Goal: Task Accomplishment & Management: Manage account settings

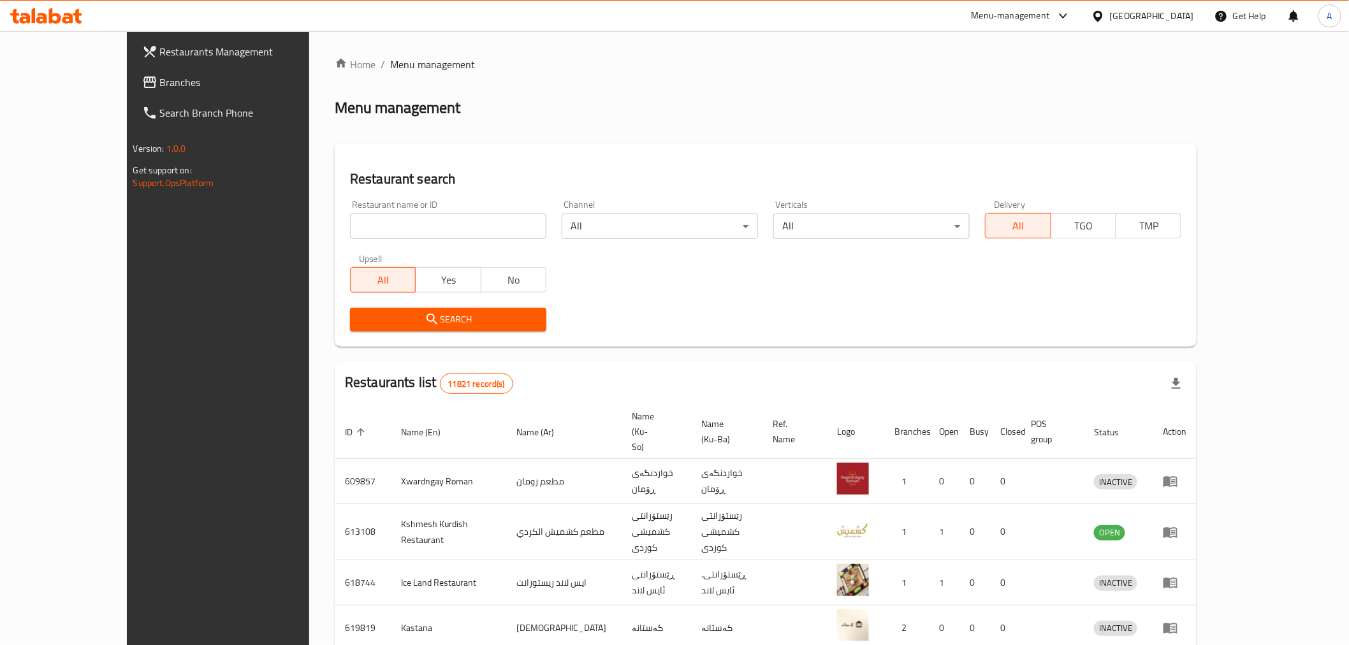
click at [357, 214] on input "search" at bounding box center [448, 226] width 196 height 25
paste input "686073"
type input "686073"
click button "Search" at bounding box center [448, 320] width 196 height 24
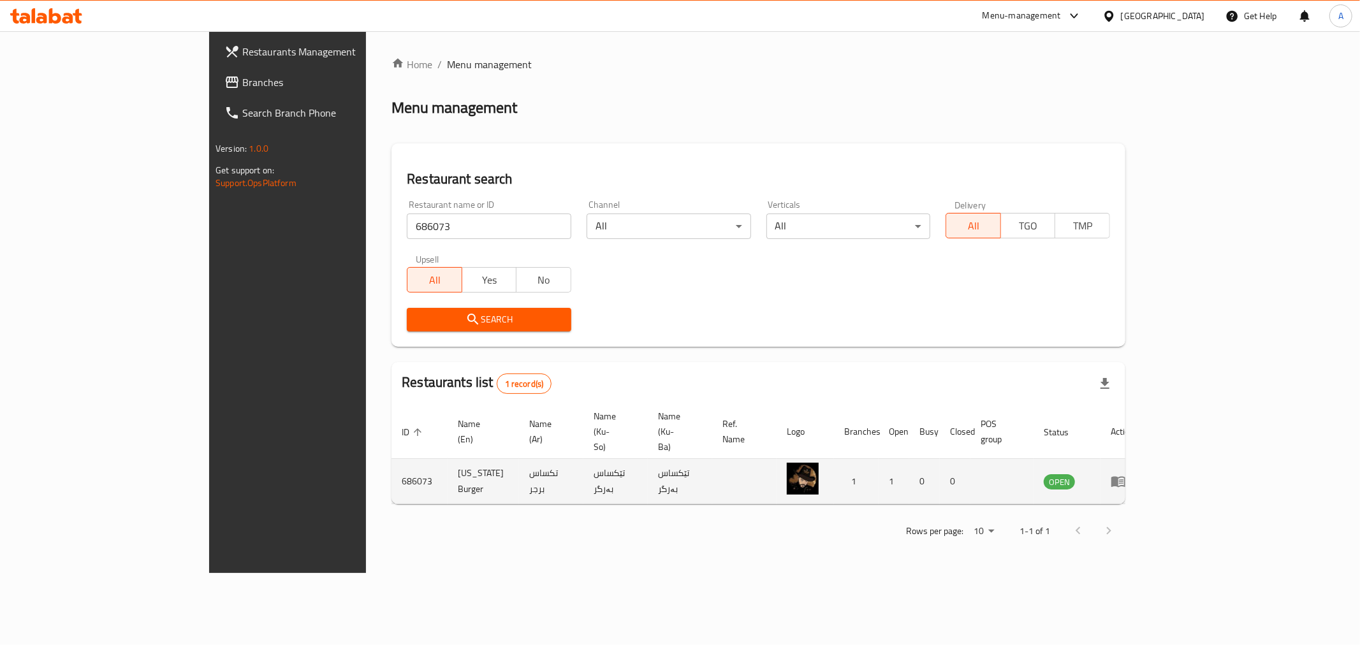
click at [1144, 459] on td "enhanced table" at bounding box center [1122, 481] width 44 height 45
click at [1125, 477] on icon "enhanced table" at bounding box center [1118, 482] width 14 height 11
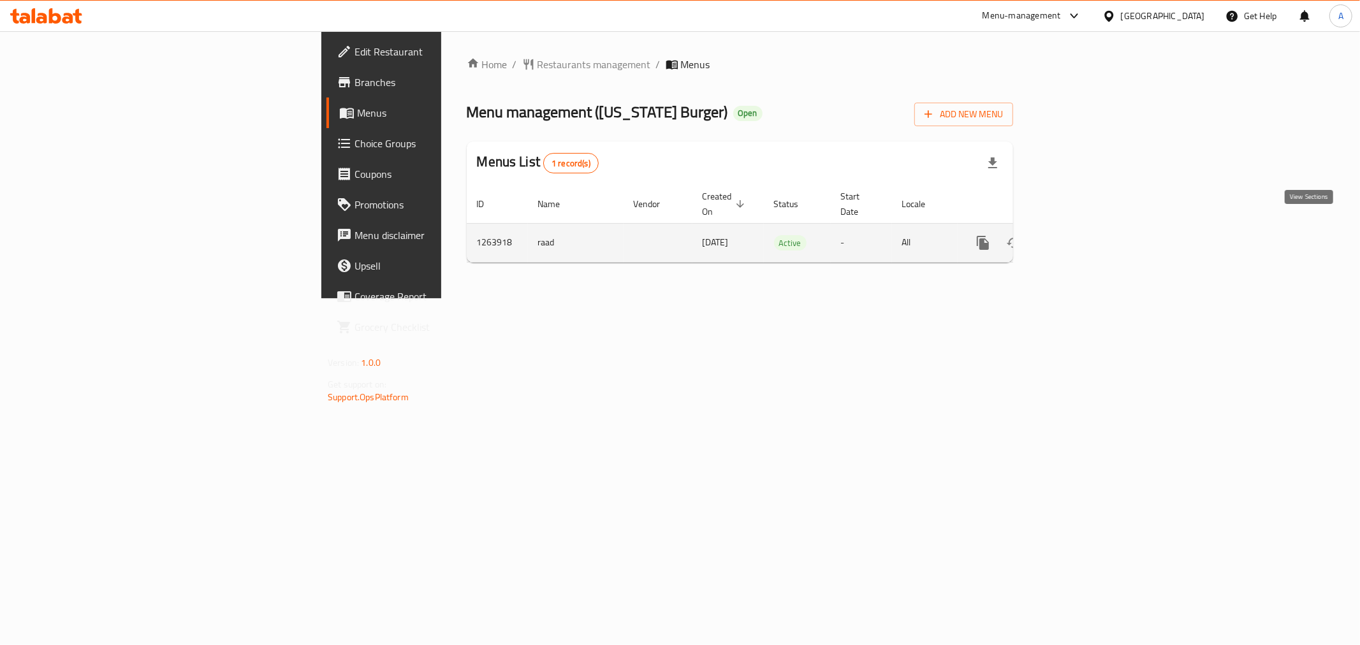
click at [1090, 231] on link "enhanced table" at bounding box center [1074, 243] width 31 height 31
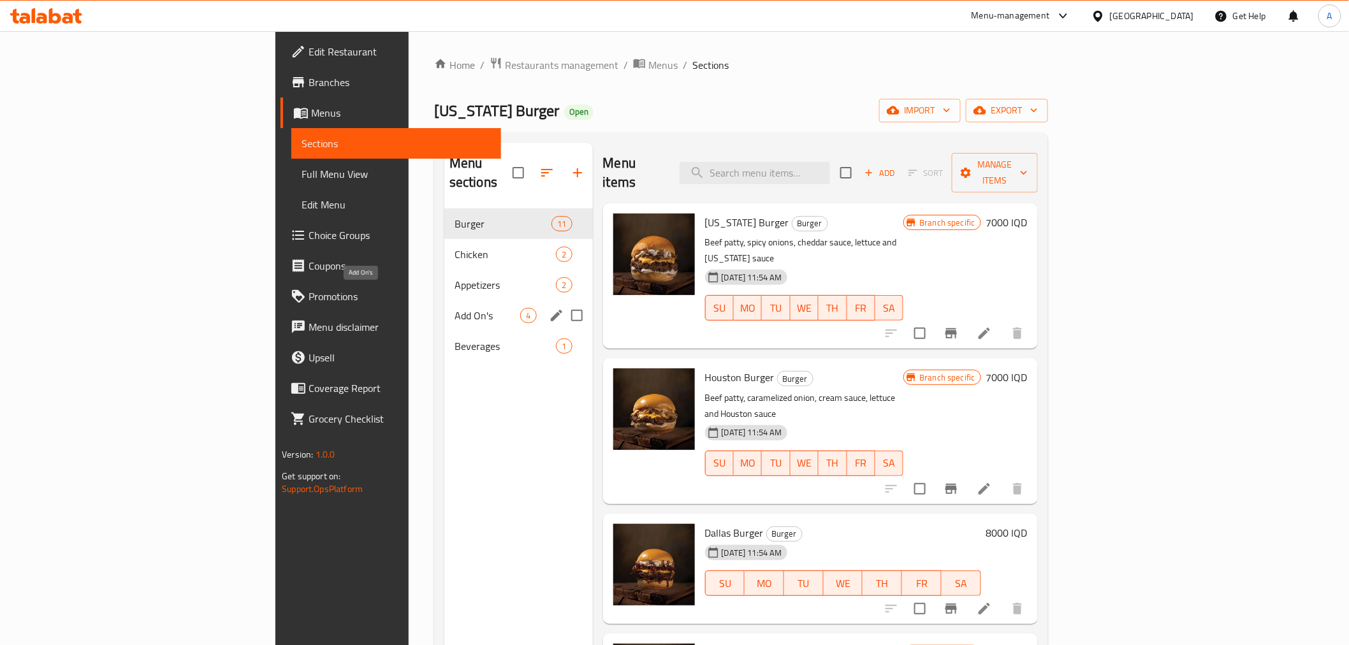
click at [454, 308] on span "Add On's" at bounding box center [487, 315] width 66 height 15
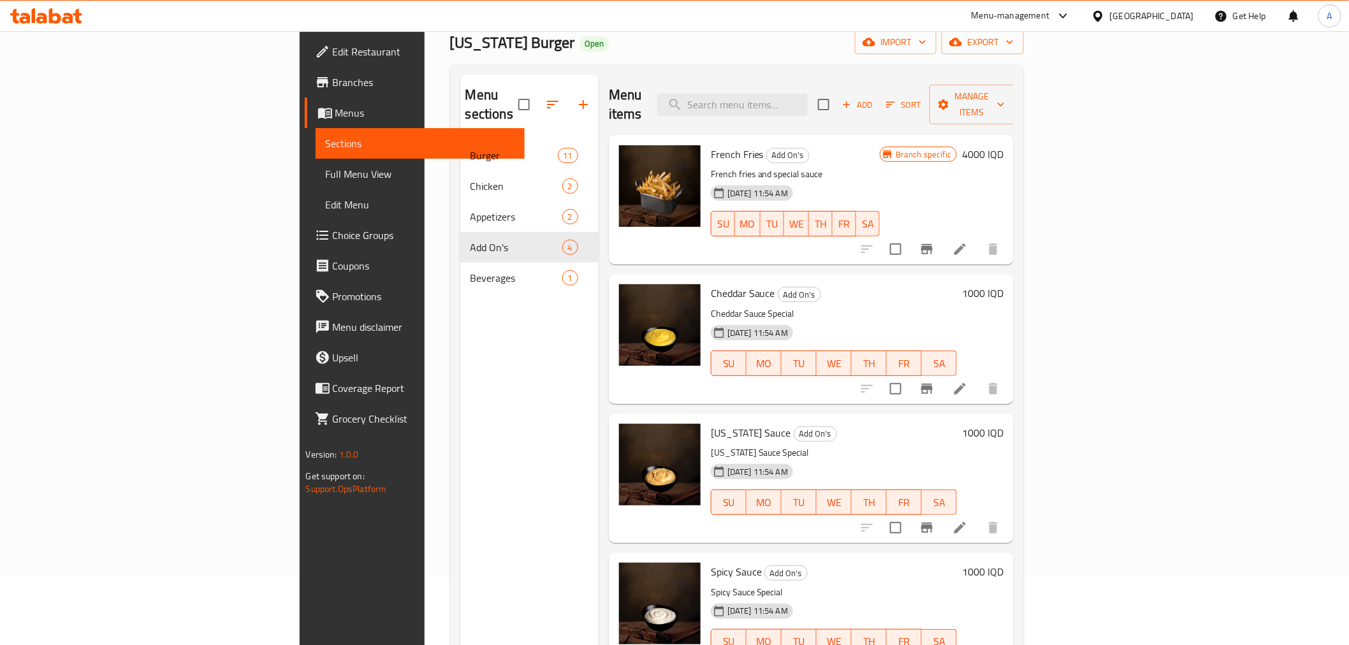
scroll to position [36, 0]
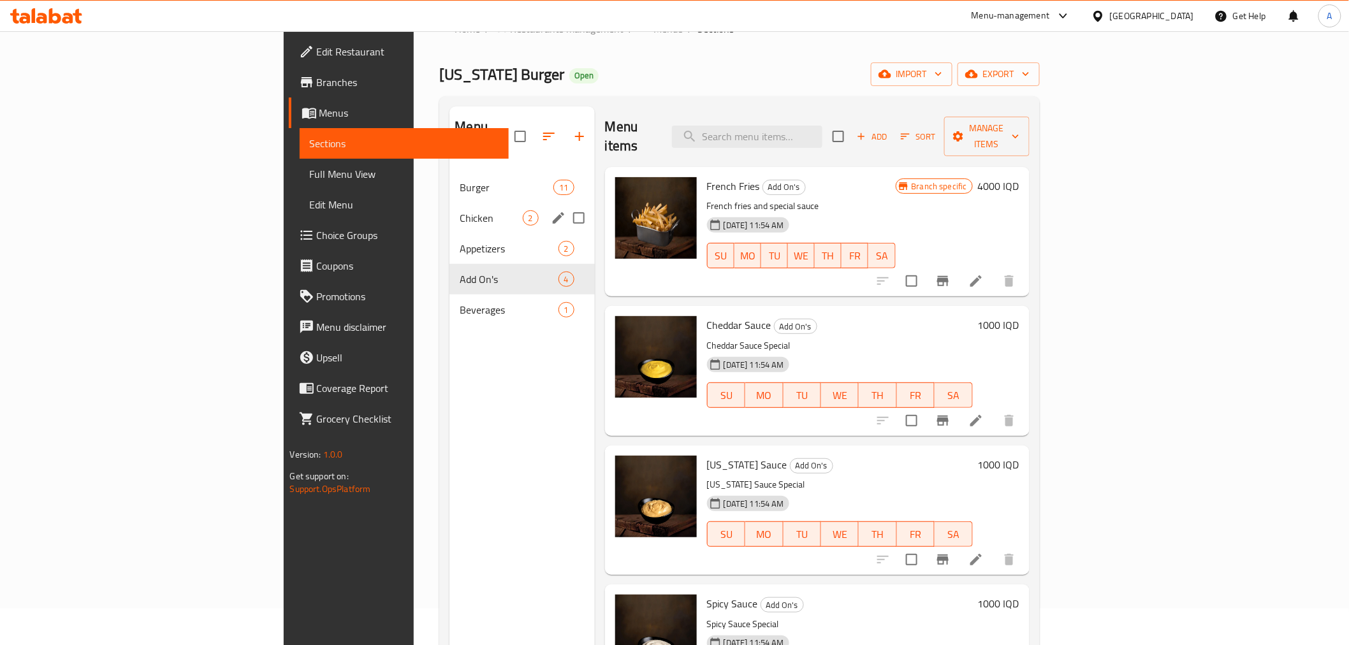
click at [449, 212] on div "Chicken 2" at bounding box center [521, 218] width 145 height 31
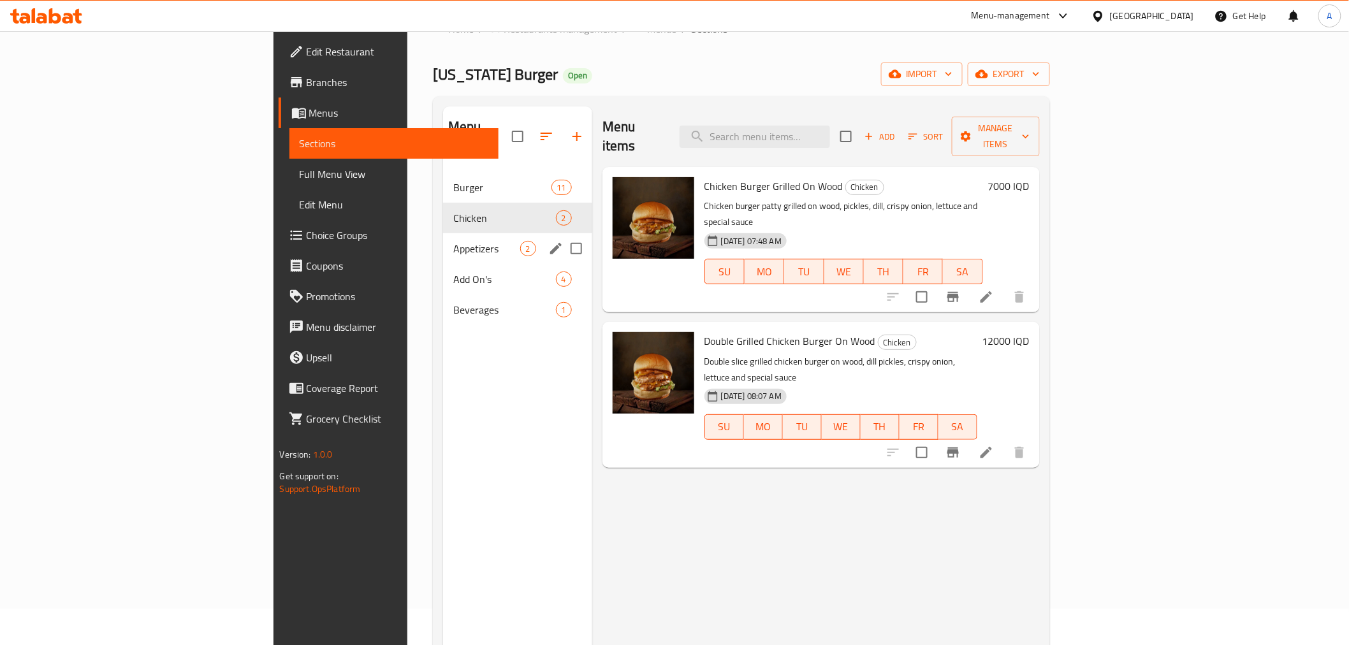
click at [443, 264] on div "Add On's 4" at bounding box center [517, 279] width 149 height 31
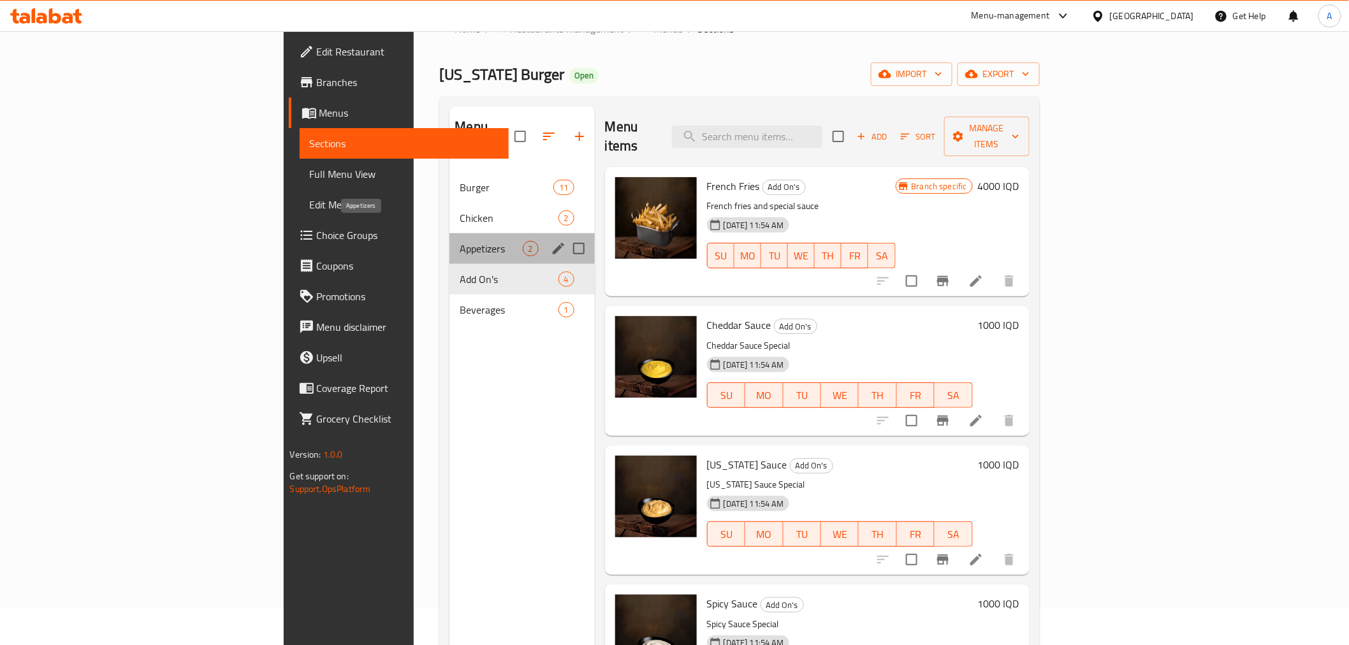
click at [460, 241] on span "Appetizers" at bounding box center [491, 248] width 62 height 15
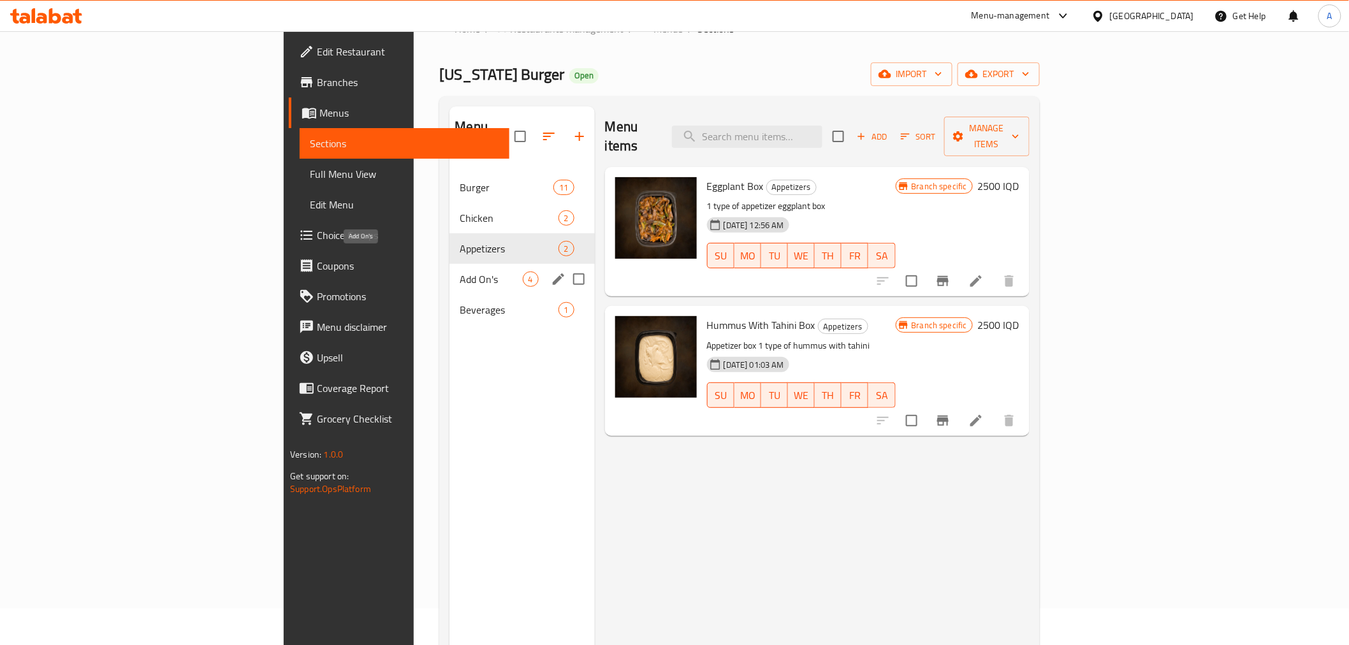
click at [460, 272] on span "Add On's" at bounding box center [491, 279] width 62 height 15
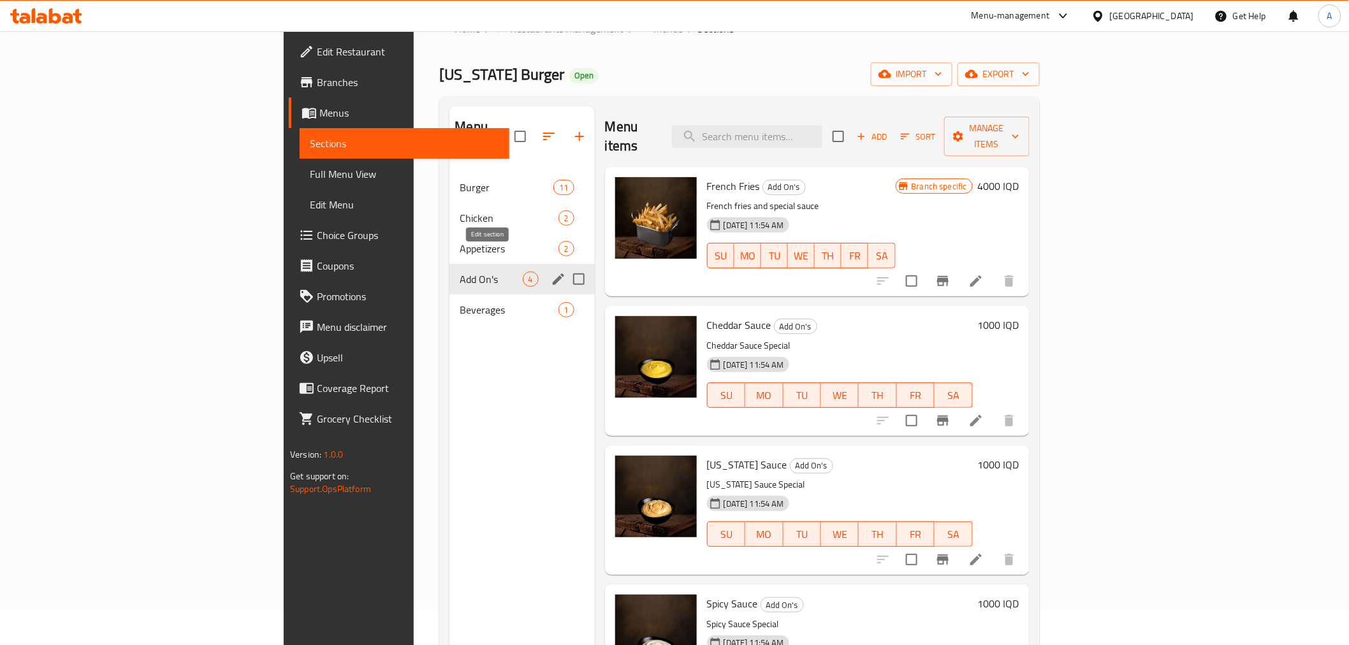
click at [551, 272] on icon "edit" at bounding box center [558, 279] width 15 height 15
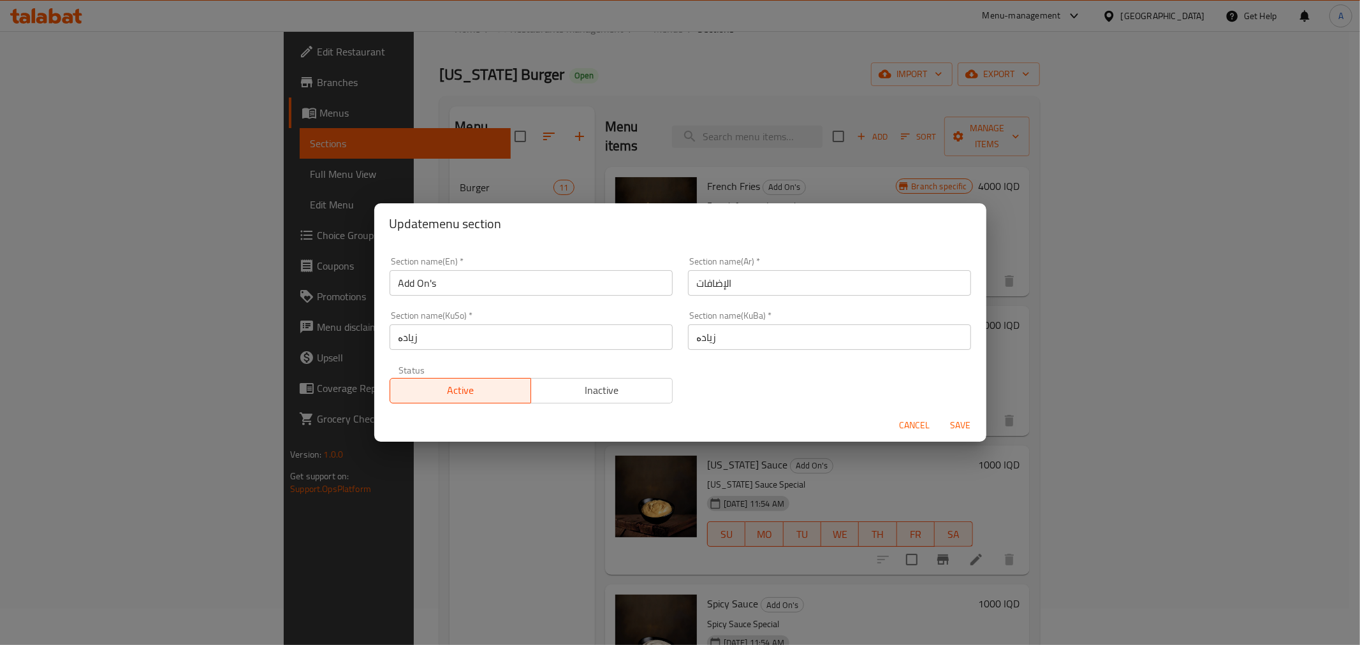
click at [578, 284] on input "Add On's" at bounding box center [530, 282] width 283 height 25
type input "ٍ"
type input "Side Dishes"
type input "h"
type input "اصناف جانبية"
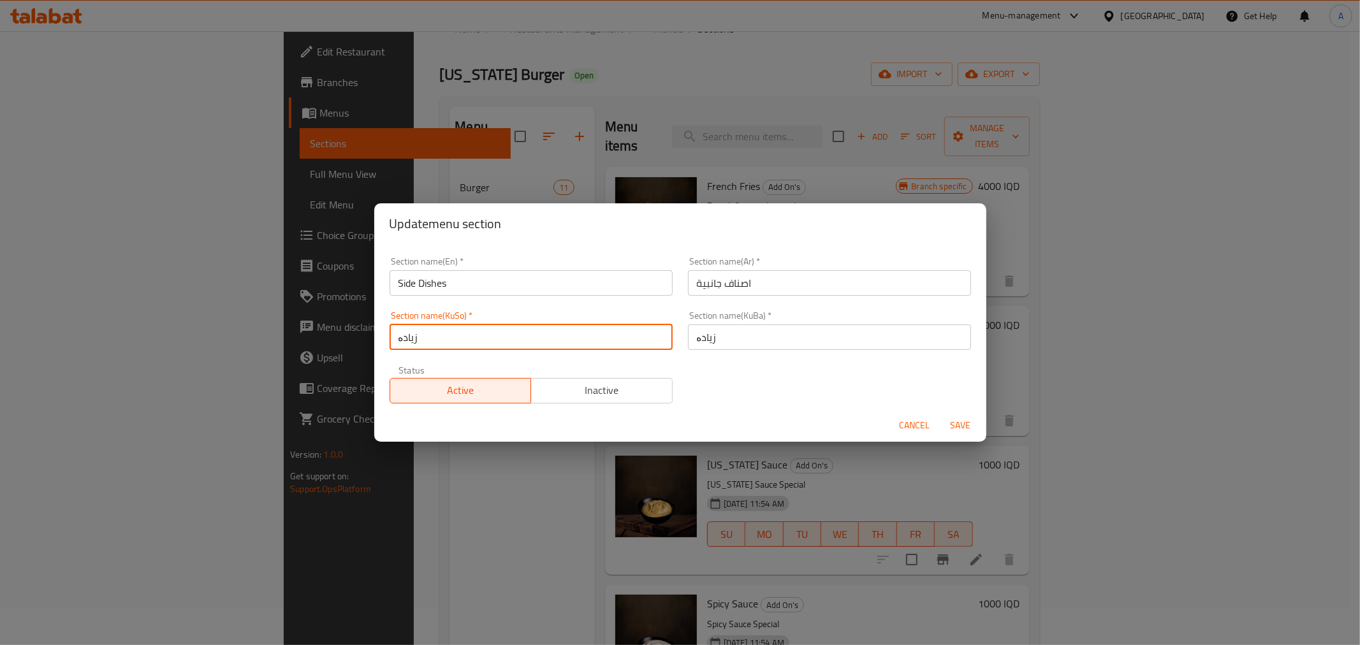
paste input "صناف جانبية"
type input "اصناف جانبية"
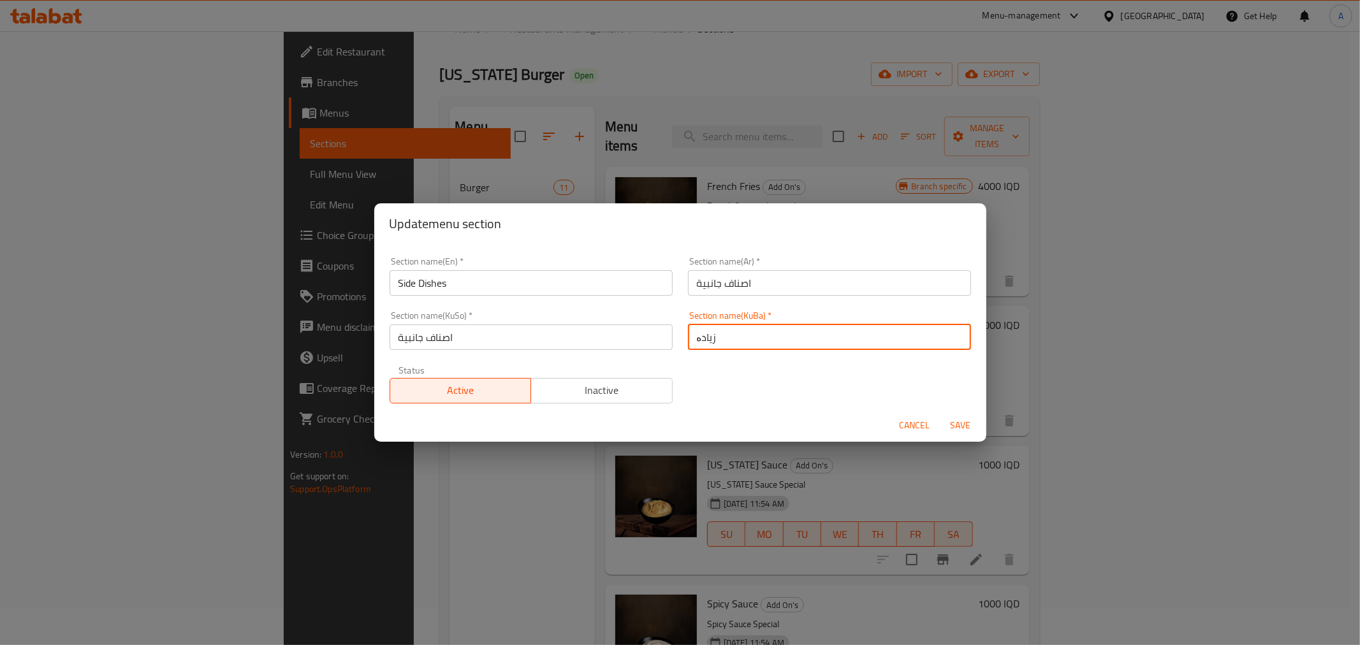
paste input "صناف جانبية"
type input "اصناف جانبية"
click at [956, 419] on span "Save" at bounding box center [960, 426] width 31 height 16
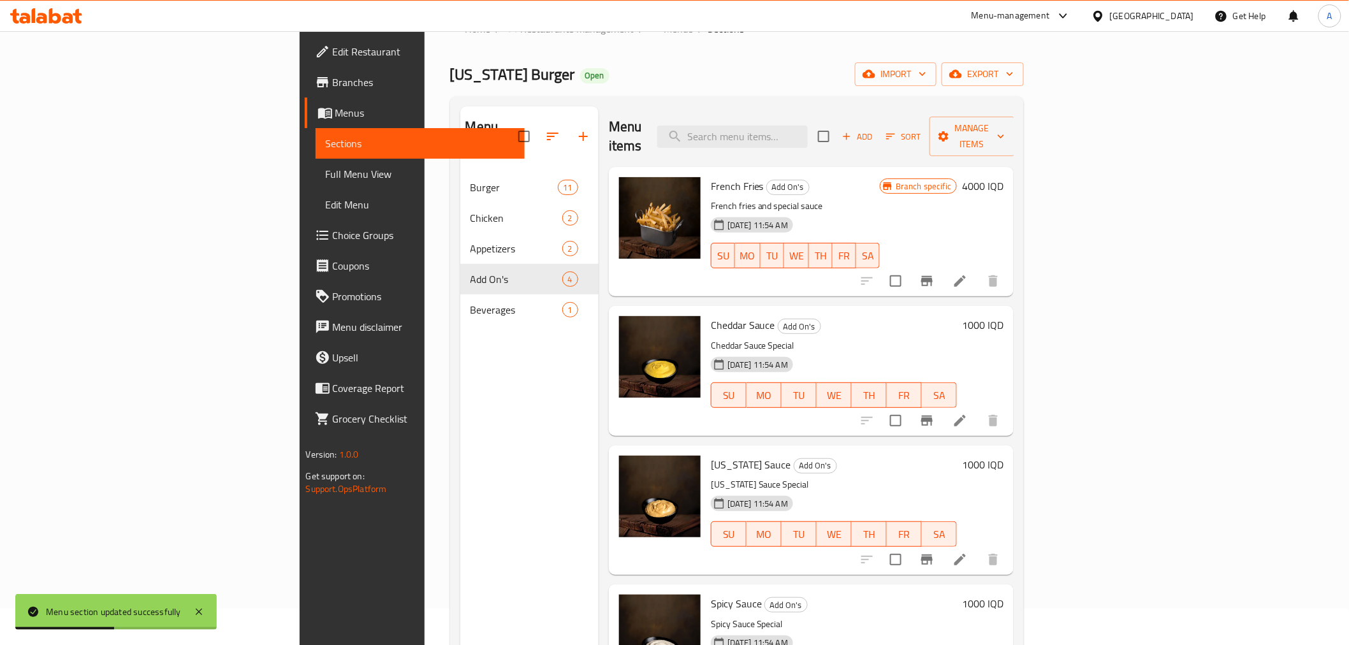
click at [460, 362] on div "Menu sections Burger 11 Chicken 2 Appetizers 2 Add On's 4 Beverages 1" at bounding box center [529, 428] width 138 height 645
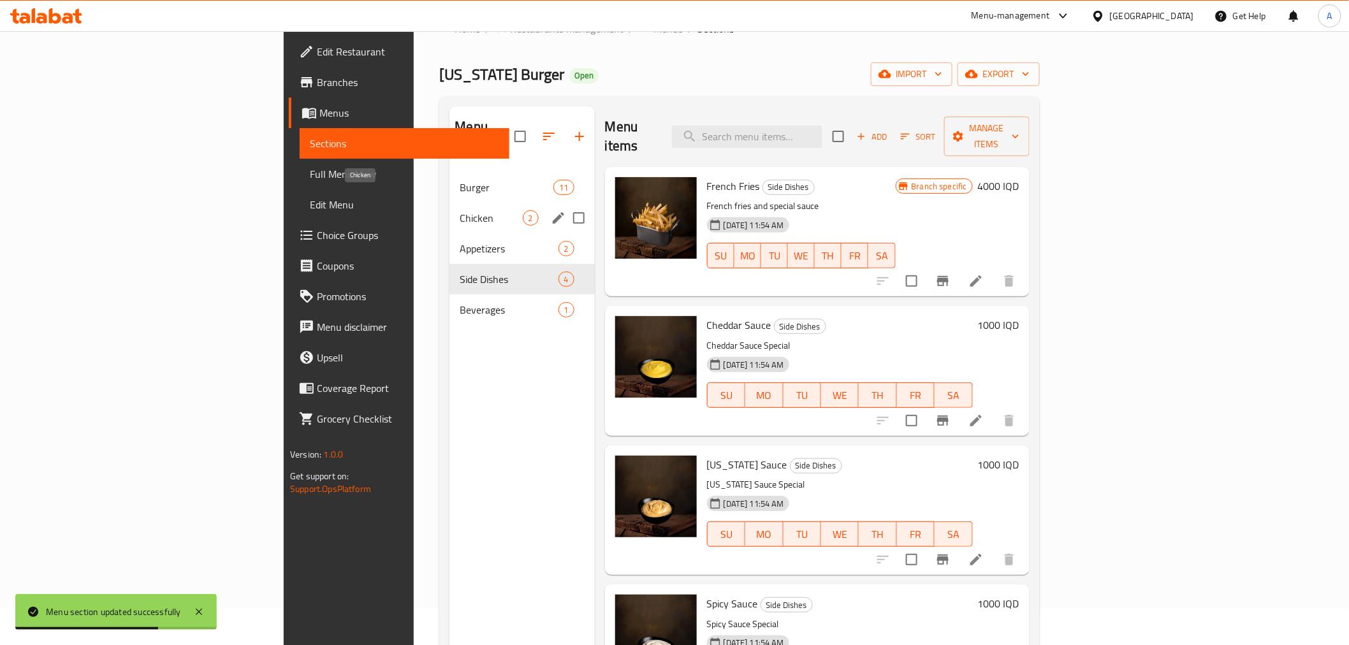
click at [460, 210] on span "Chicken" at bounding box center [491, 217] width 62 height 15
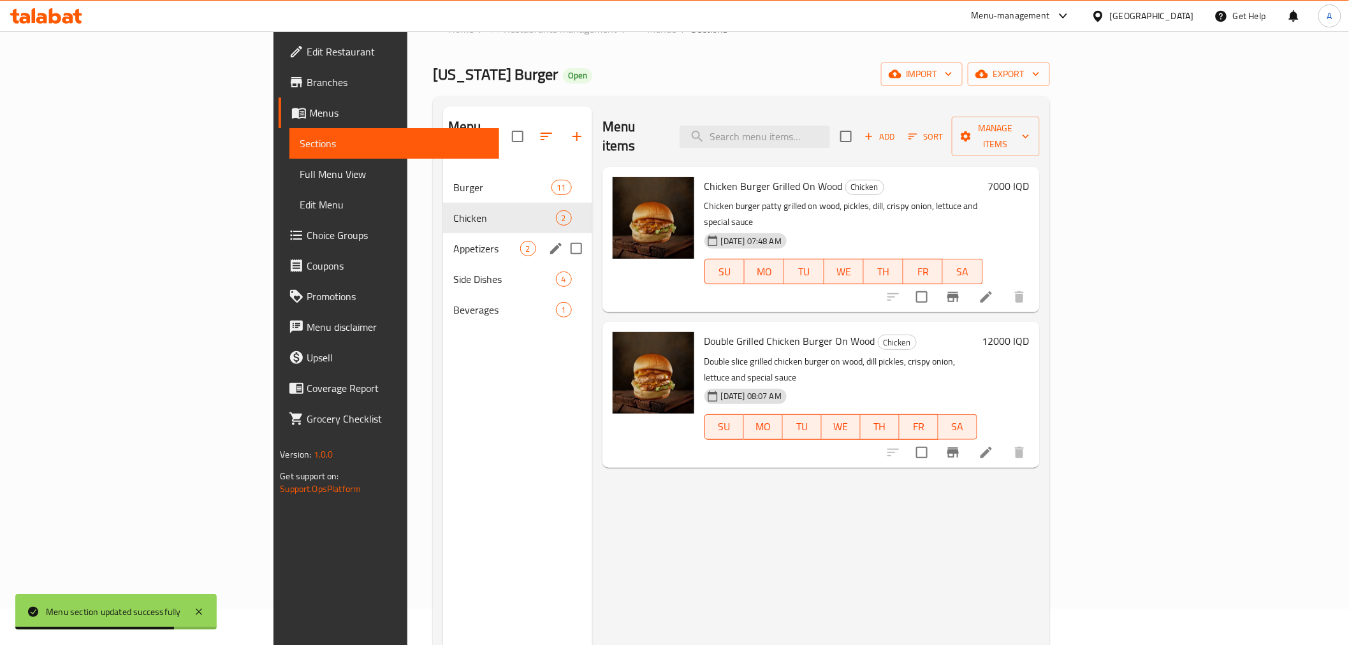
click at [443, 264] on div "Side Dishes 4" at bounding box center [517, 279] width 149 height 31
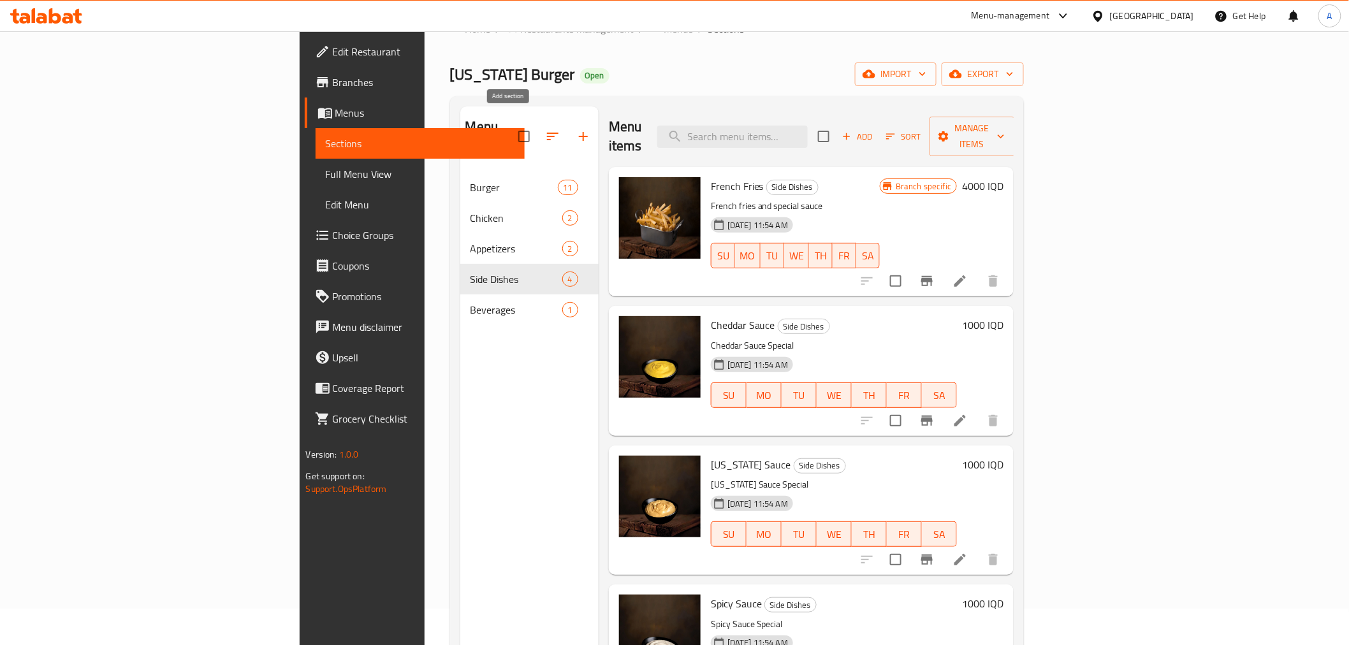
click at [576, 129] on icon "button" at bounding box center [583, 136] width 15 height 15
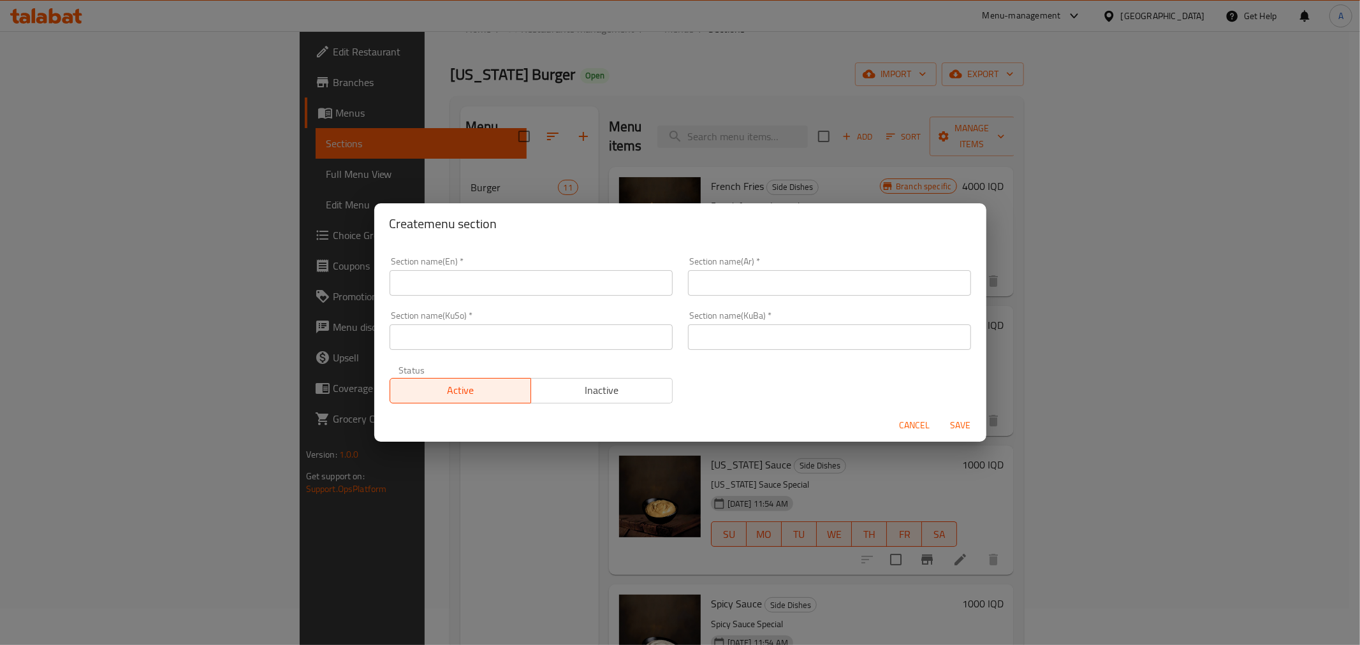
click at [563, 282] on input "text" at bounding box center [530, 282] width 283 height 25
type input "ٍ"
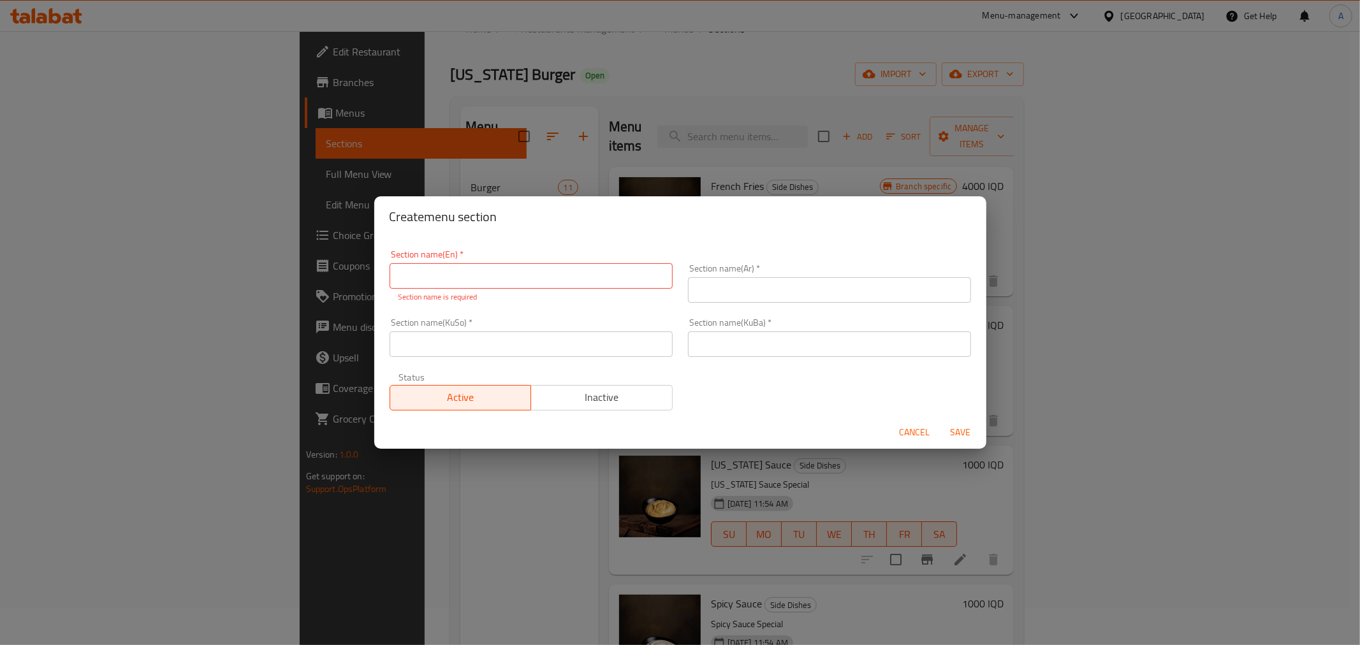
click at [462, 253] on div "Section name(En)   * Section name(En) * Section name is required" at bounding box center [530, 276] width 283 height 53
click at [456, 264] on input "text" at bounding box center [530, 275] width 283 height 25
type input "Sauce"
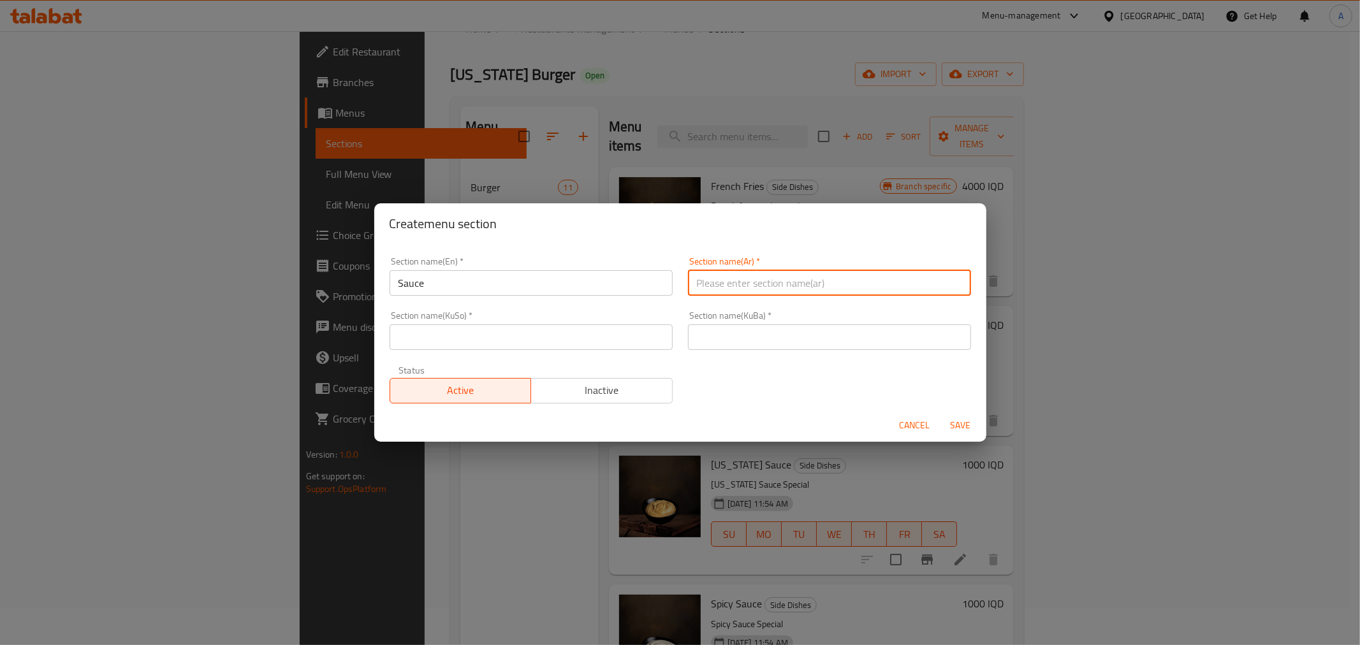
click at [702, 288] on input "text" at bounding box center [829, 282] width 283 height 25
type input "صوصات"
click at [706, 330] on input "text" at bounding box center [829, 336] width 283 height 25
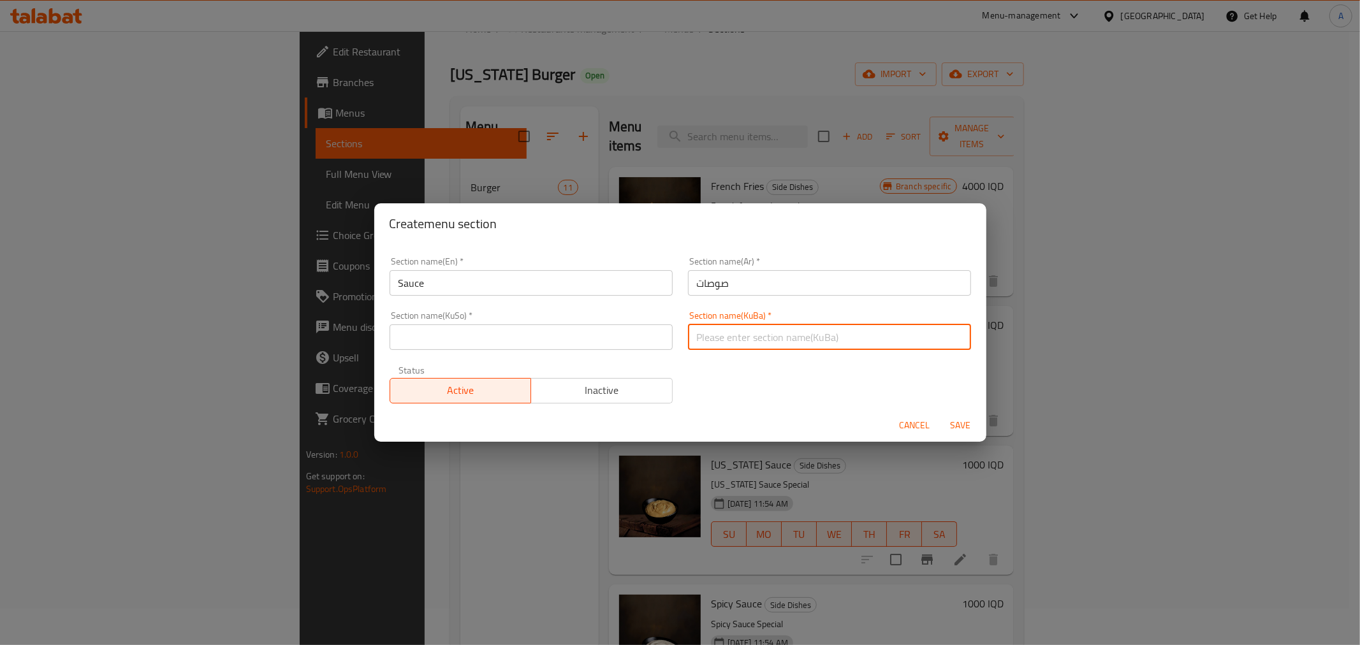
paste input "صوصات"
type input "صوصات"
click at [545, 340] on input "text" at bounding box center [530, 336] width 283 height 25
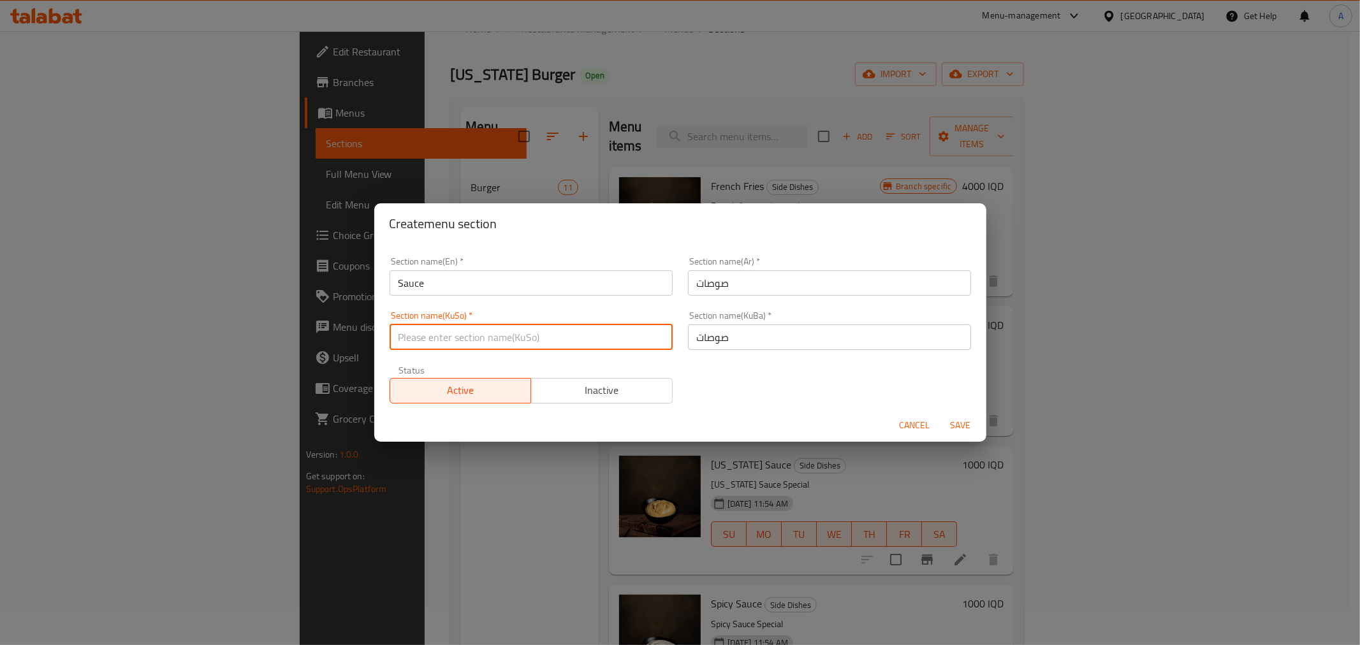
paste input "صوصات"
type input "صوصات"
click at [970, 421] on span "Save" at bounding box center [960, 426] width 31 height 16
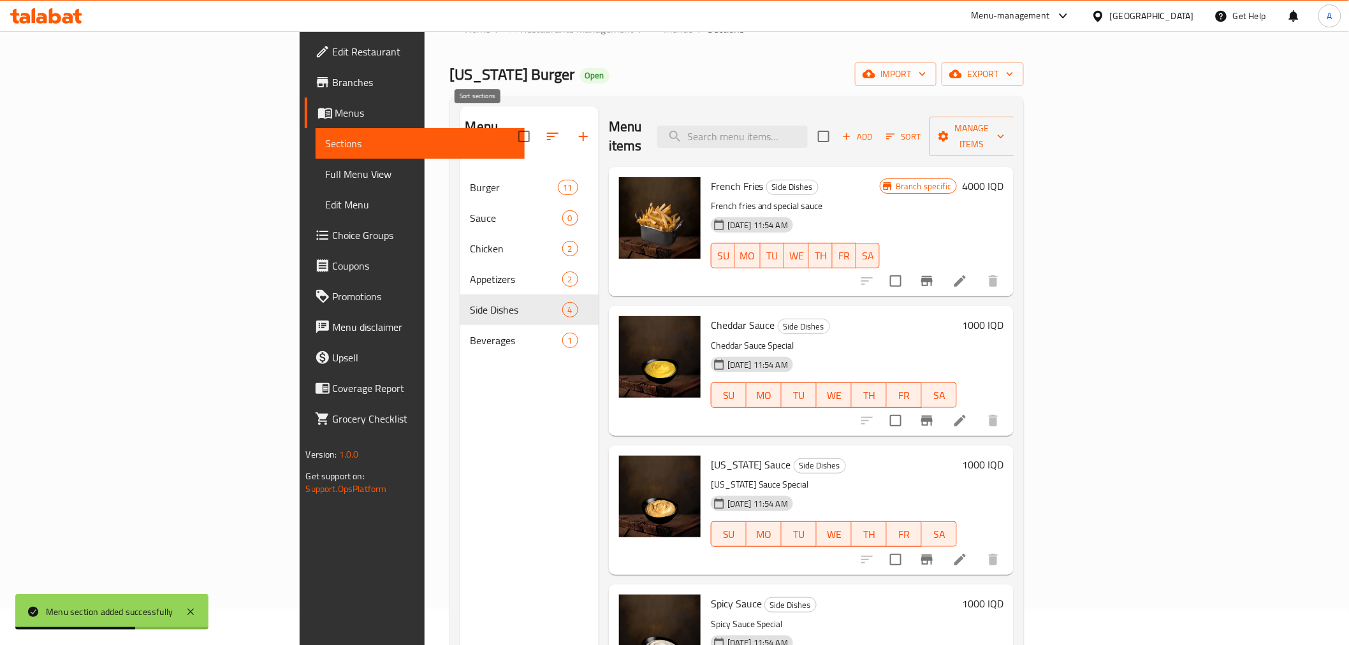
click at [545, 129] on icon "button" at bounding box center [552, 136] width 15 height 15
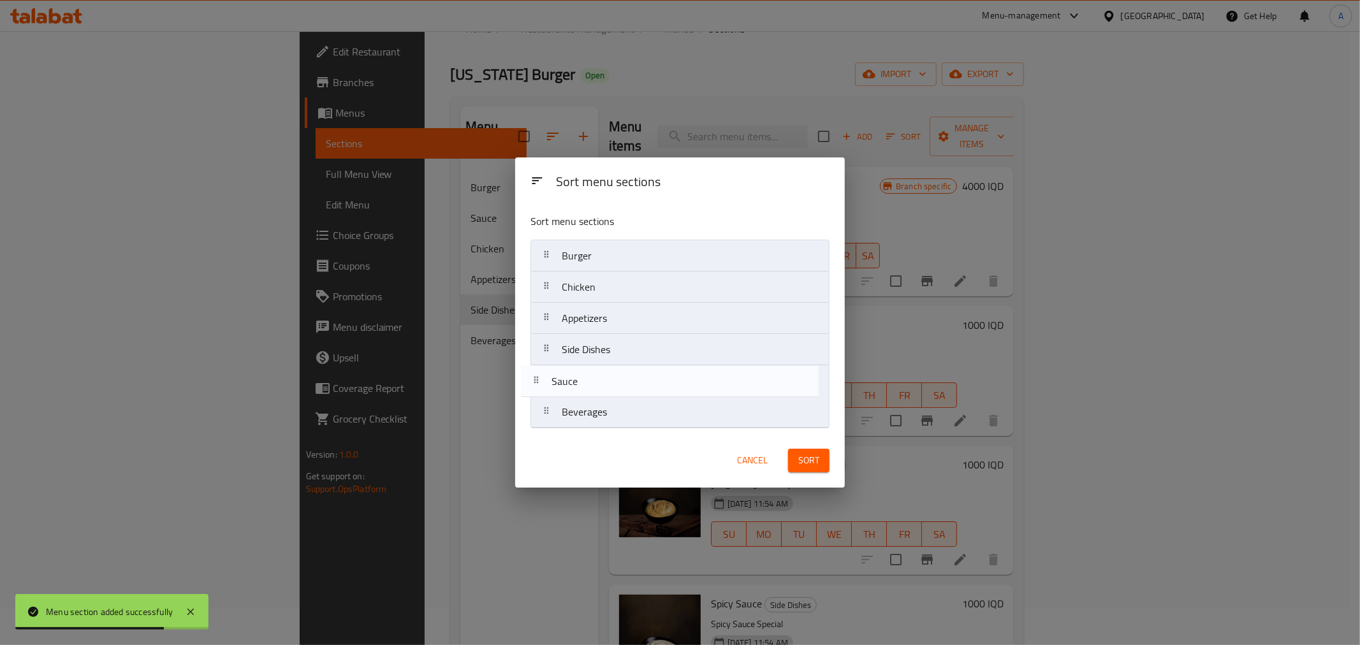
drag, startPoint x: 611, startPoint y: 300, endPoint x: 600, endPoint y: 402, distance: 103.1
click at [600, 402] on nav "Burger Sauce Chicken Appetizers Side Dishes Beverages" at bounding box center [679, 334] width 299 height 189
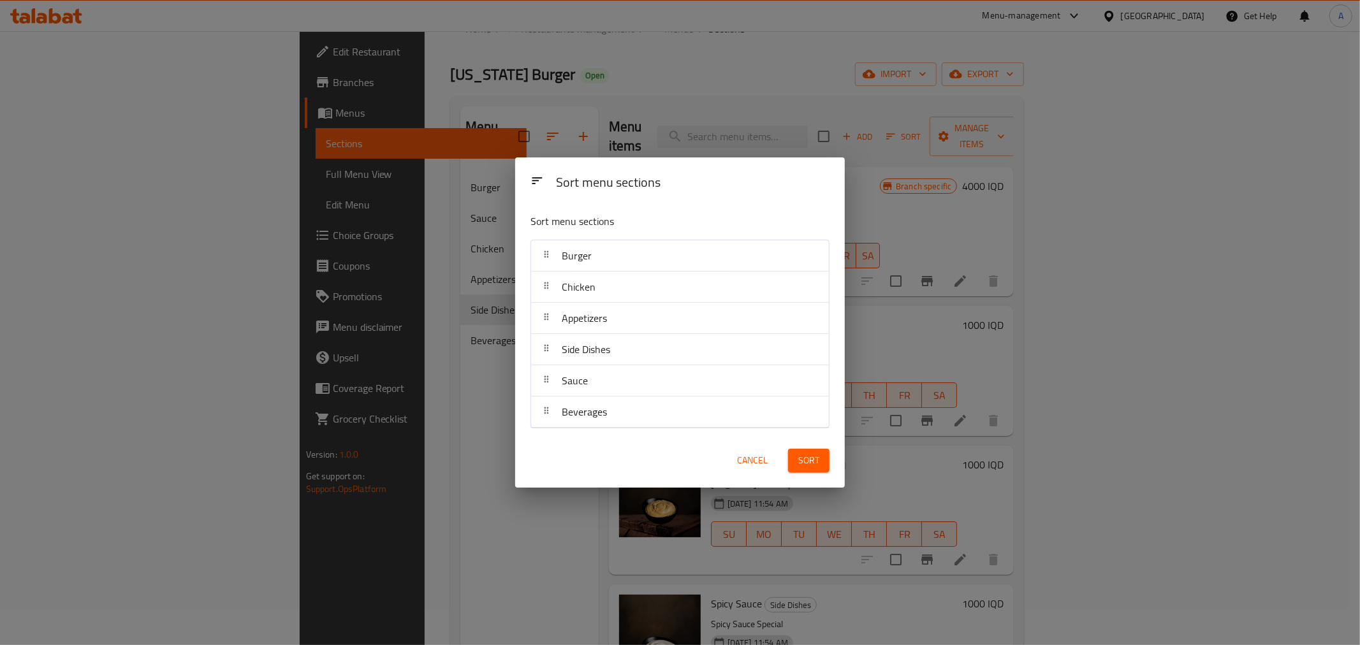
click at [810, 461] on span "Sort" at bounding box center [808, 461] width 21 height 16
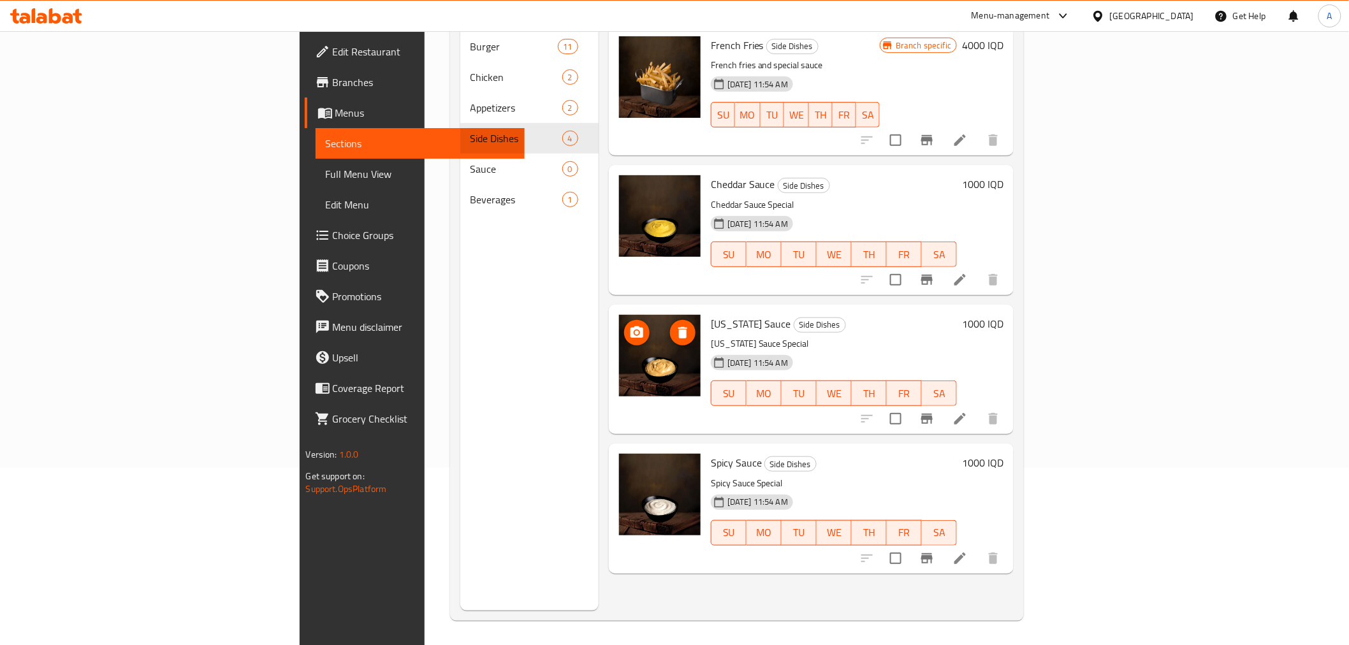
scroll to position [178, 0]
click at [909, 265] on input "checkbox" at bounding box center [895, 278] width 27 height 27
checkbox input "true"
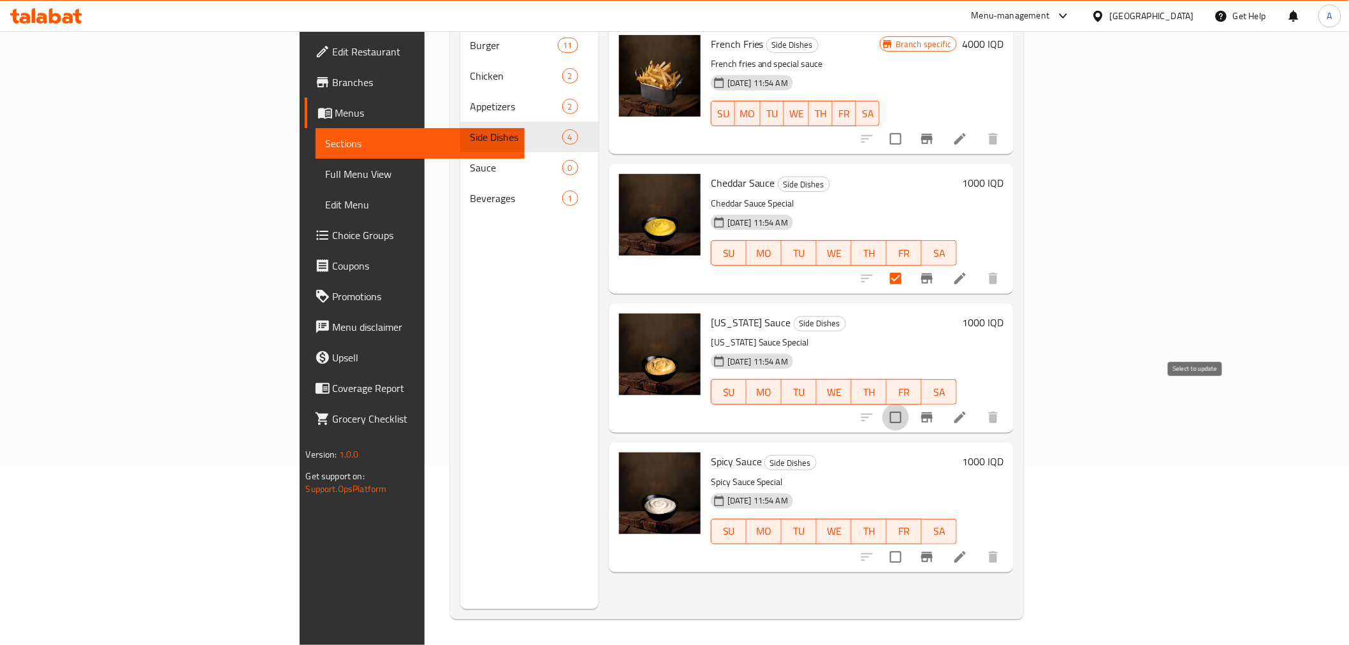
click at [909, 404] on input "checkbox" at bounding box center [895, 417] width 27 height 27
checkbox input "true"
click at [909, 544] on input "checkbox" at bounding box center [895, 557] width 27 height 27
checkbox input "true"
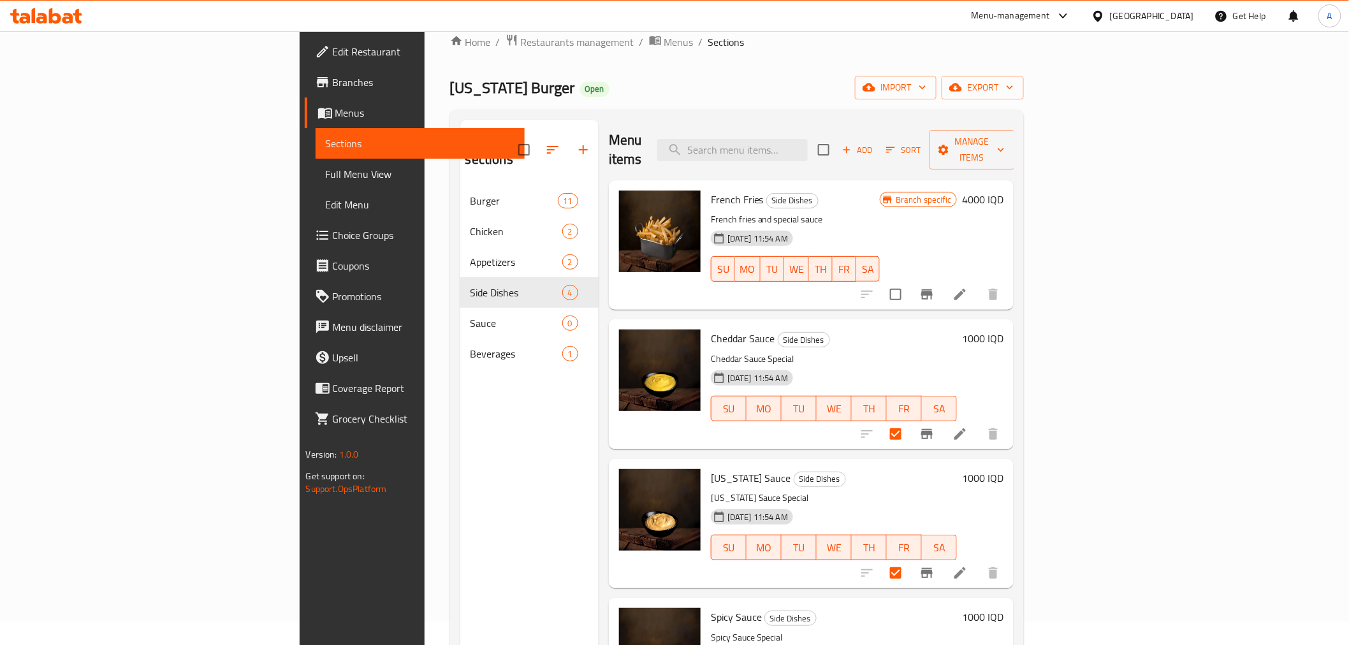
scroll to position [0, 0]
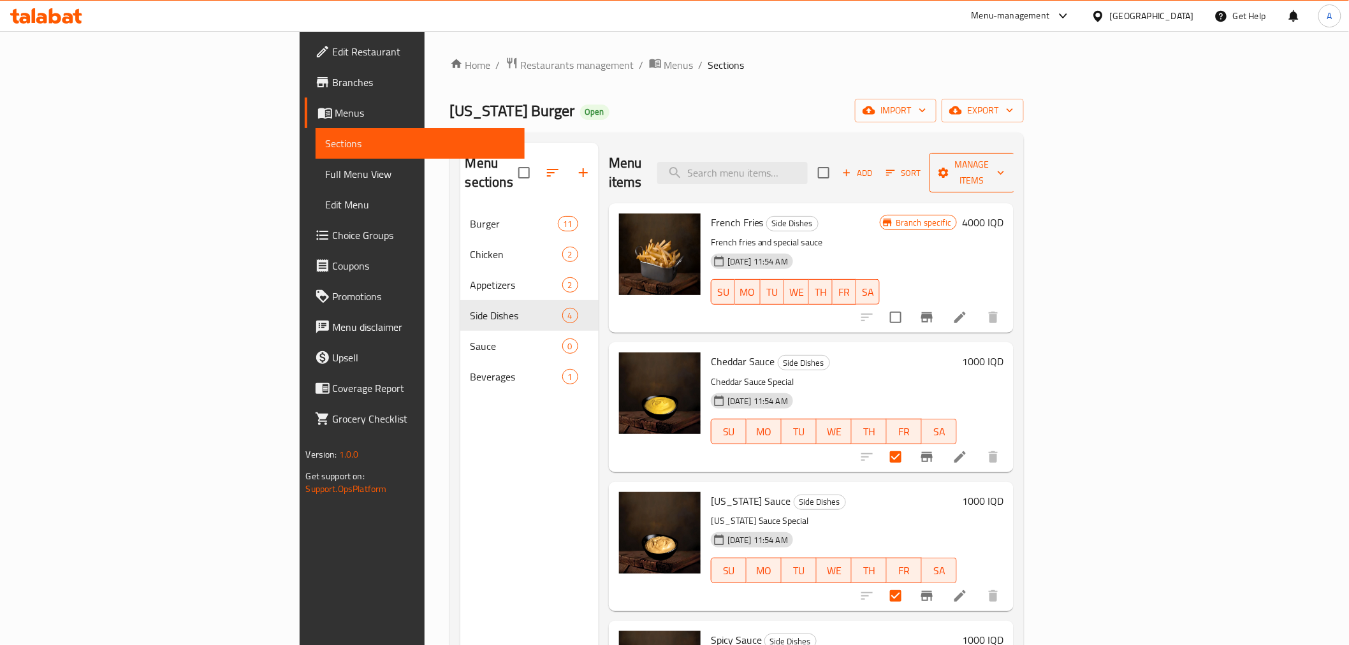
click at [950, 168] on icon "button" at bounding box center [943, 172] width 13 height 13
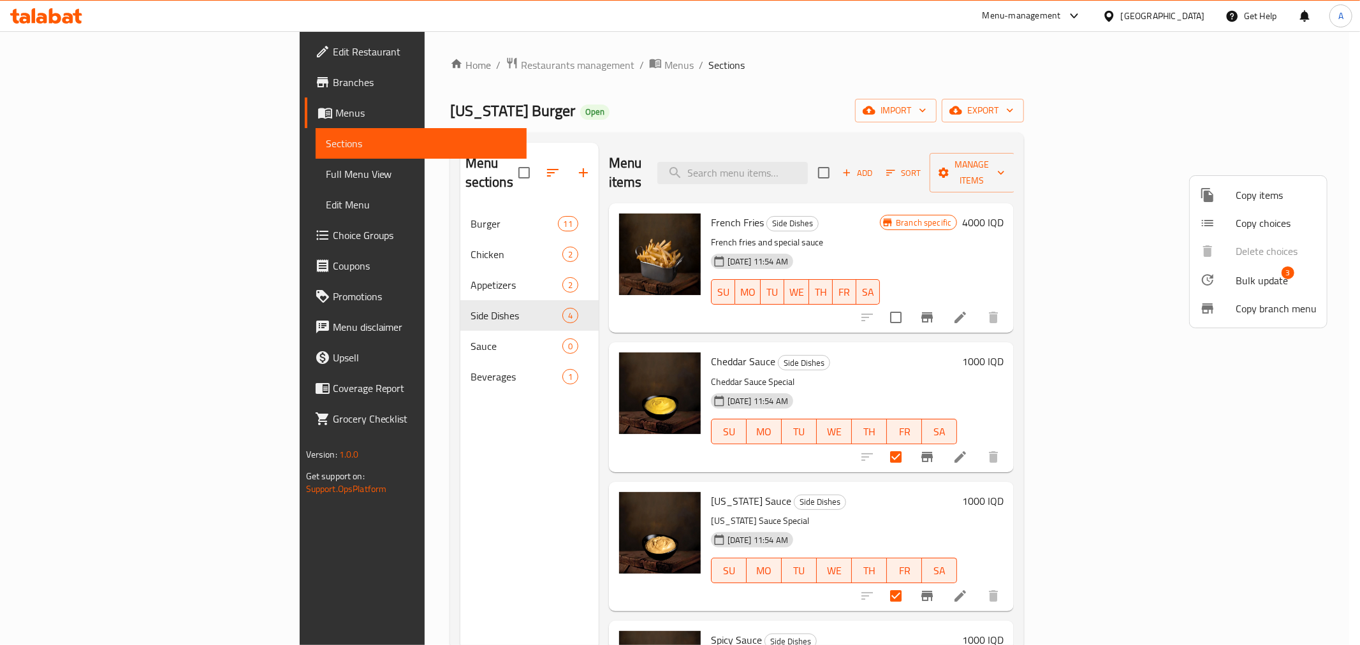
click at [1233, 279] on div at bounding box center [1218, 279] width 36 height 15
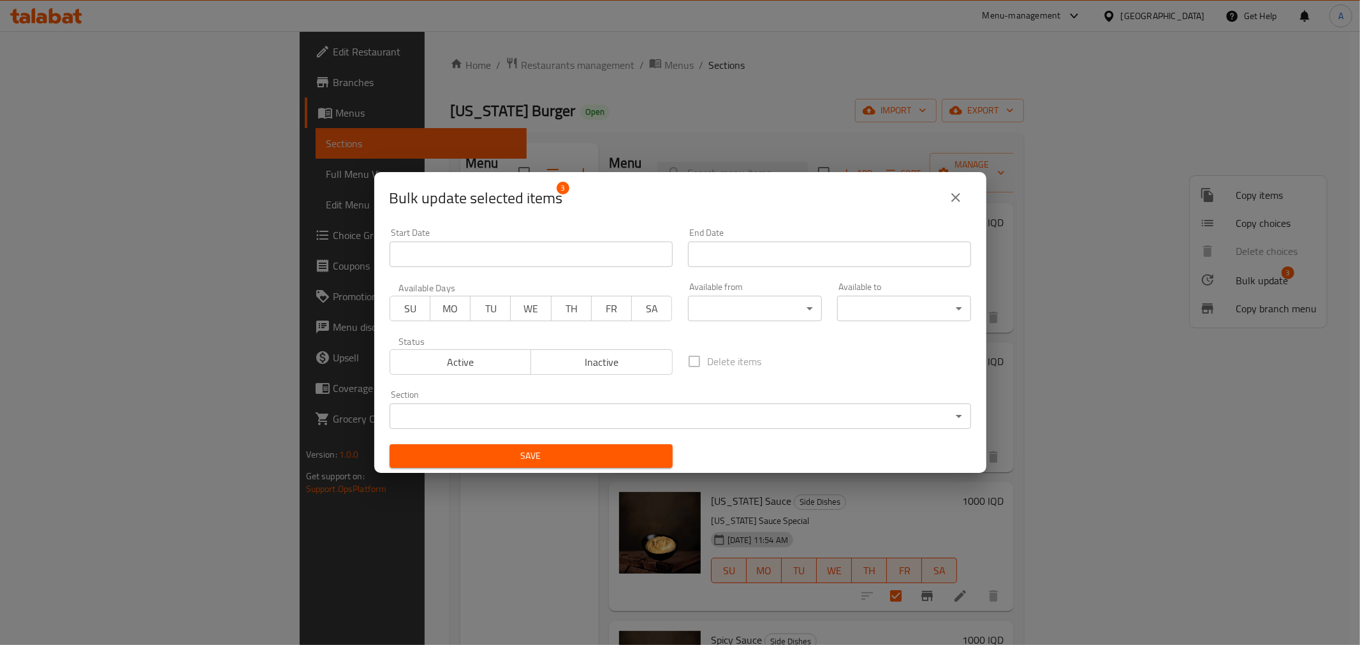
click at [483, 409] on body "​ Menu-management Iraq Get Help A Edit Restaurant Branches Menus Sections Full …" at bounding box center [680, 338] width 1360 height 614
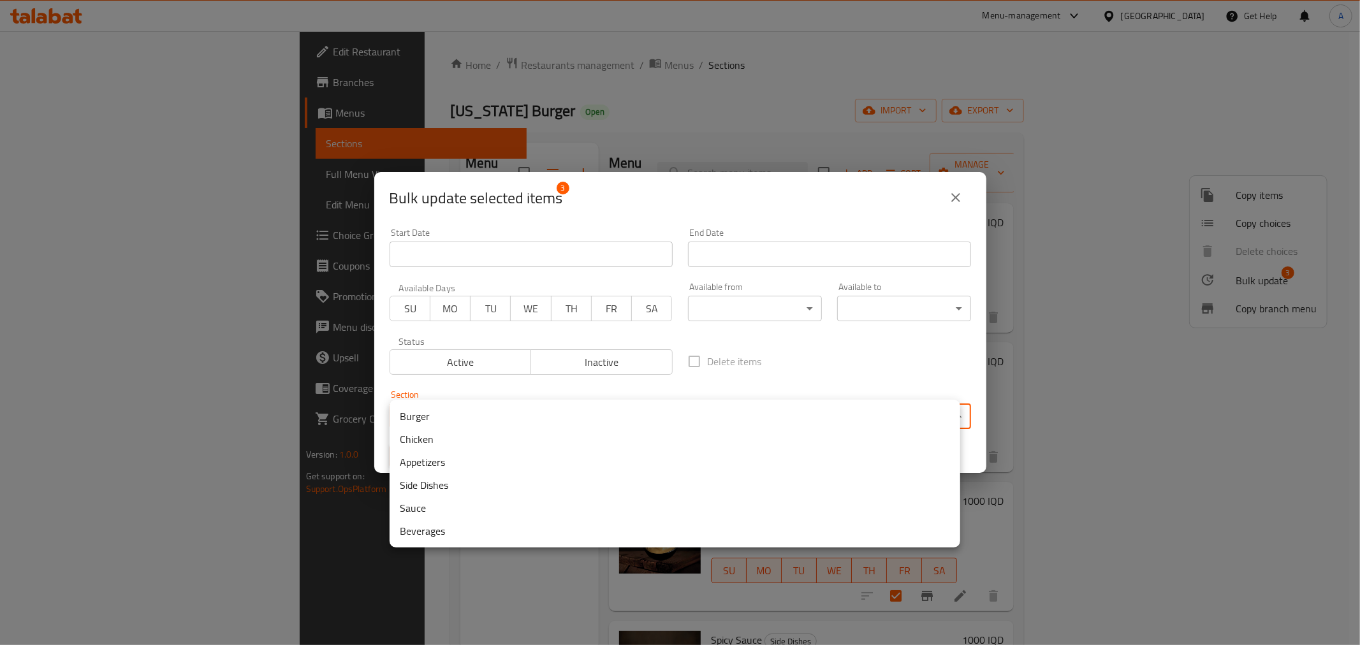
click at [467, 500] on li "Sauce" at bounding box center [674, 508] width 570 height 23
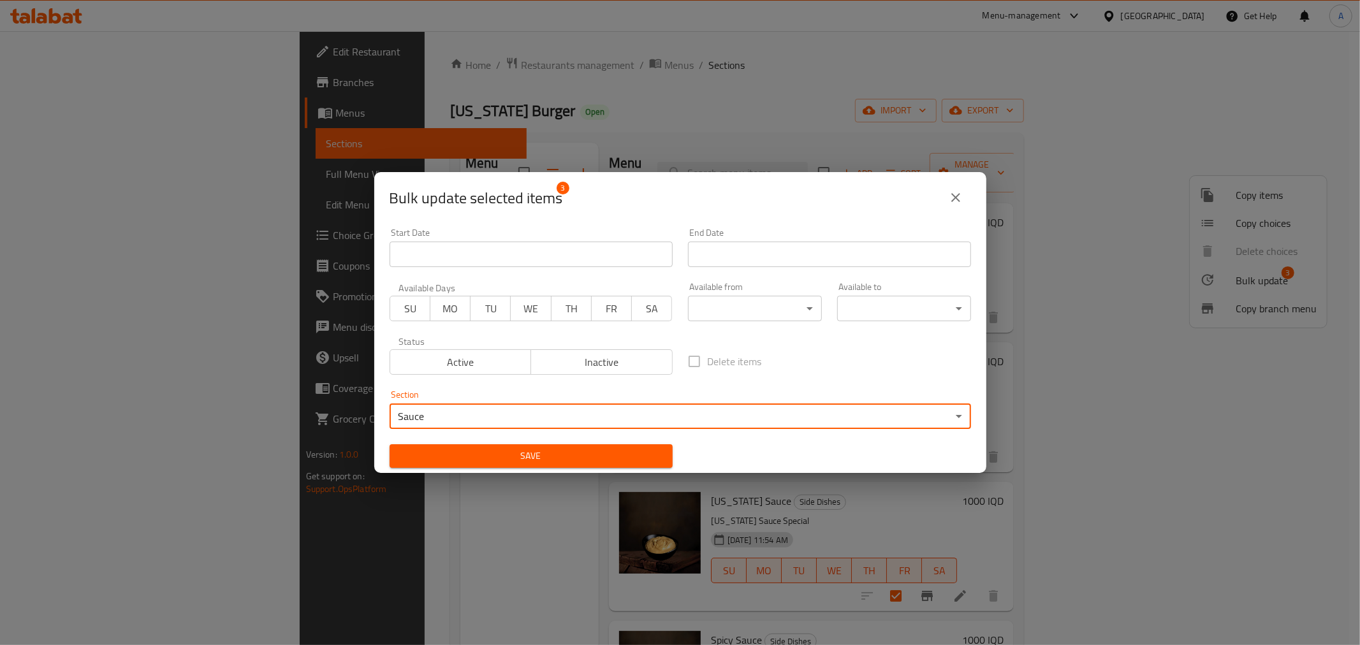
click at [478, 462] on span "Save" at bounding box center [531, 456] width 263 height 16
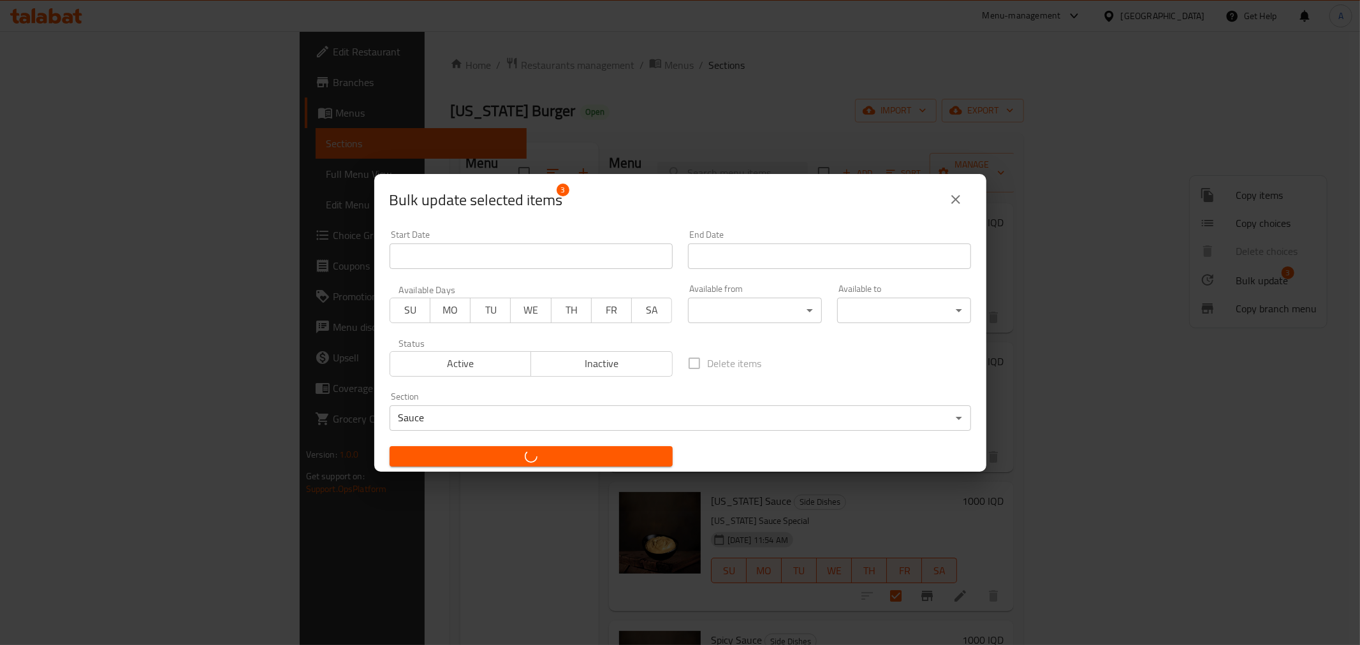
checkbox input "false"
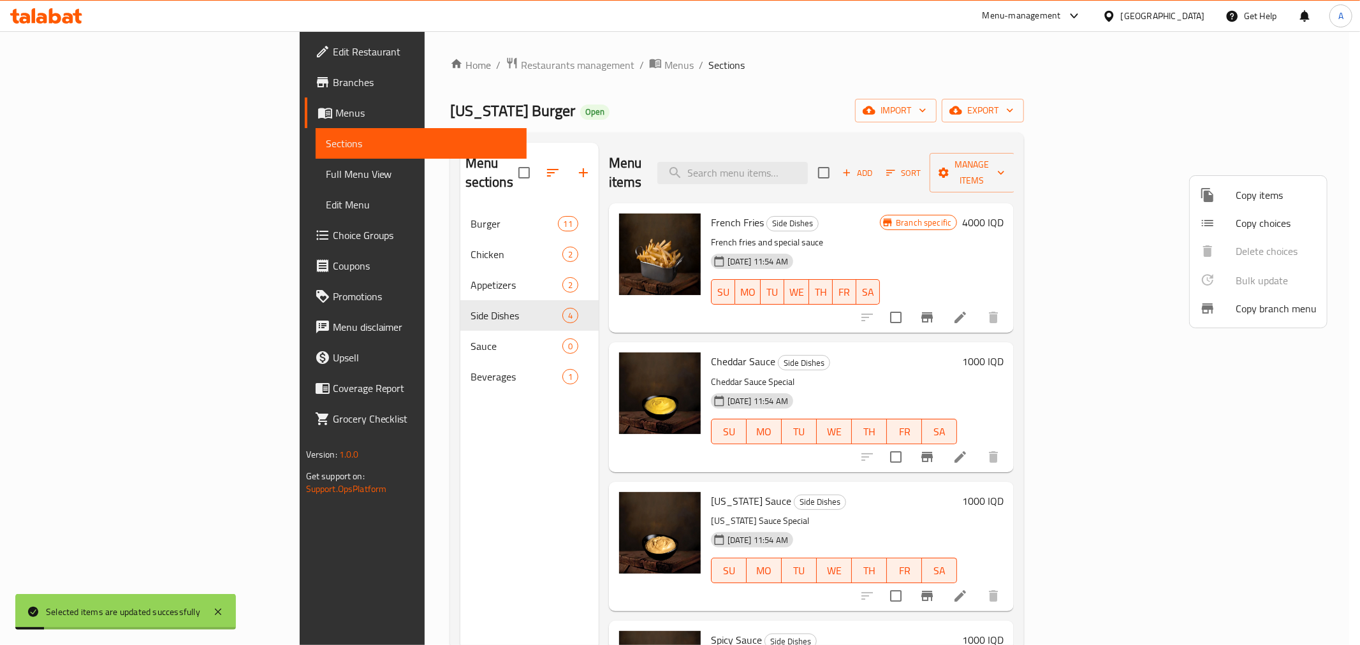
click at [437, 387] on div at bounding box center [680, 322] width 1360 height 645
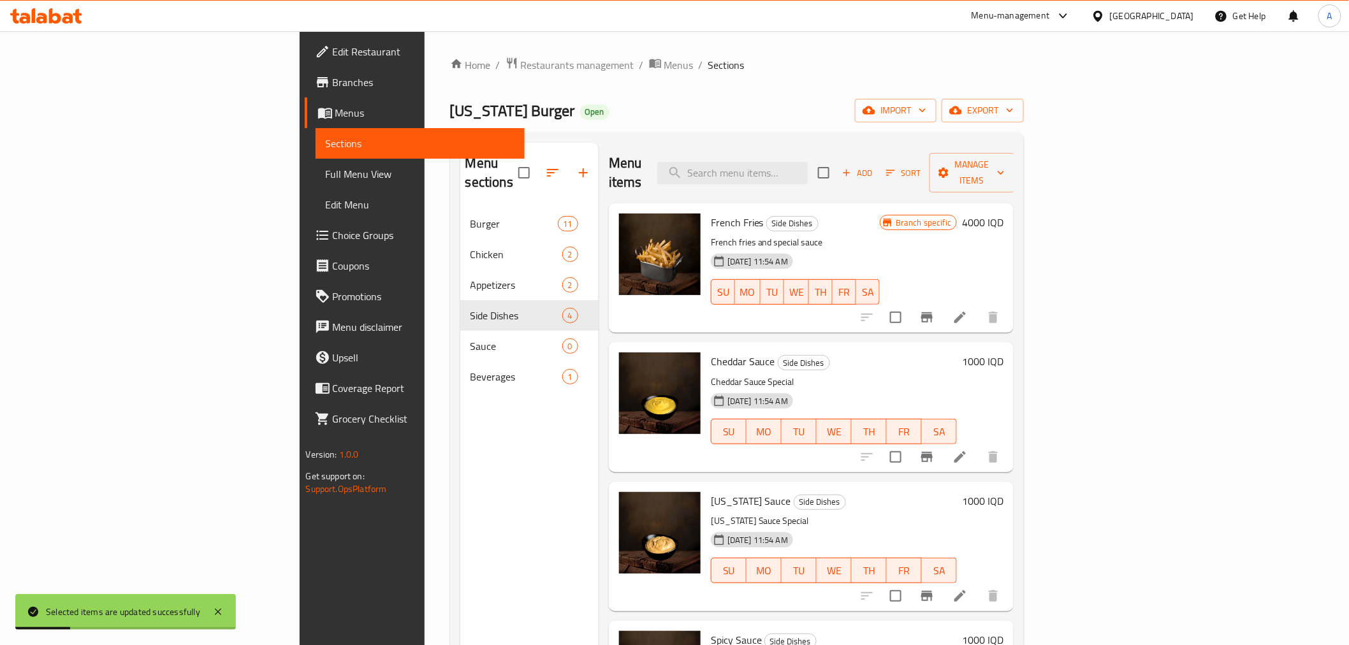
click at [460, 404] on div "Menu sections Burger 11 Chicken 2 Appetizers 2 Side Dishes 4 Sauce 0 Beverages 1" at bounding box center [529, 465] width 138 height 645
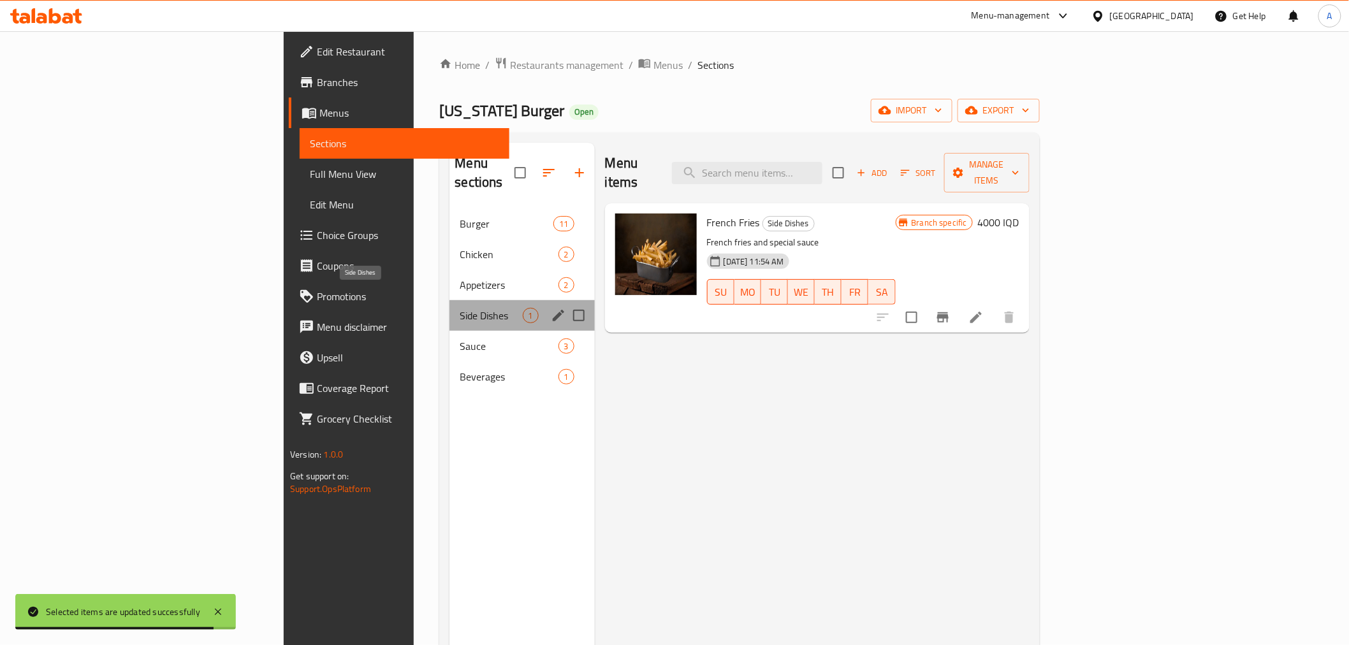
click at [460, 308] on span "Side Dishes" at bounding box center [491, 315] width 62 height 15
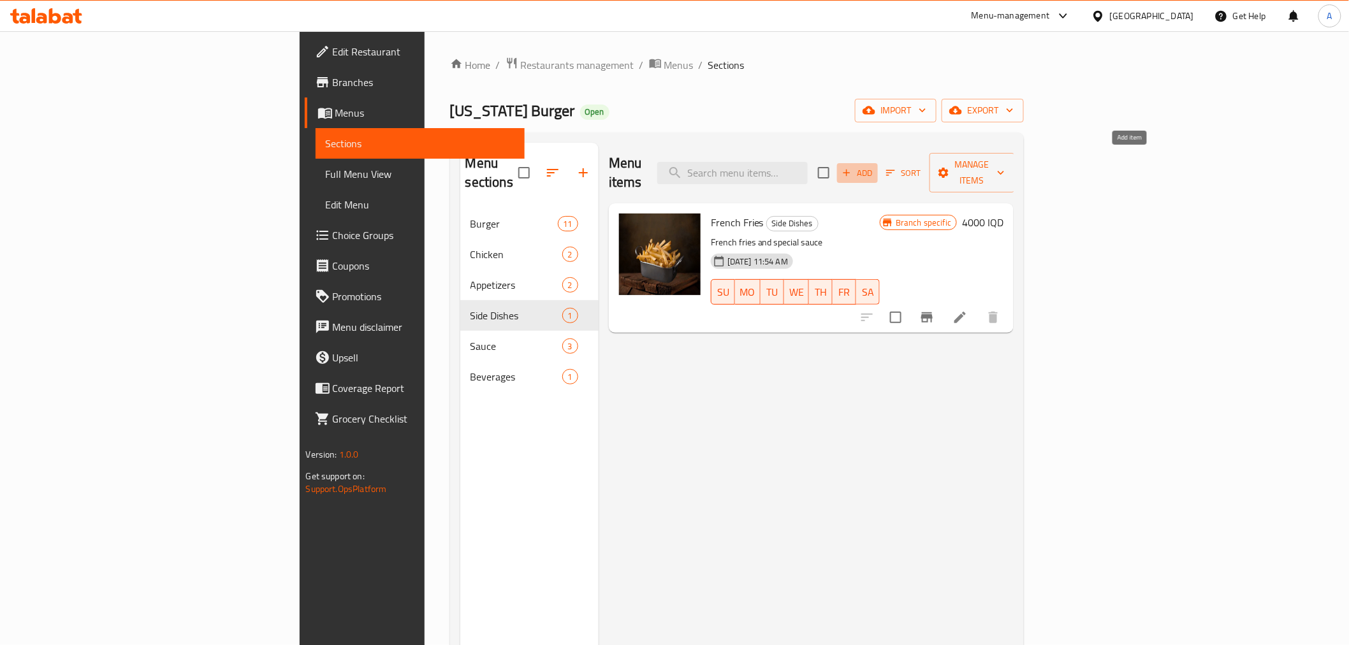
click at [875, 166] on span "Add" at bounding box center [857, 173] width 34 height 15
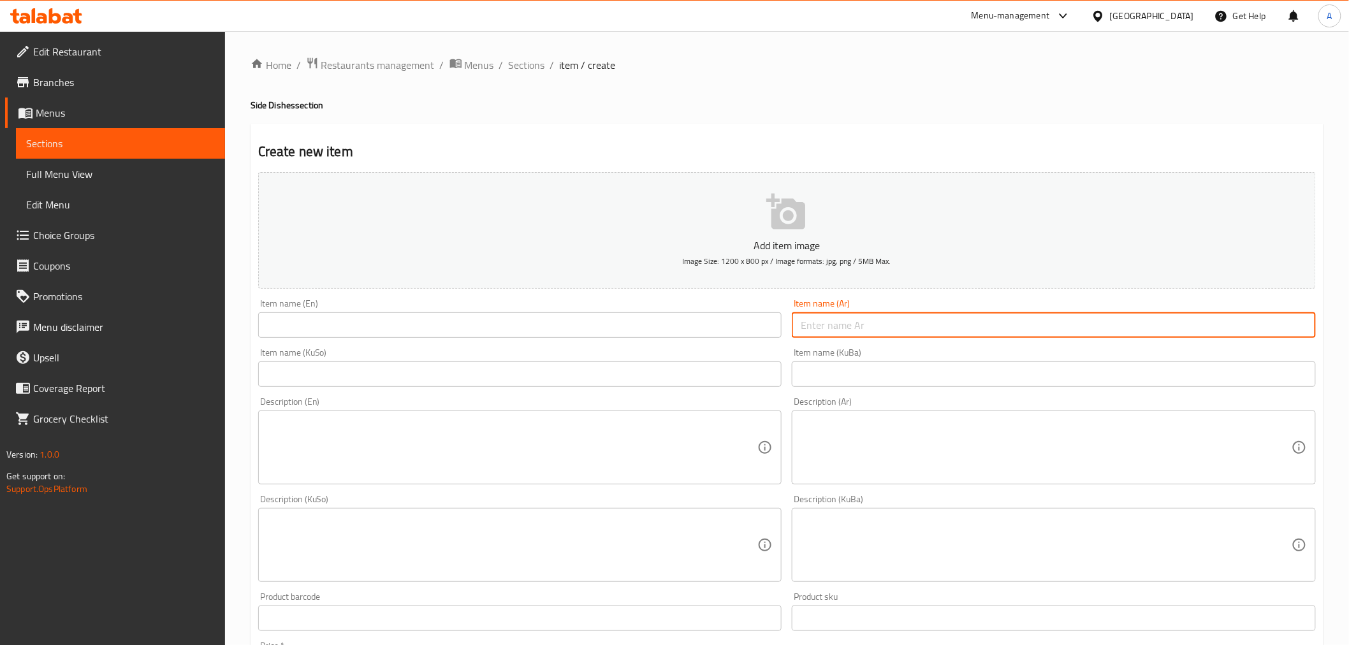
click at [853, 328] on input "text" at bounding box center [1054, 324] width 524 height 25
paste input "علبة ذرة مع صلصة الجبن"
type input "علبة ذرة مع صلصة الجبن"
click at [431, 321] on input "text" at bounding box center [520, 324] width 524 height 25
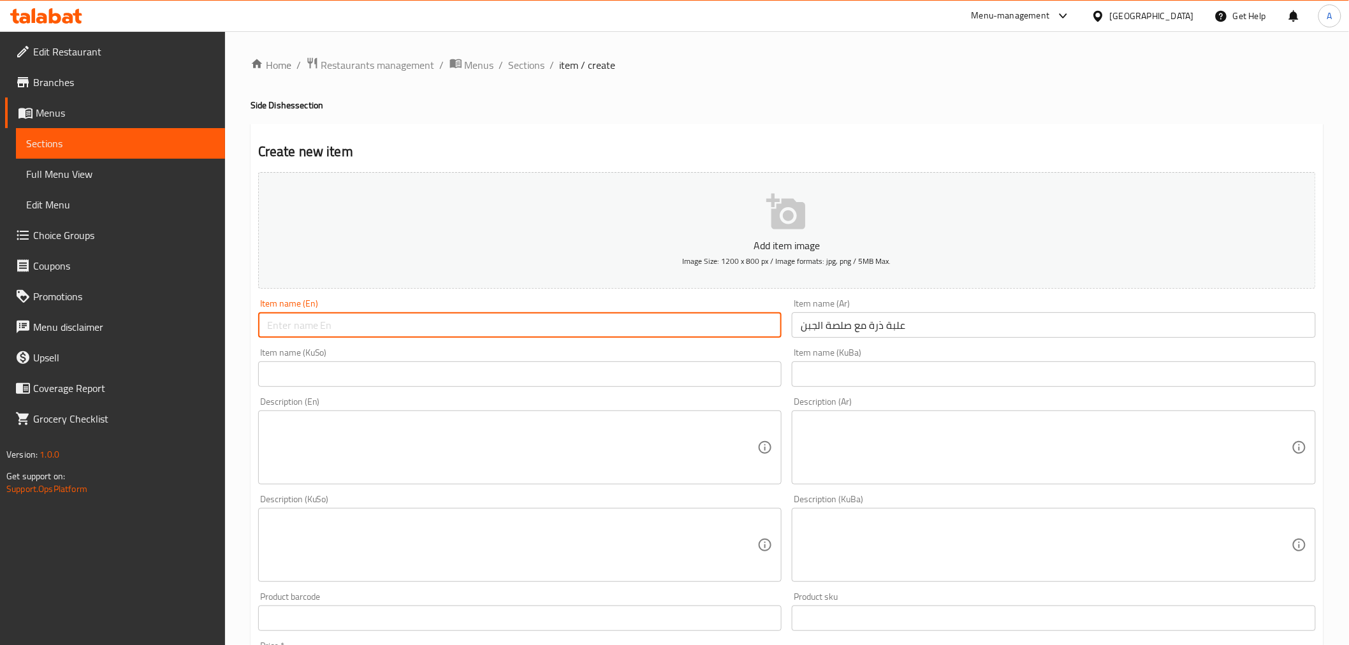
paste input "Corn on the Cob with Cheese Sauce"
type input "Corn on the Cob with Cheese Sauce"
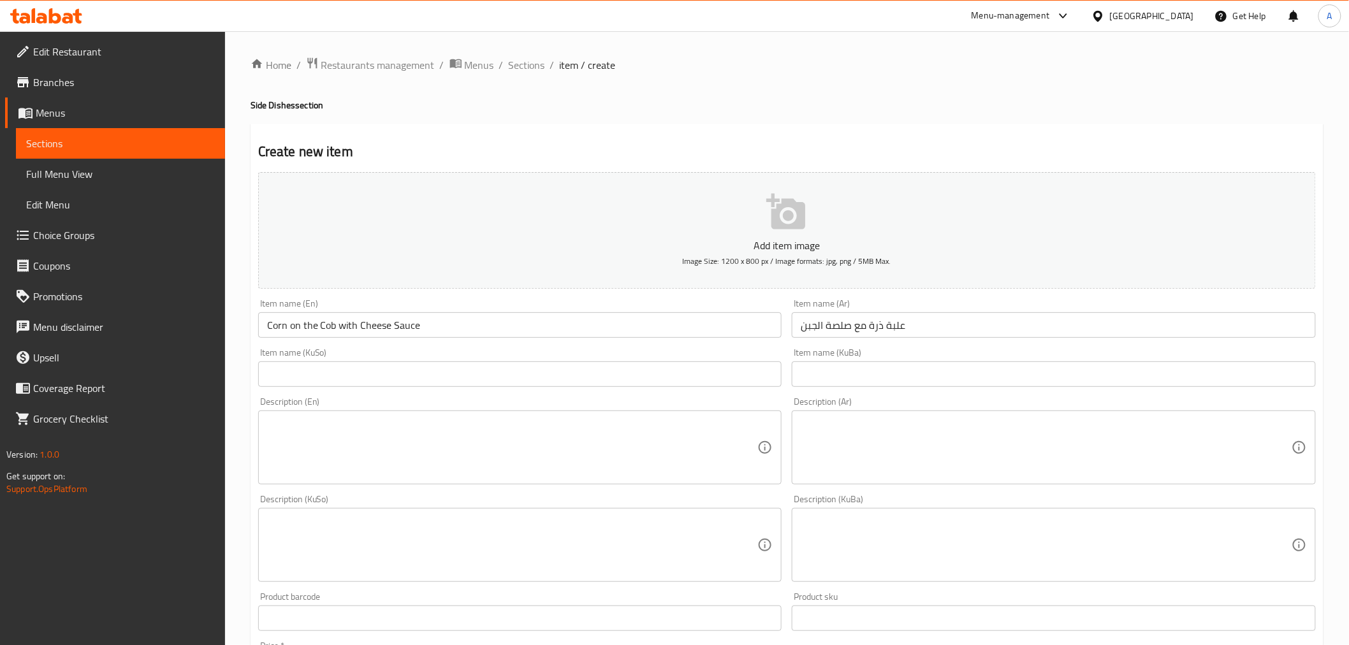
click at [610, 351] on div "Item name (KuSo) Item name (KuSo)" at bounding box center [520, 367] width 524 height 39
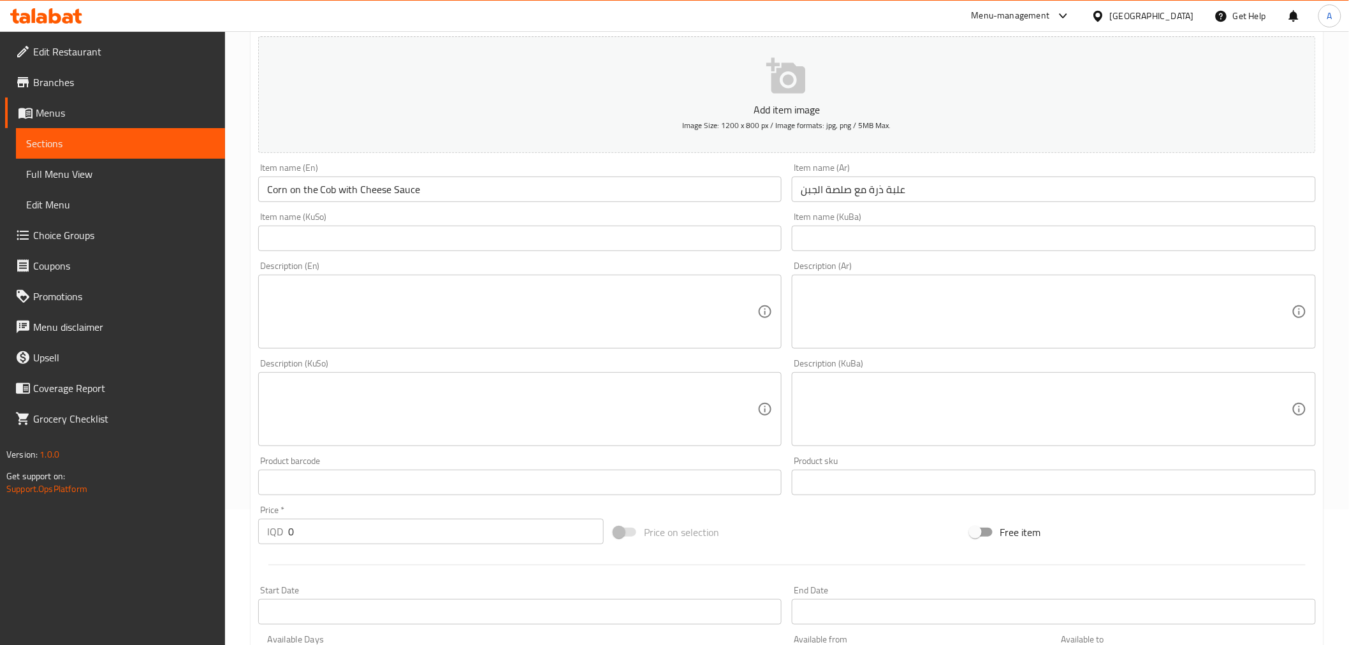
scroll to position [142, 0]
click at [850, 301] on textarea at bounding box center [1046, 306] width 491 height 61
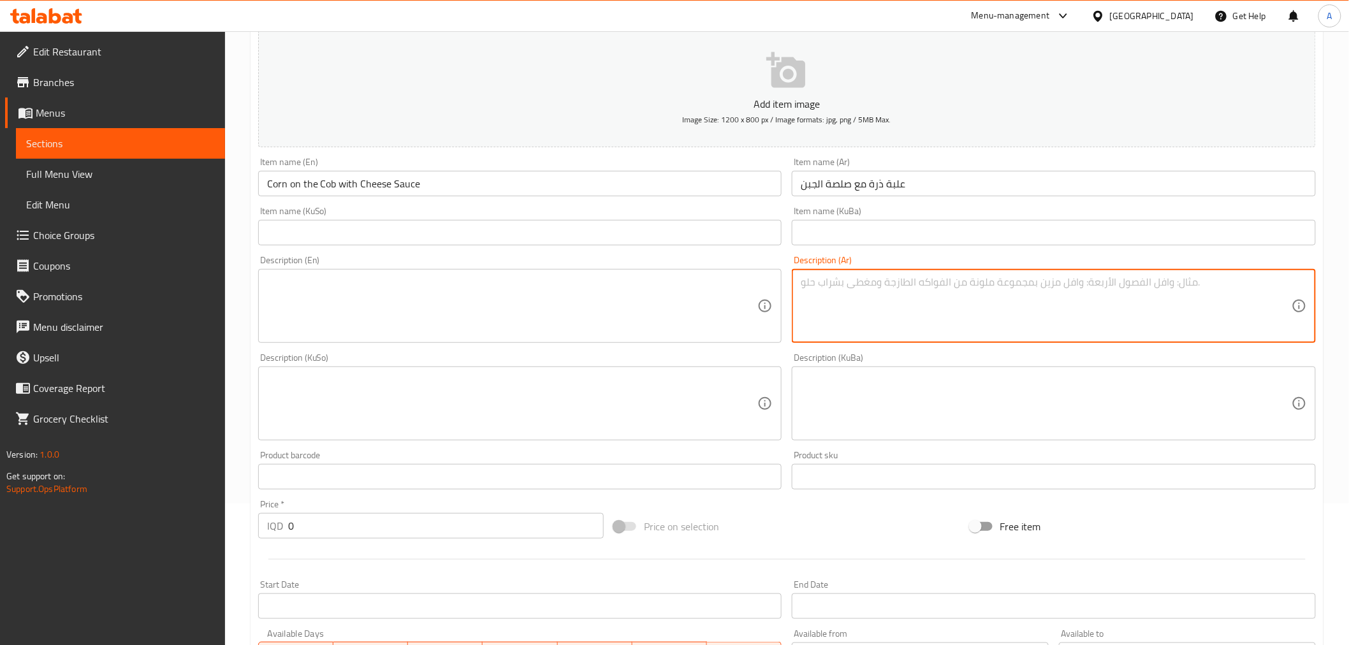
paste textarea "ذرة مطبوخة بالزبدة والتوابل مع علبة صلصة الجبن"
type textarea "ذرة مطبوخة بالزبدة والتوابل مع علبة صلصة الجبن"
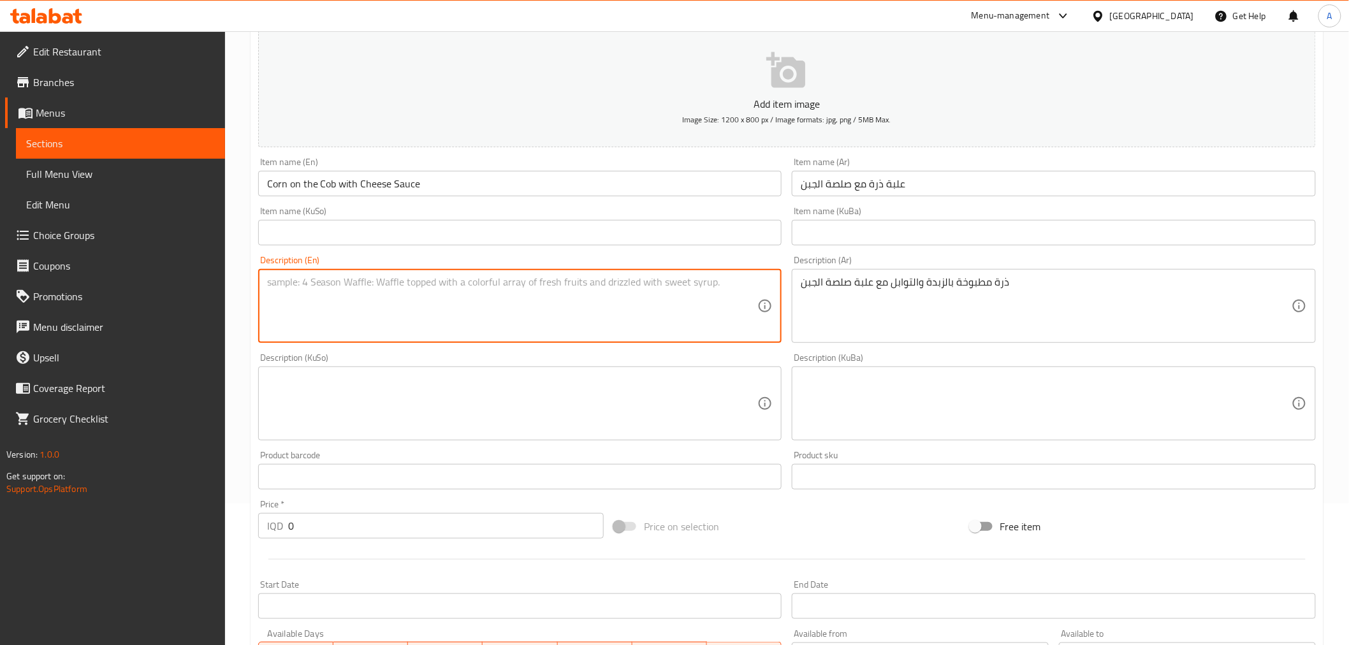
click at [450, 289] on textarea at bounding box center [512, 306] width 491 height 61
paste textarea "Corn on the cob with butter and seasoning and a can of cheese sauce"
type textarea "Corn on the cob with butter and seasoning and a can of cheese sauce"
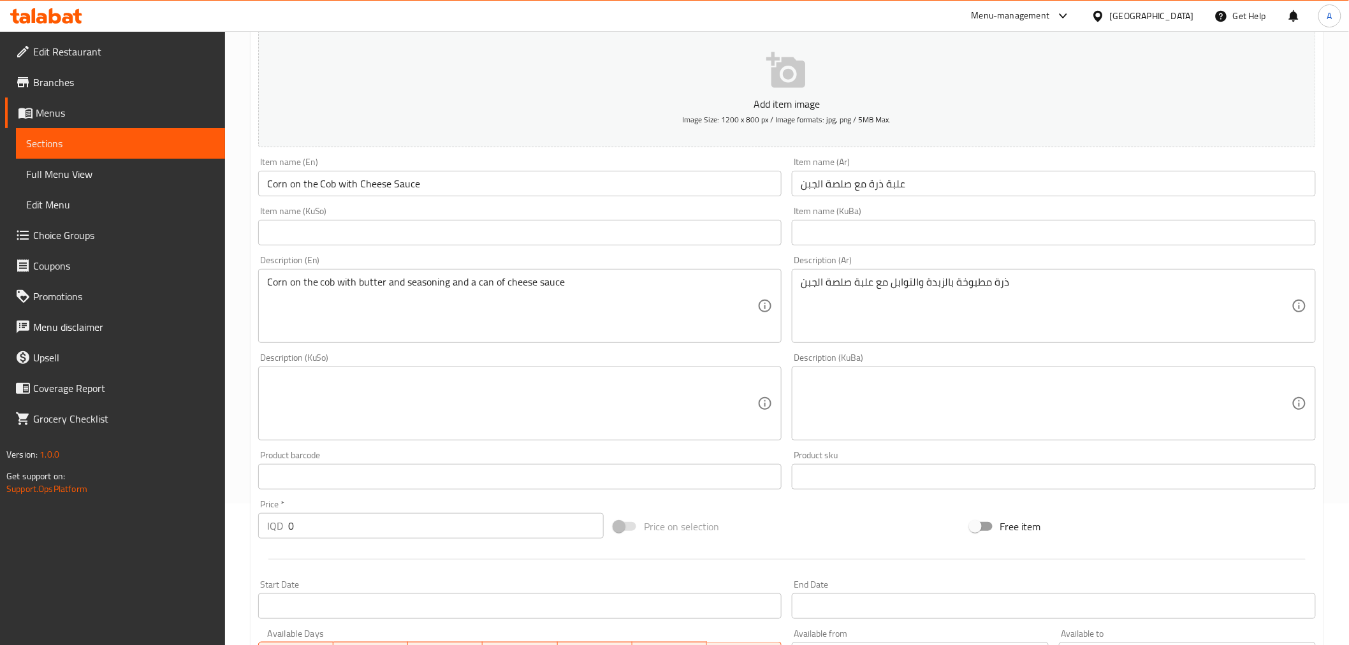
click at [393, 355] on div "Description (KuSo) Description (KuSo)" at bounding box center [520, 396] width 524 height 87
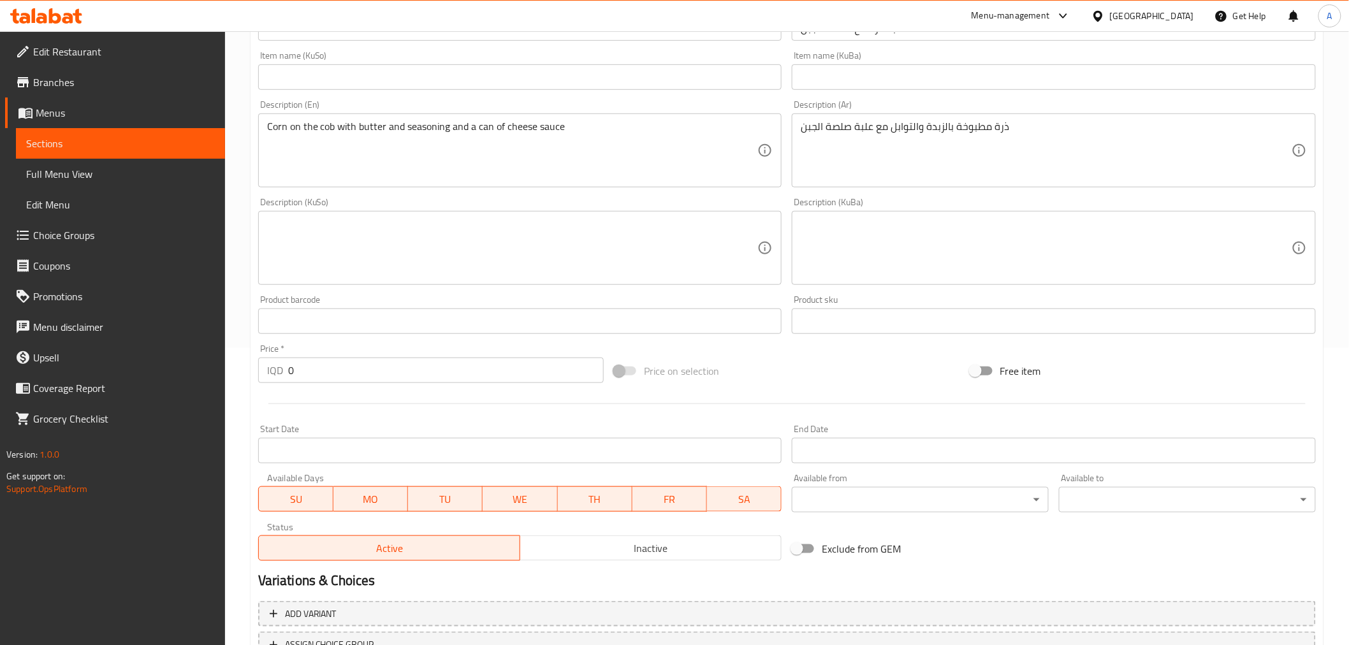
scroll to position [354, 0]
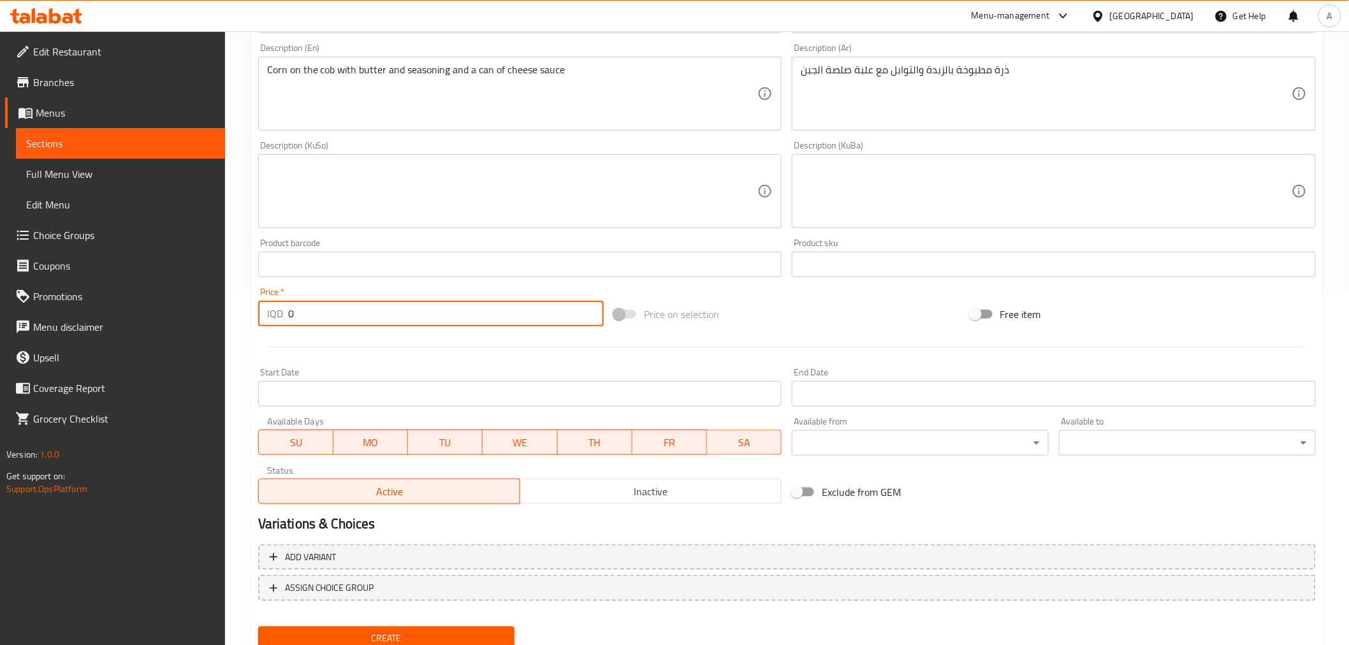
click at [306, 319] on input "0" at bounding box center [446, 313] width 316 height 25
type input "5000"
click at [386, 630] on span "Create" at bounding box center [386, 638] width 236 height 16
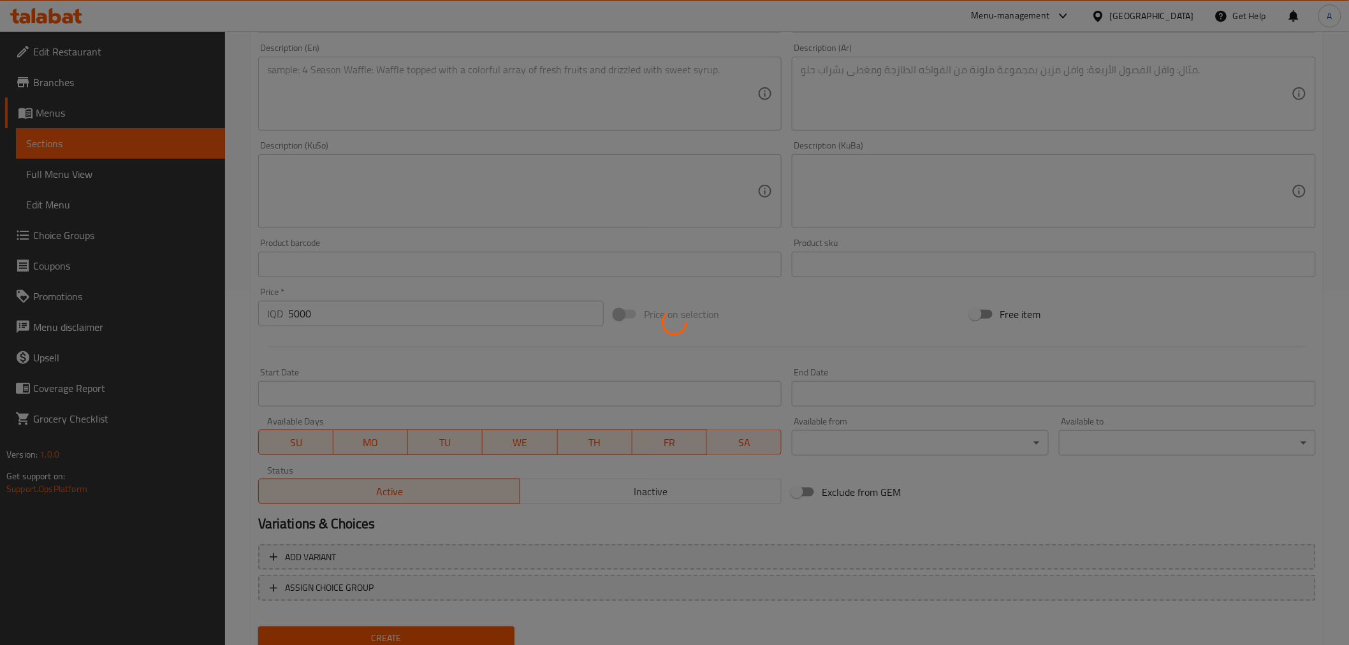
type input "0"
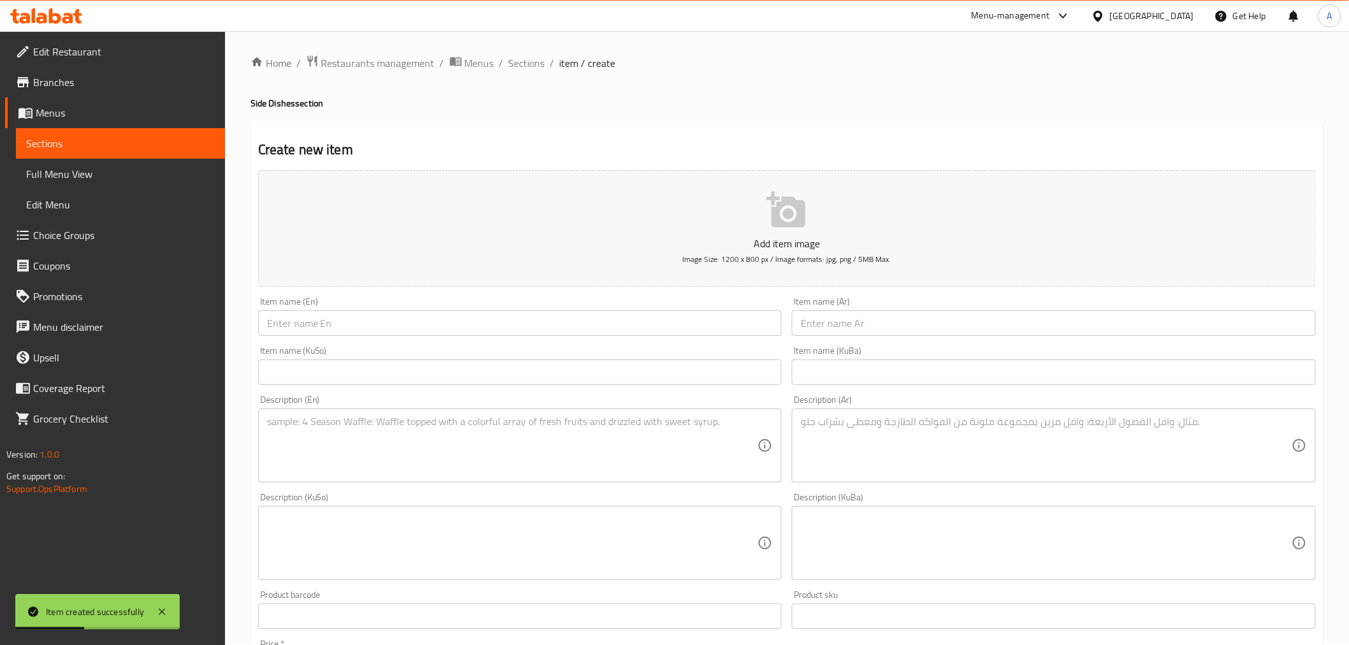
scroll to position [0, 0]
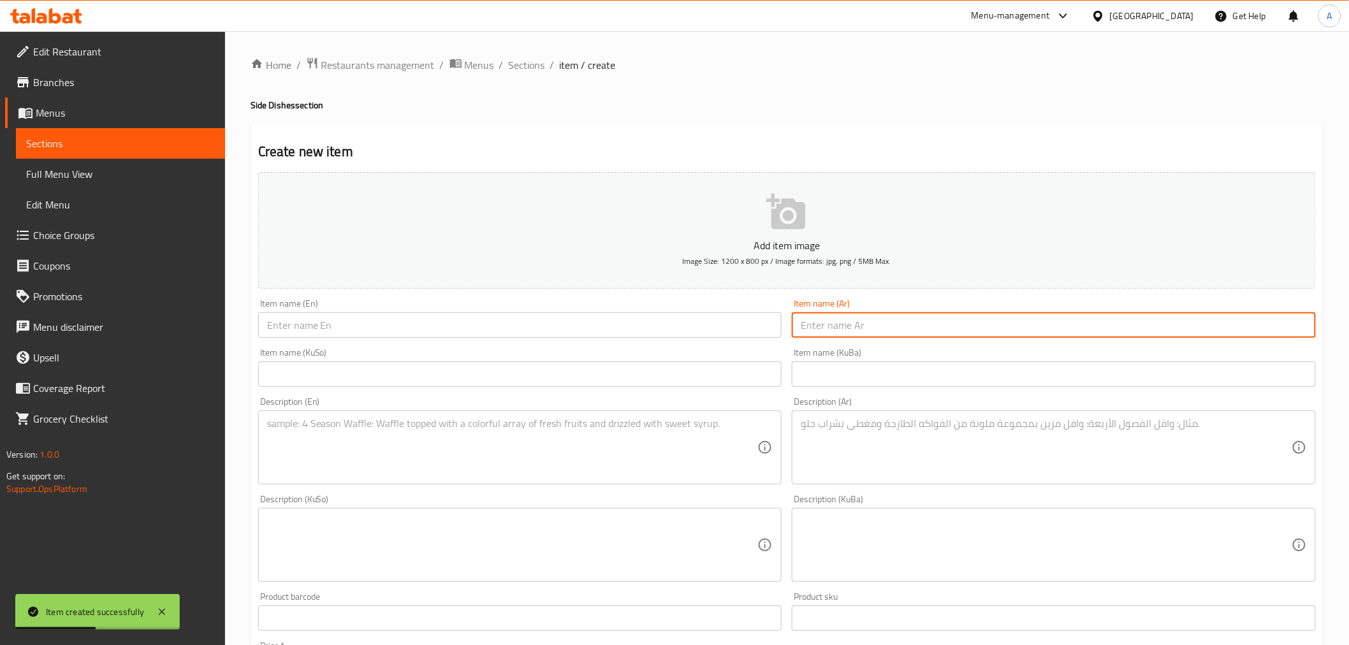
click at [846, 317] on input "text" at bounding box center [1054, 324] width 524 height 25
paste input "علبة ذرة مع صلصة مدخن"
type input "علبة ذرة مع صلصة مدخن"
click at [370, 315] on input "text" at bounding box center [520, 324] width 524 height 25
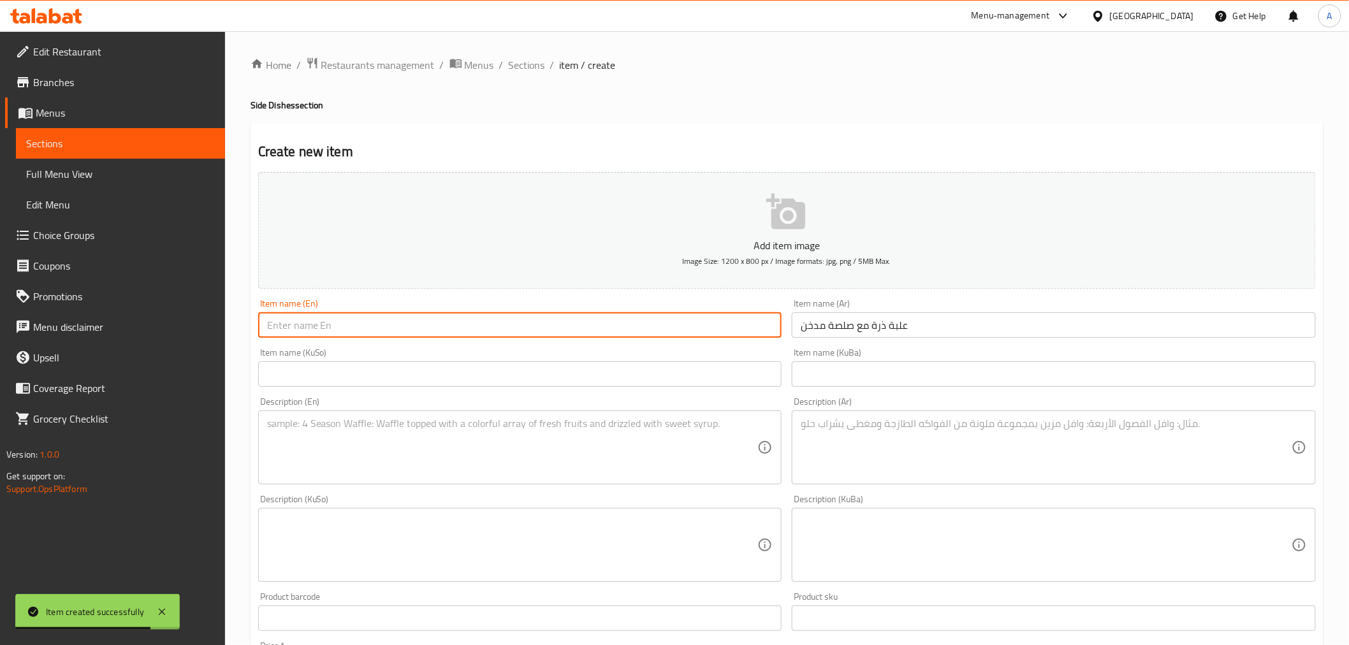
paste input "Corn on the Cob with Smoked Sauce"
type input "Corn on the Cob with Smoked Sauce"
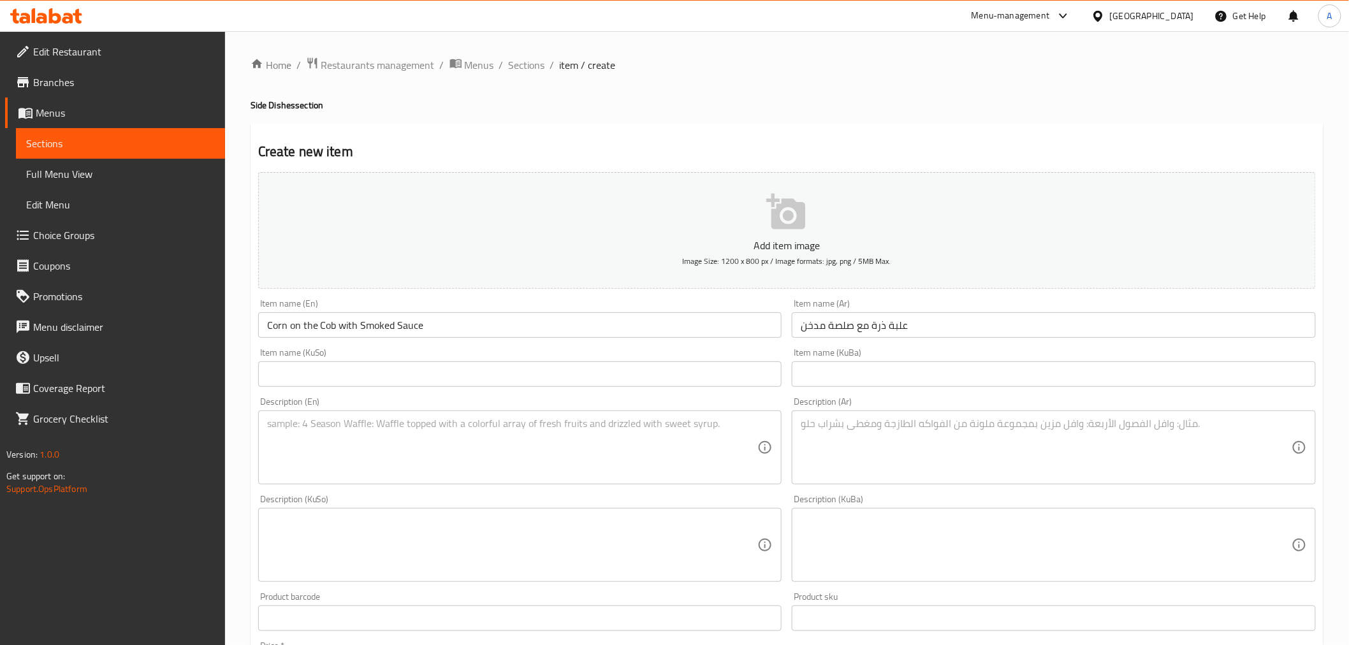
click at [887, 425] on textarea at bounding box center [1046, 448] width 491 height 61
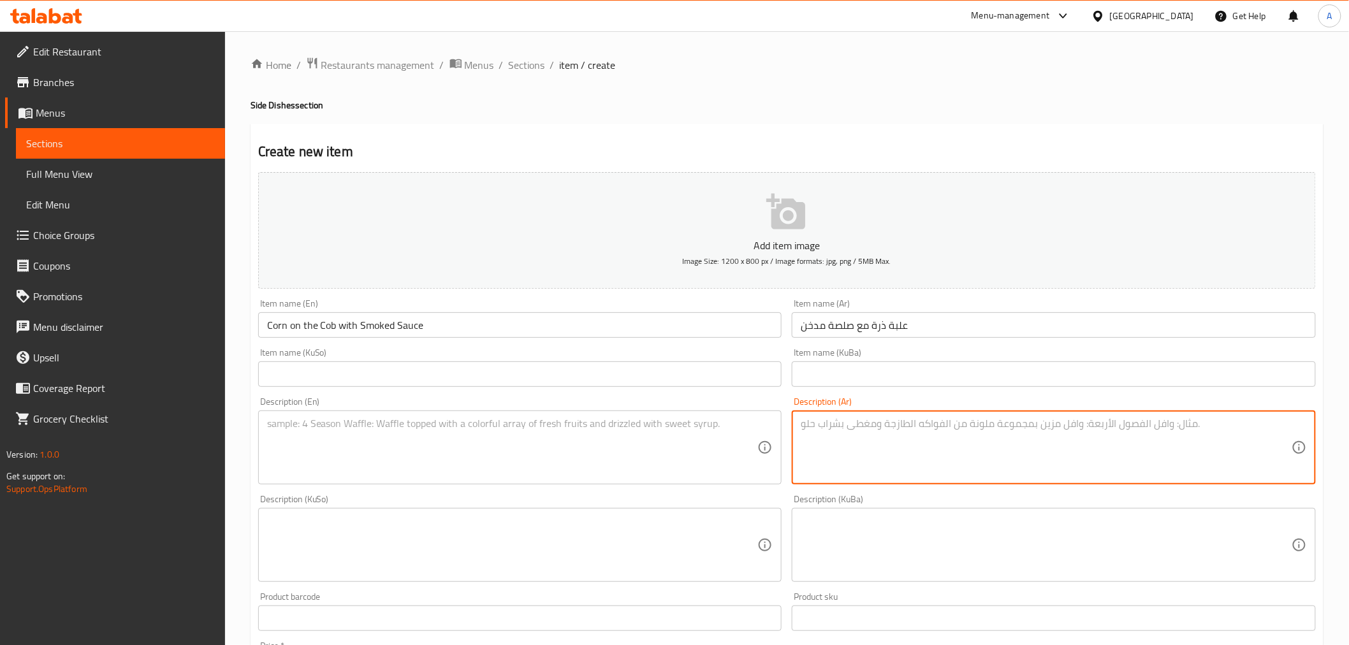
paste textarea "ذرة مطبوخة بالزبدة والتوابل مع علبة صلصة مدخن"
type textarea "ذرة مطبوخة بالزبدة والتوابل مع علبة صلصة مدخن"
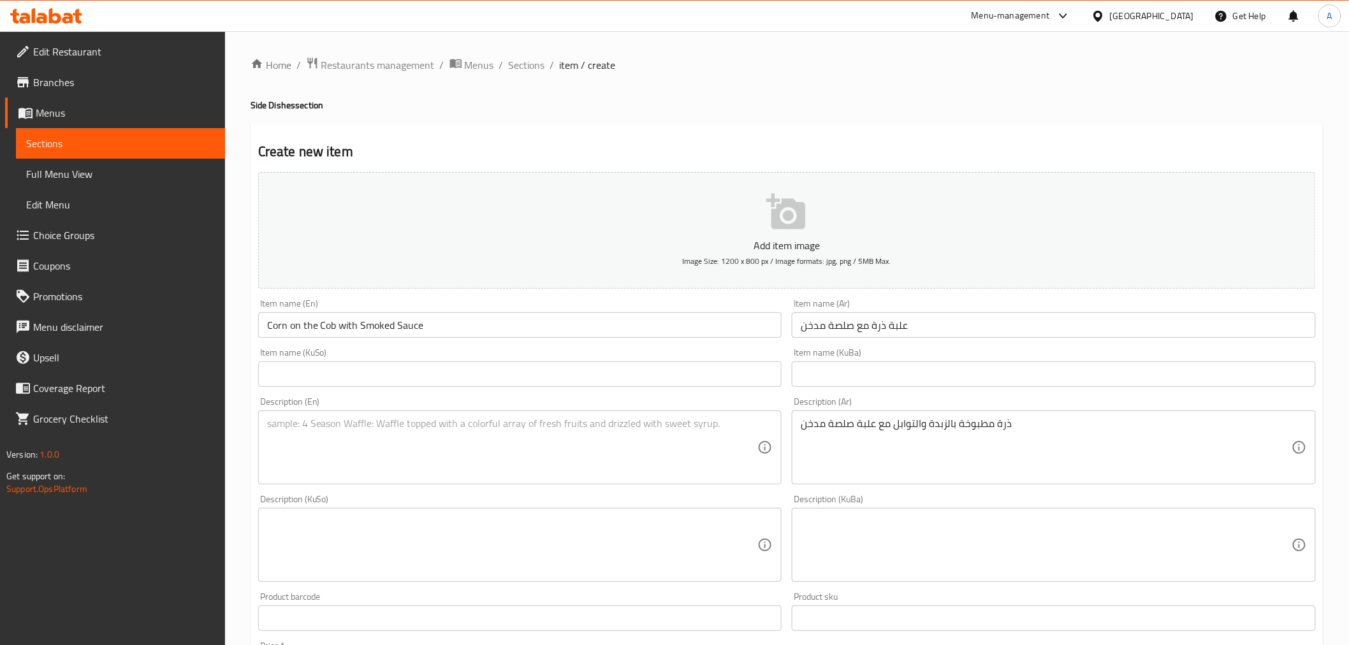
click at [428, 417] on div "Description (En)" at bounding box center [520, 448] width 524 height 74
paste textarea "Corn on the Cob with Butter and Seasoning and a Can of Smokey Sauce"
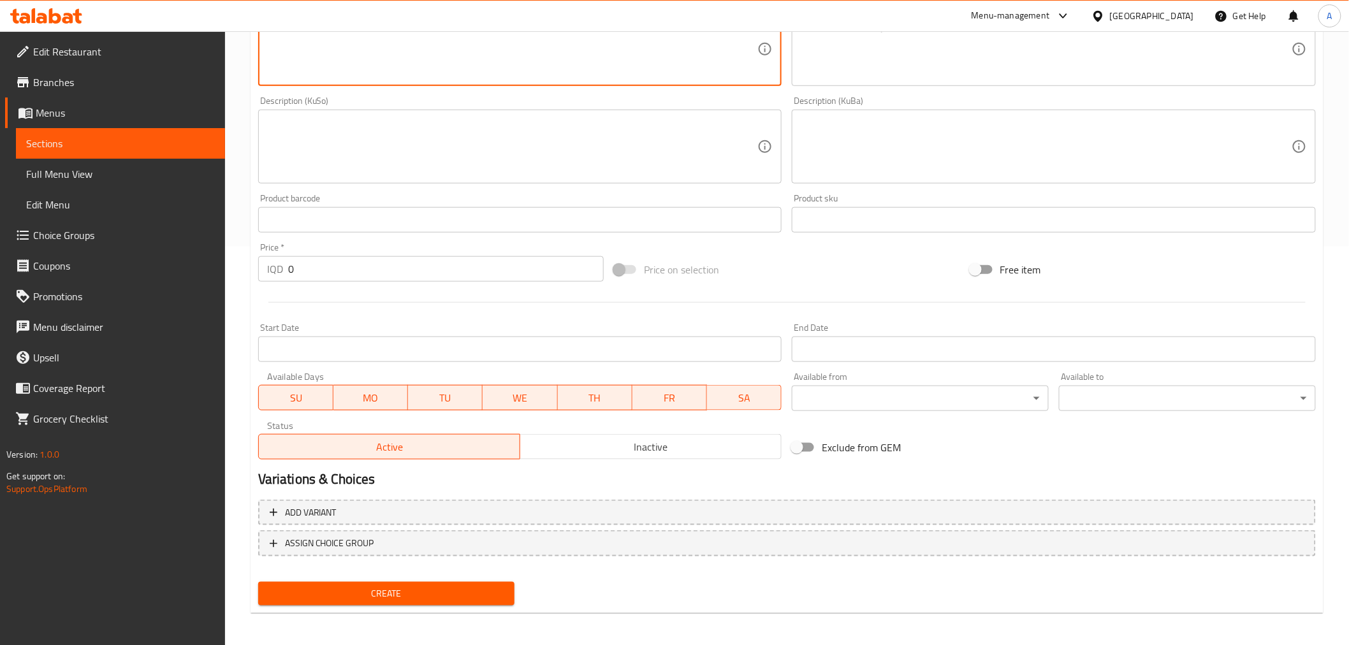
scroll to position [400, 0]
type textarea "Corn on the Cob with Butter and Seasoning and a Can of Smokey Sauce"
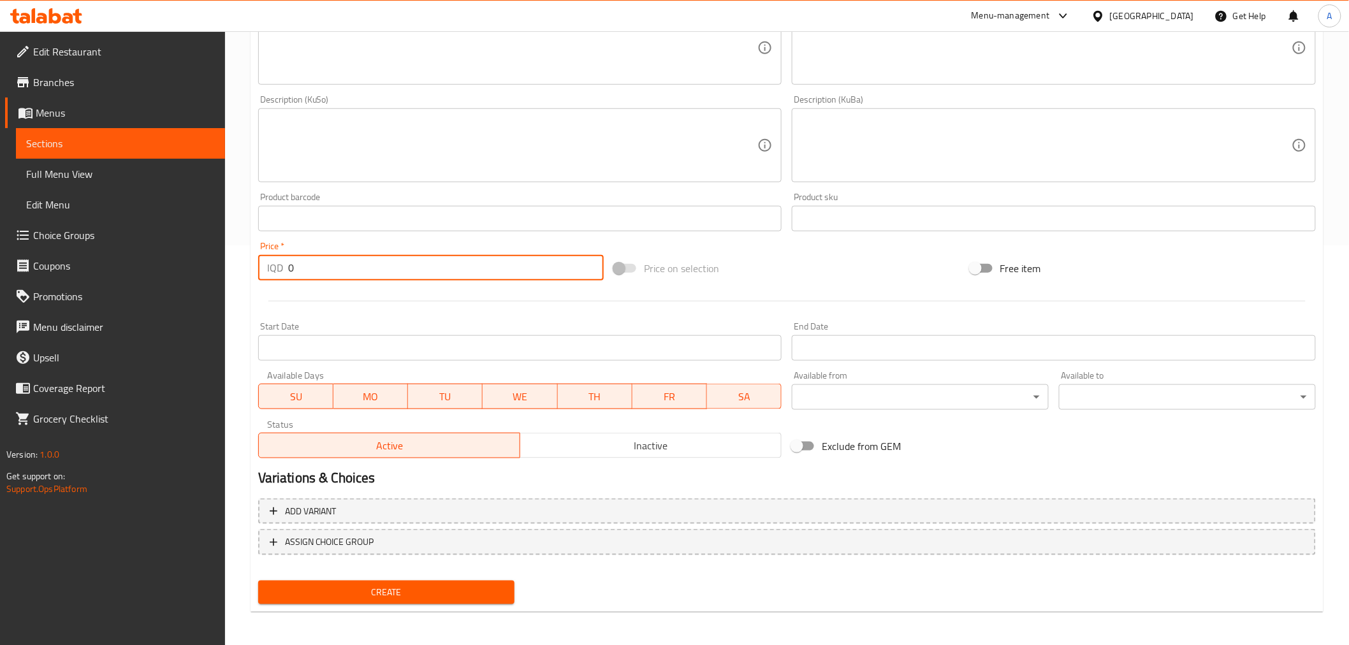
click at [302, 276] on input "0" at bounding box center [446, 267] width 316 height 25
type input "3000"
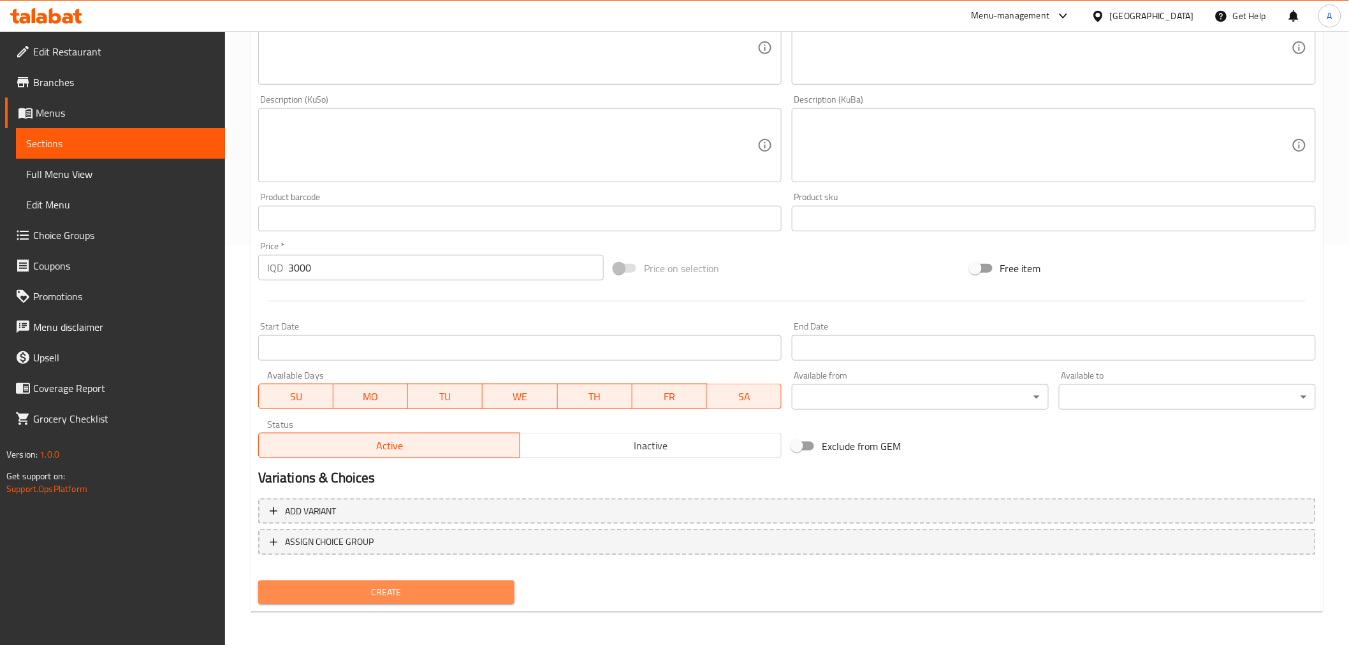
click at [409, 581] on button "Create" at bounding box center [386, 593] width 257 height 24
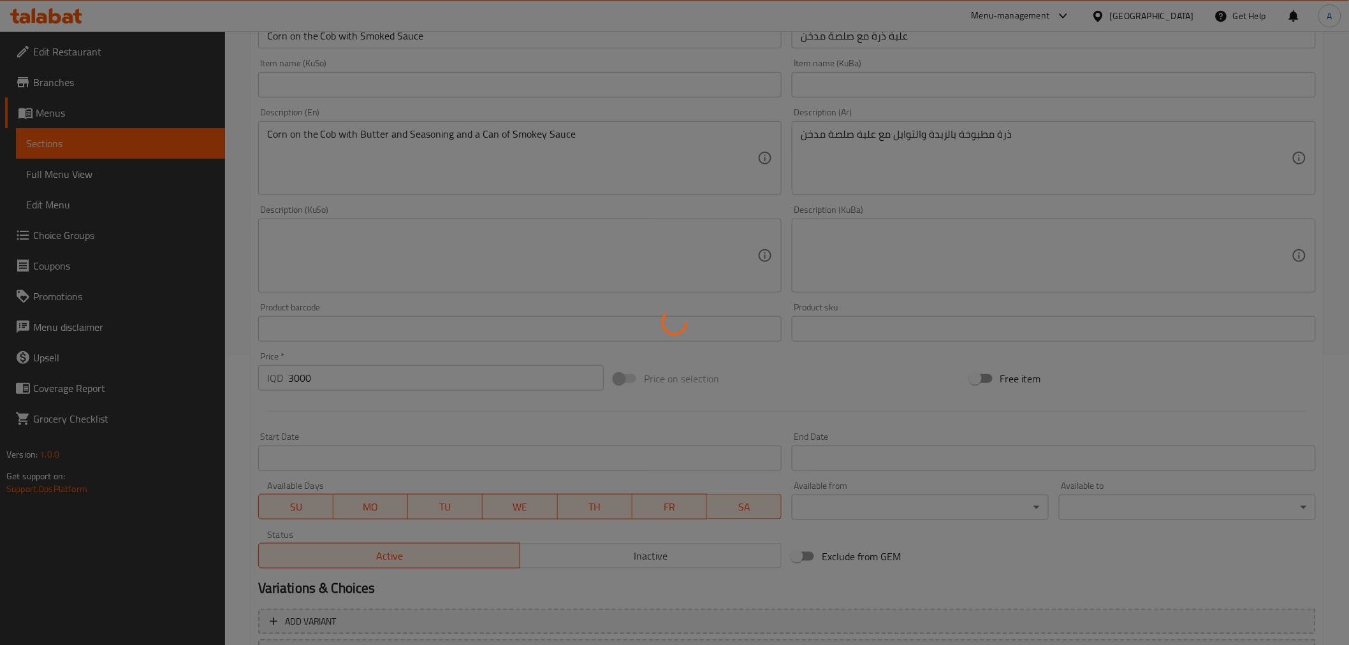
scroll to position [15, 0]
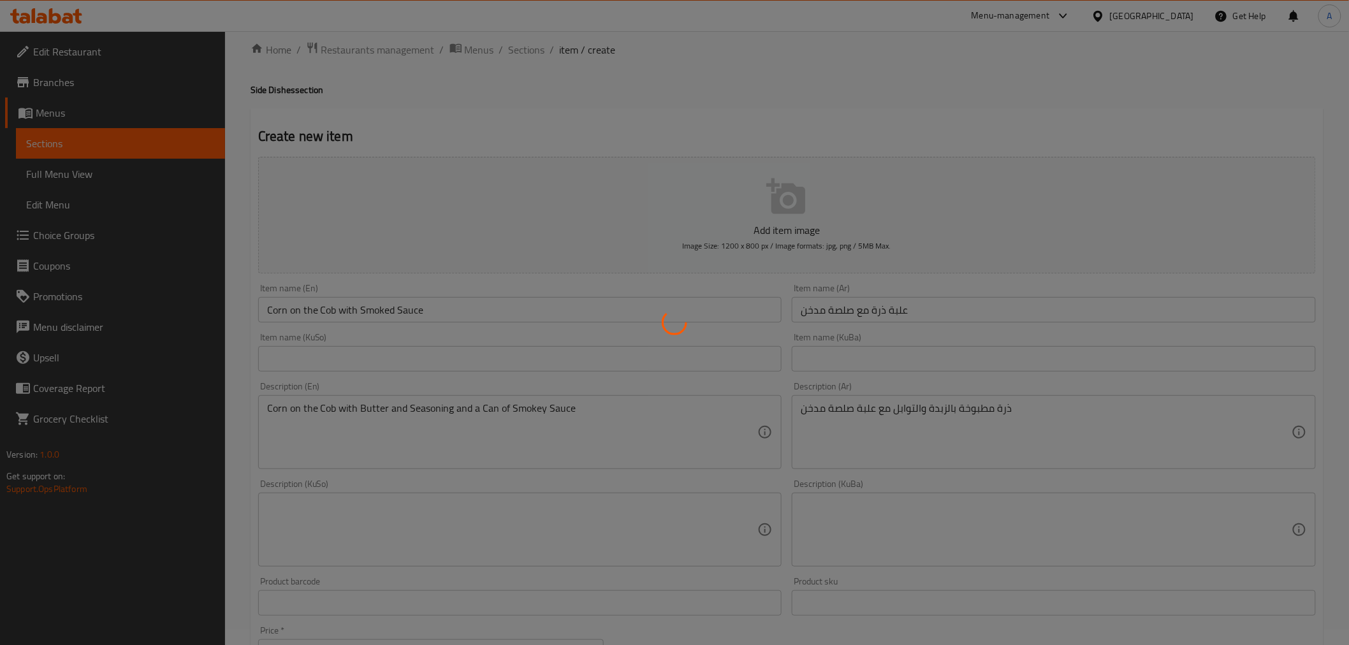
type input "0"
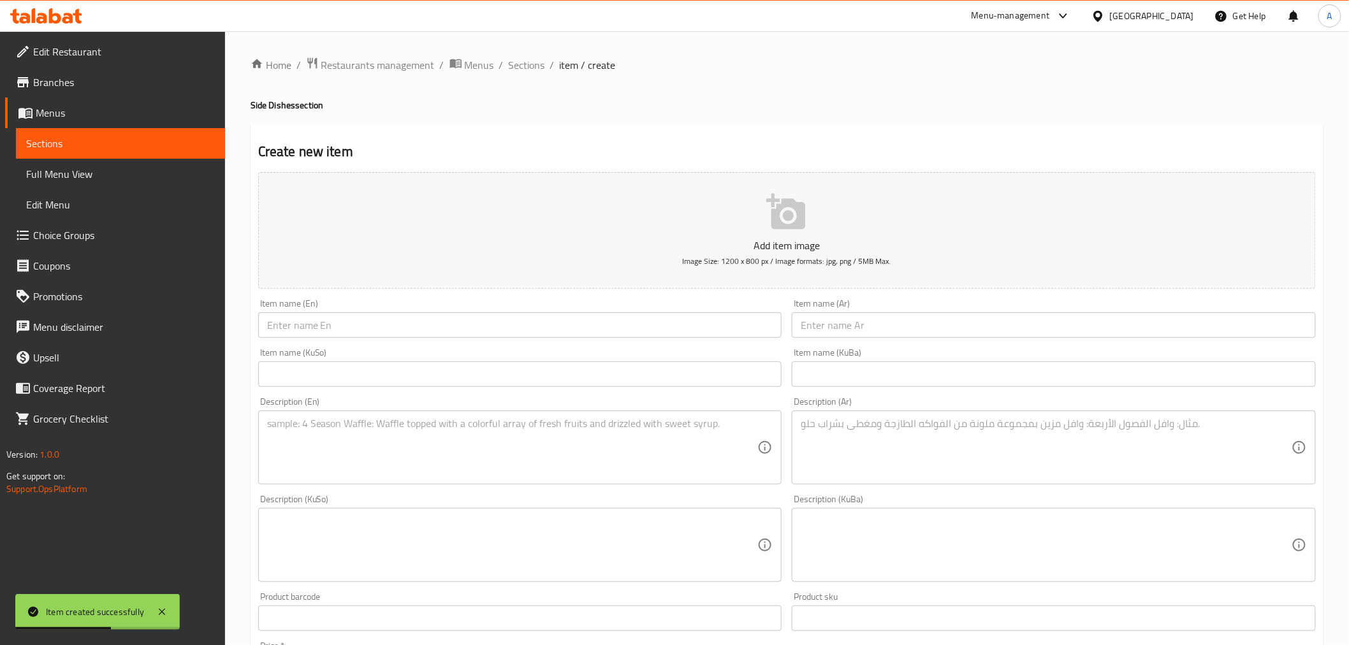
click at [839, 314] on input "text" at bounding box center [1054, 324] width 524 height 25
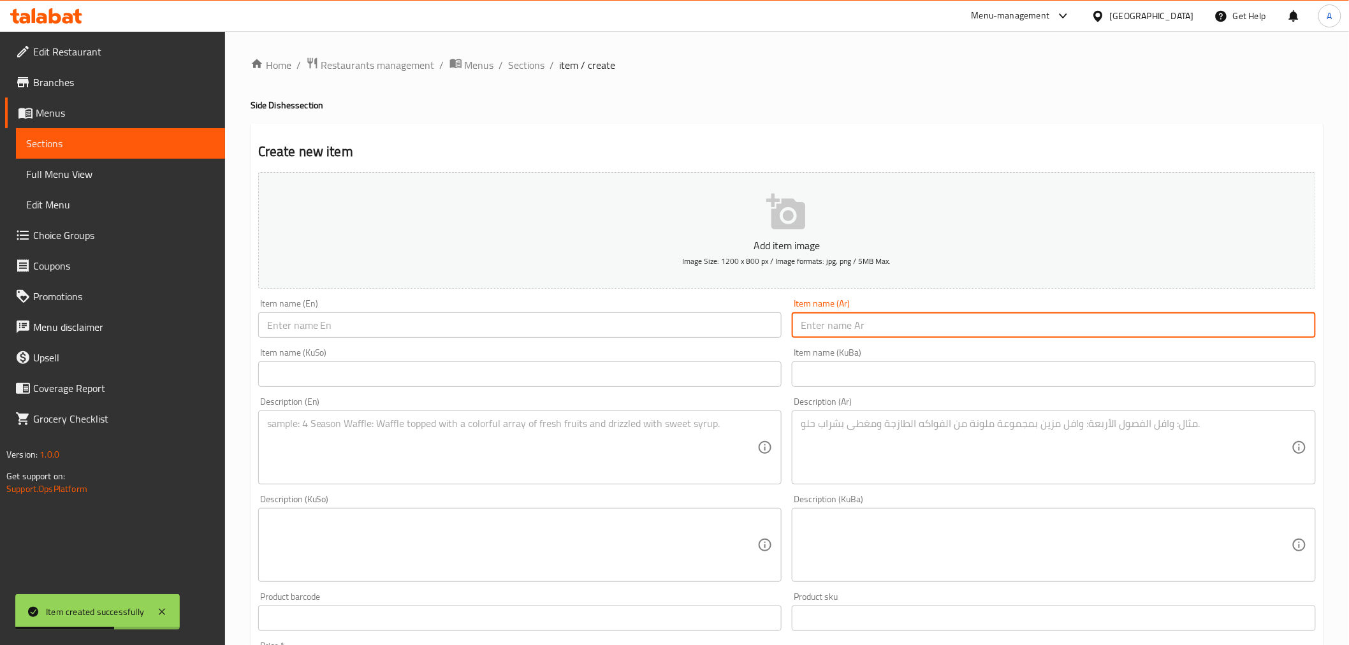
paste input "علبة ذرة مع صلصة كلاسيك"
type input "علبة ذرة مع صلصة كلاسيك"
click at [435, 323] on input "text" at bounding box center [520, 324] width 524 height 25
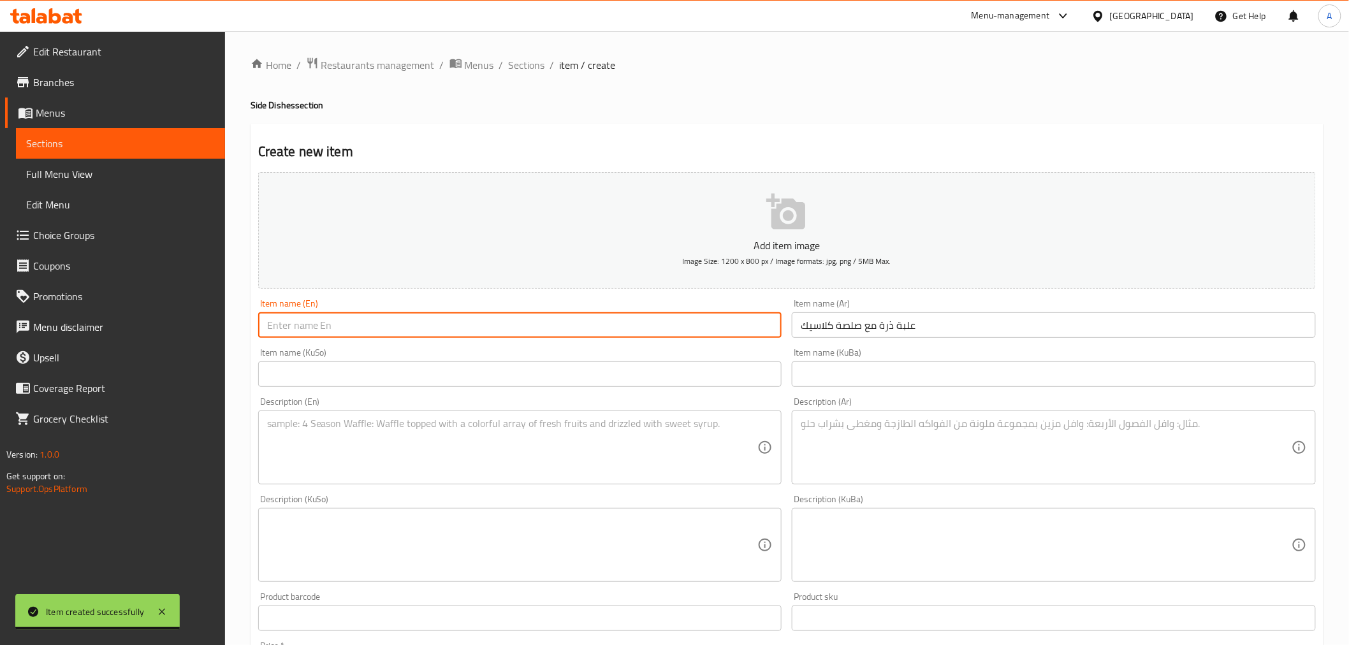
paste input "Corn on the Cob with Classic Dip"
type input "Corn on the Cob with Classic Dip"
click at [852, 427] on textarea at bounding box center [1046, 448] width 491 height 61
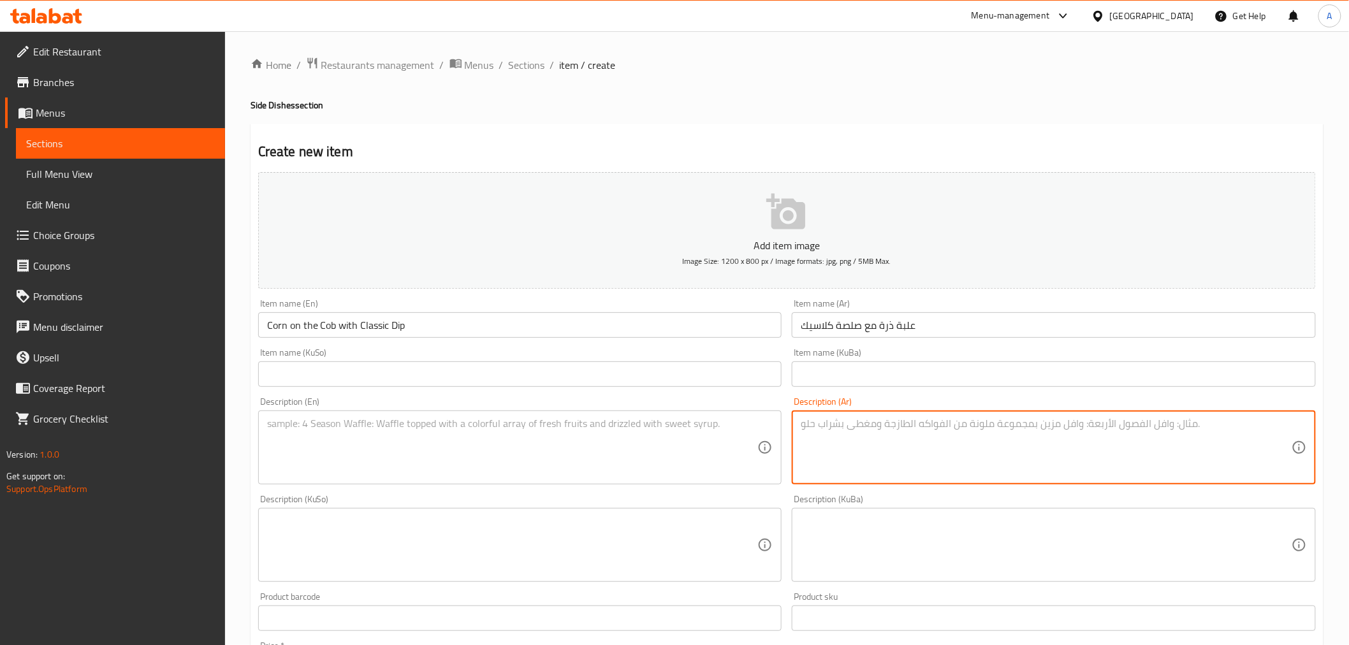
paste textarea "ذرة مطبوخة بالزبدة والتوابل مع علبة صلصة كلاسيك"
type textarea "ذرة مطبوخة بالزبدة والتوابل مع علبة صلصة كلاسيك"
click at [390, 432] on textarea at bounding box center [512, 448] width 491 height 61
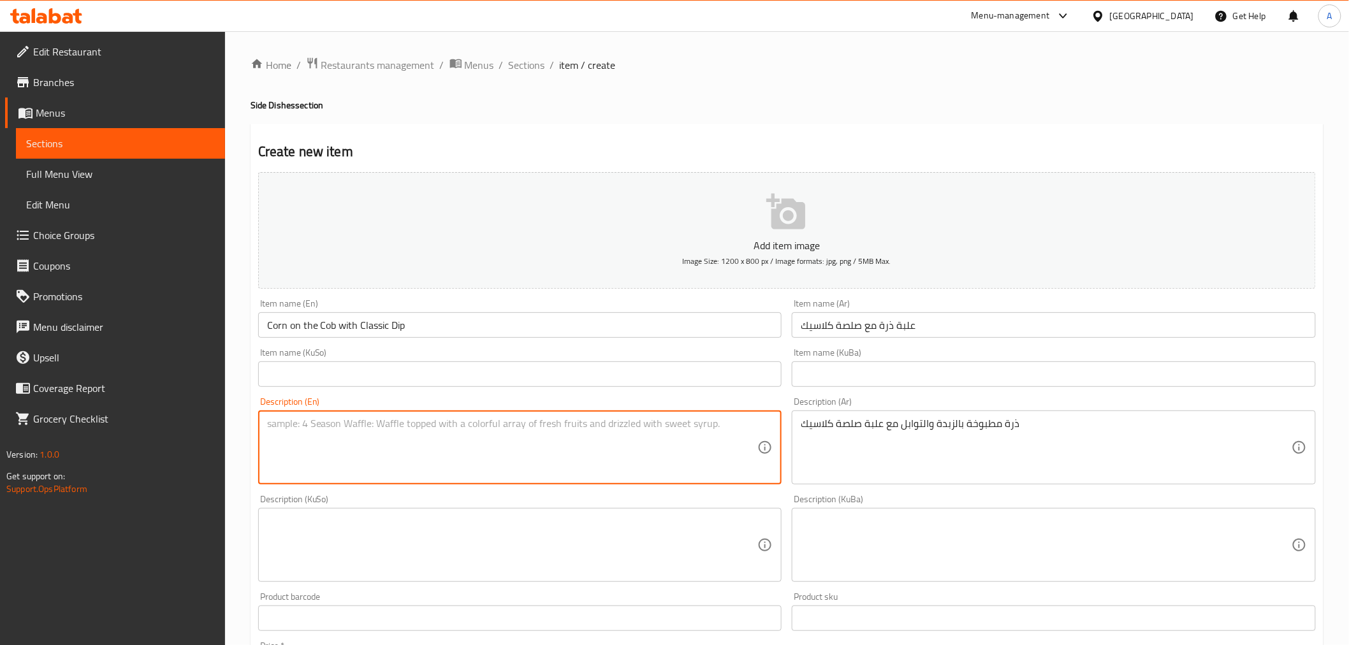
paste textarea "Corn on the Cob with Butter and Seasoning with a Can of Classic Salsa"
type textarea "Corn on the Cob with Butter and Seasoning with a Can of Classic Salsa"
click at [498, 398] on div "Description (En) Corn on the Cob with Butter and Seasoning with a Can of Classi…" at bounding box center [520, 440] width 524 height 87
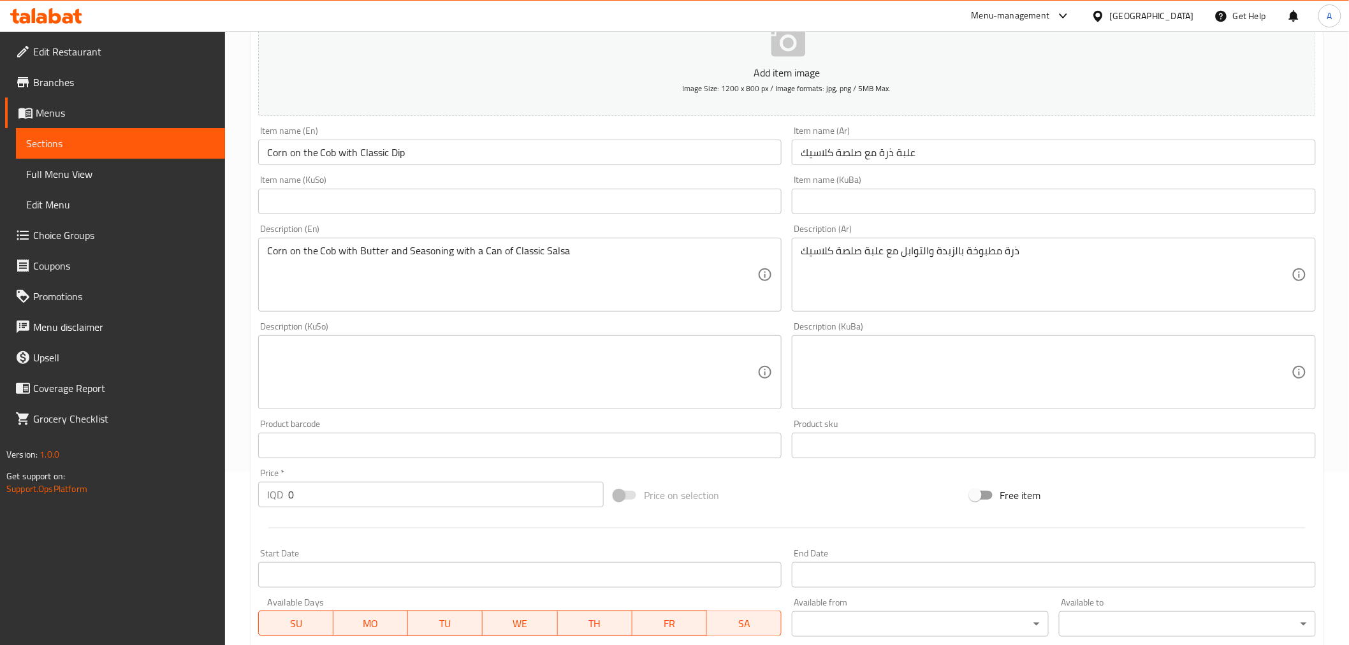
scroll to position [212, 0]
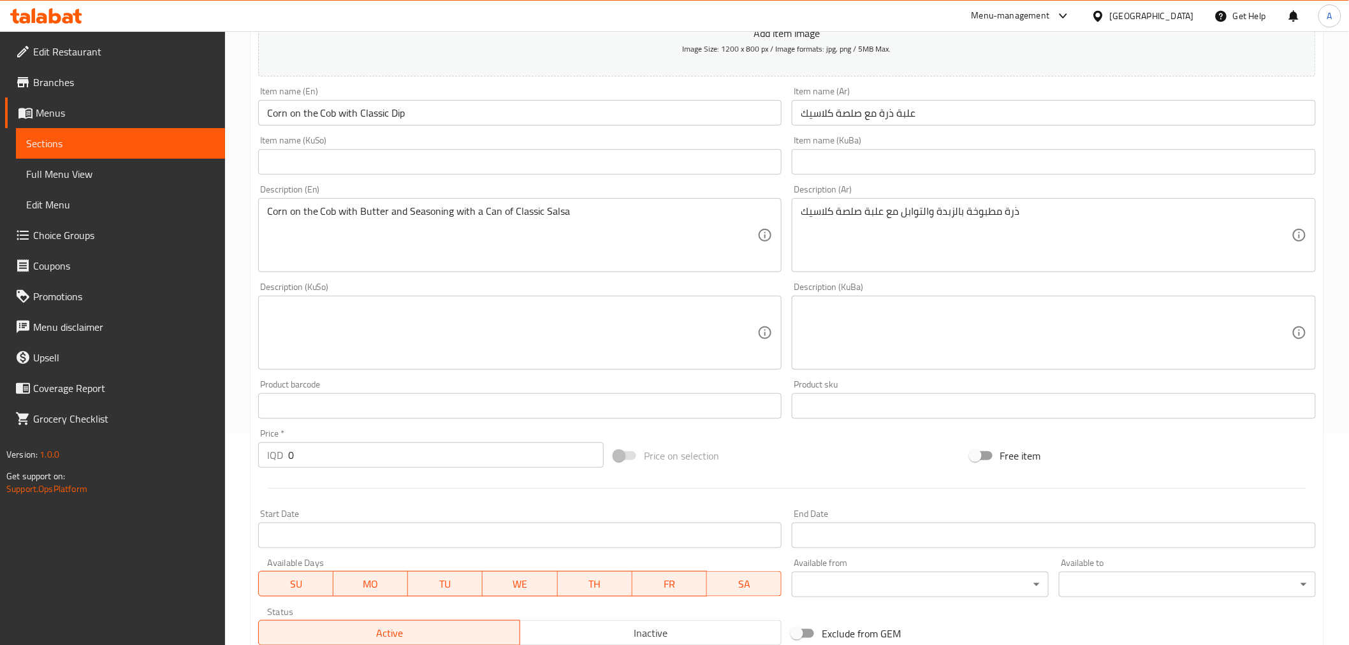
click at [364, 449] on input "0" at bounding box center [446, 454] width 316 height 25
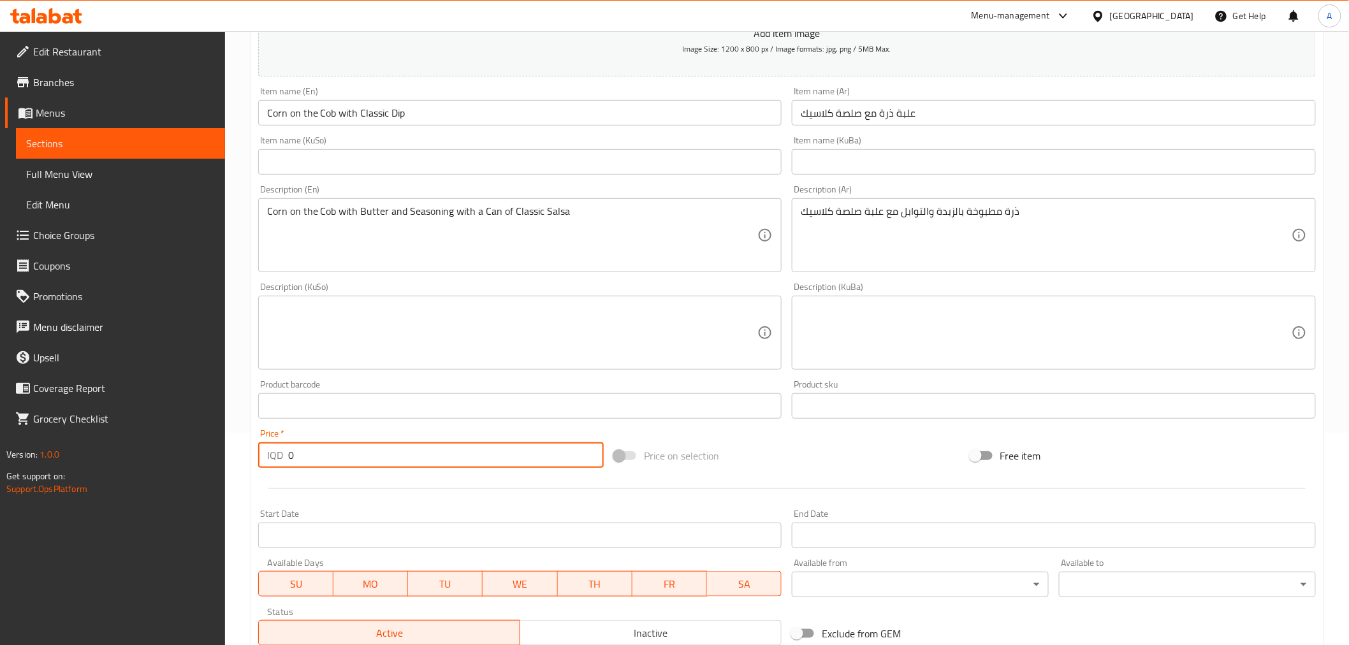
click at [364, 449] on input "0" at bounding box center [446, 454] width 316 height 25
type input "5000"
click at [384, 504] on div at bounding box center [787, 488] width 1068 height 31
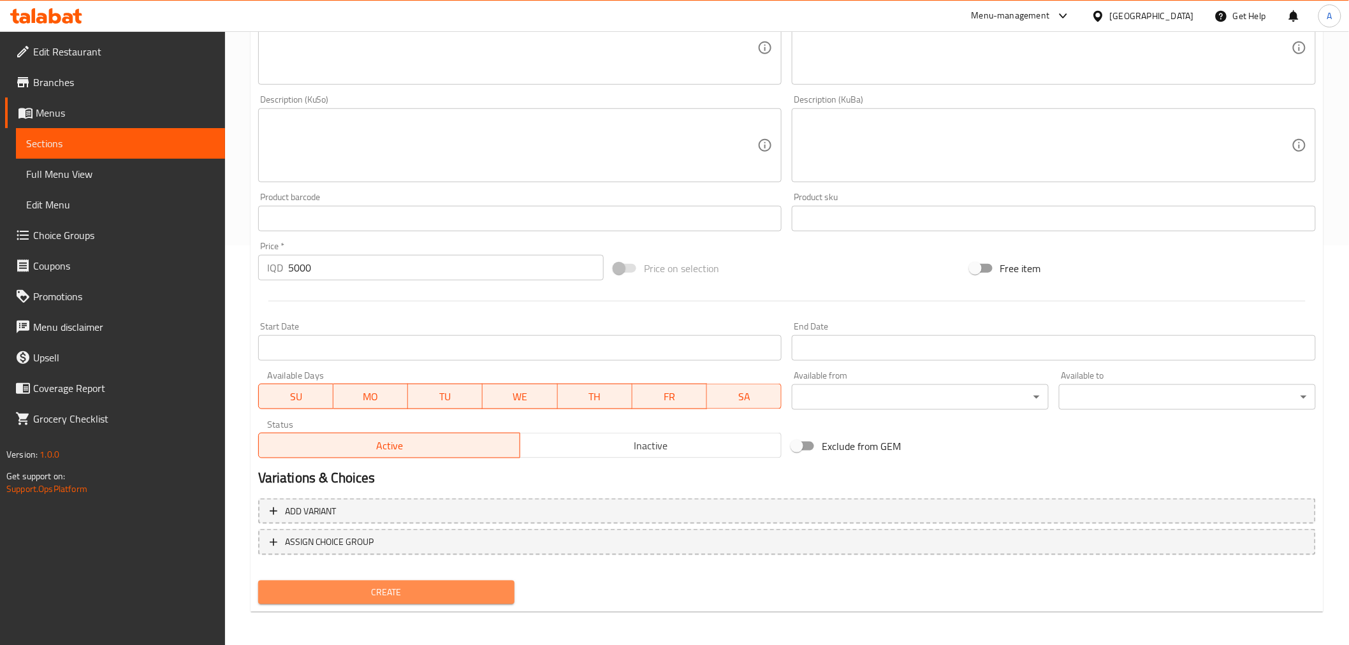
click at [381, 591] on span "Create" at bounding box center [386, 593] width 236 height 16
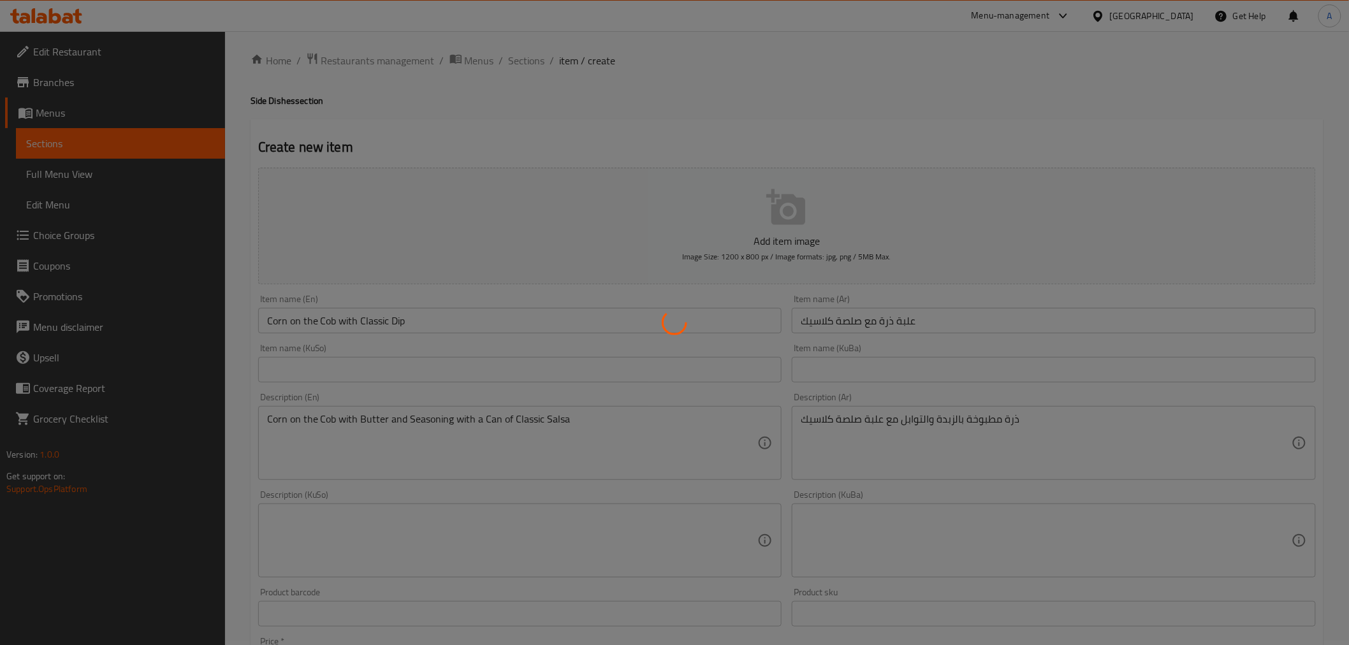
scroll to position [0, 0]
type input "0"
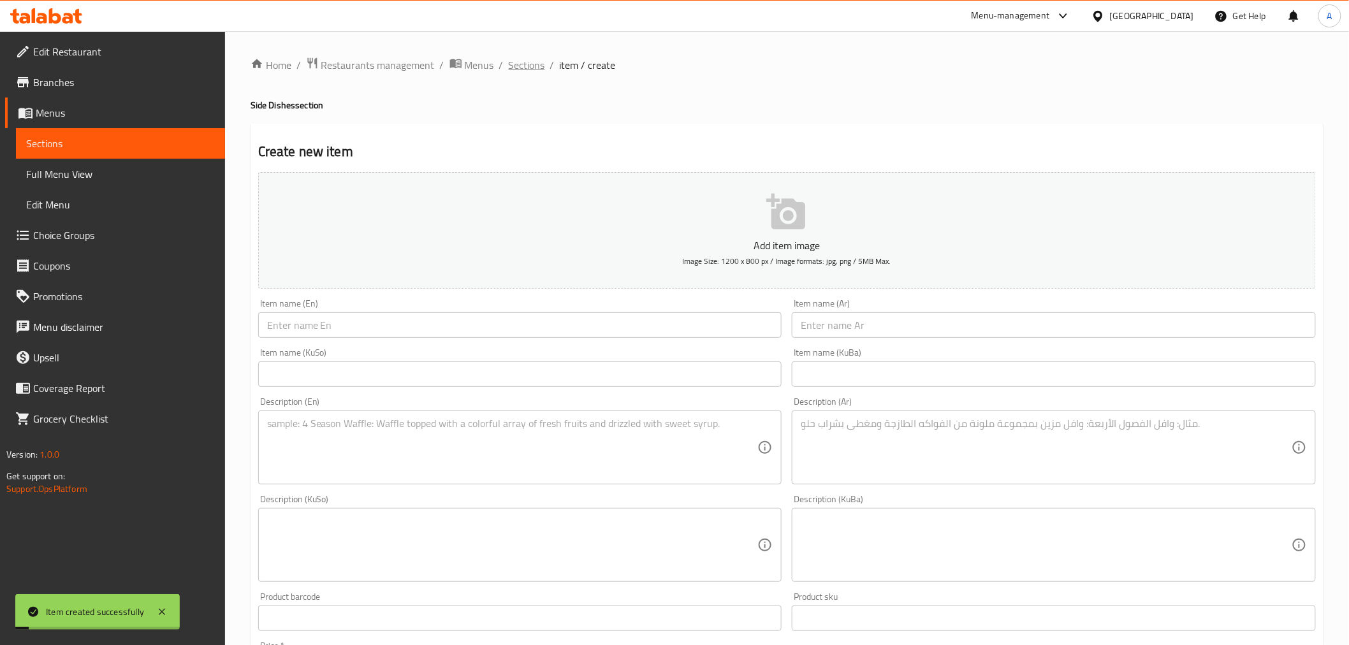
click at [523, 58] on span "Sections" at bounding box center [527, 64] width 36 height 15
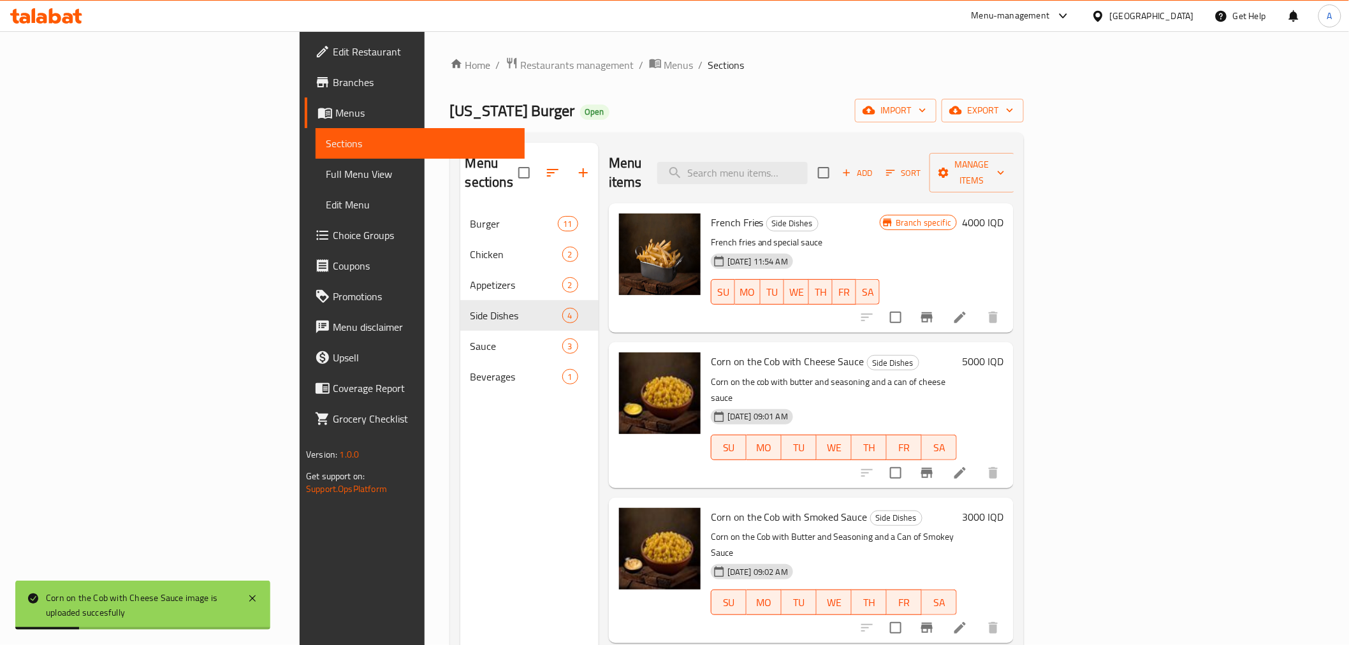
click at [460, 445] on div "Menu sections Burger 11 Chicken 2 Appetizers 2 Side Dishes 4 Sauce 3 Beverages 1" at bounding box center [529, 465] width 138 height 645
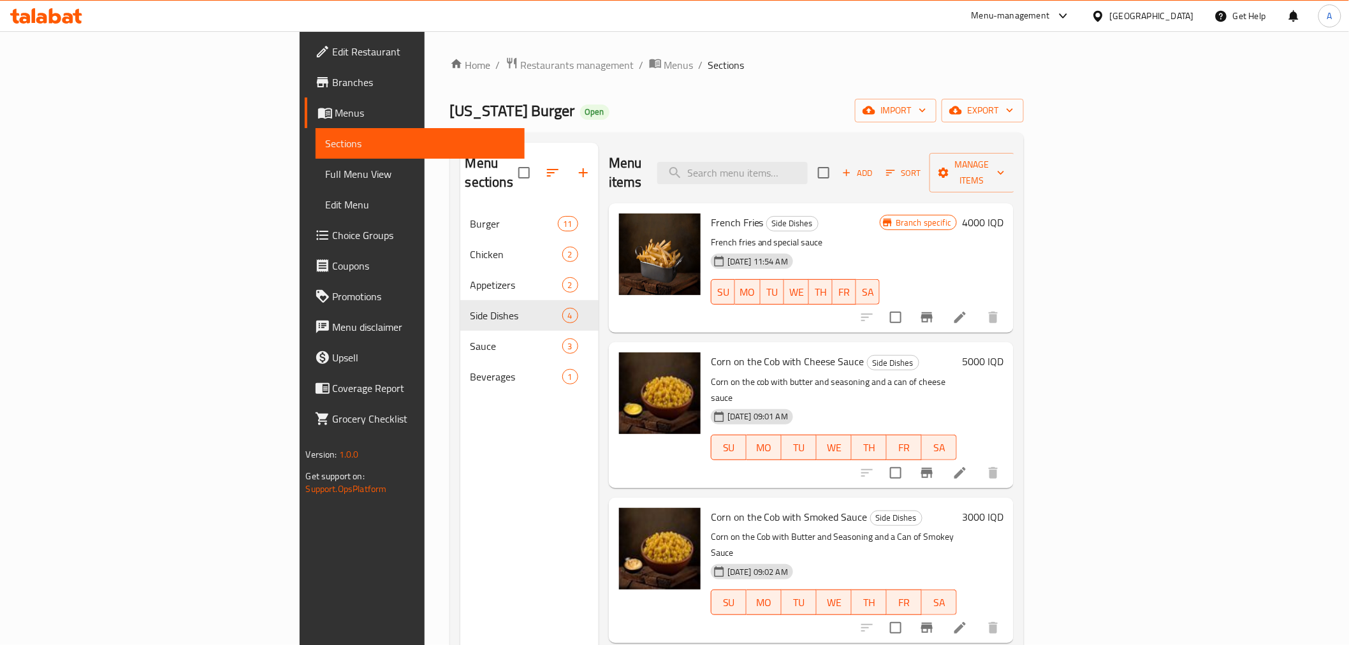
click at [73, 22] on icon at bounding box center [46, 15] width 72 height 15
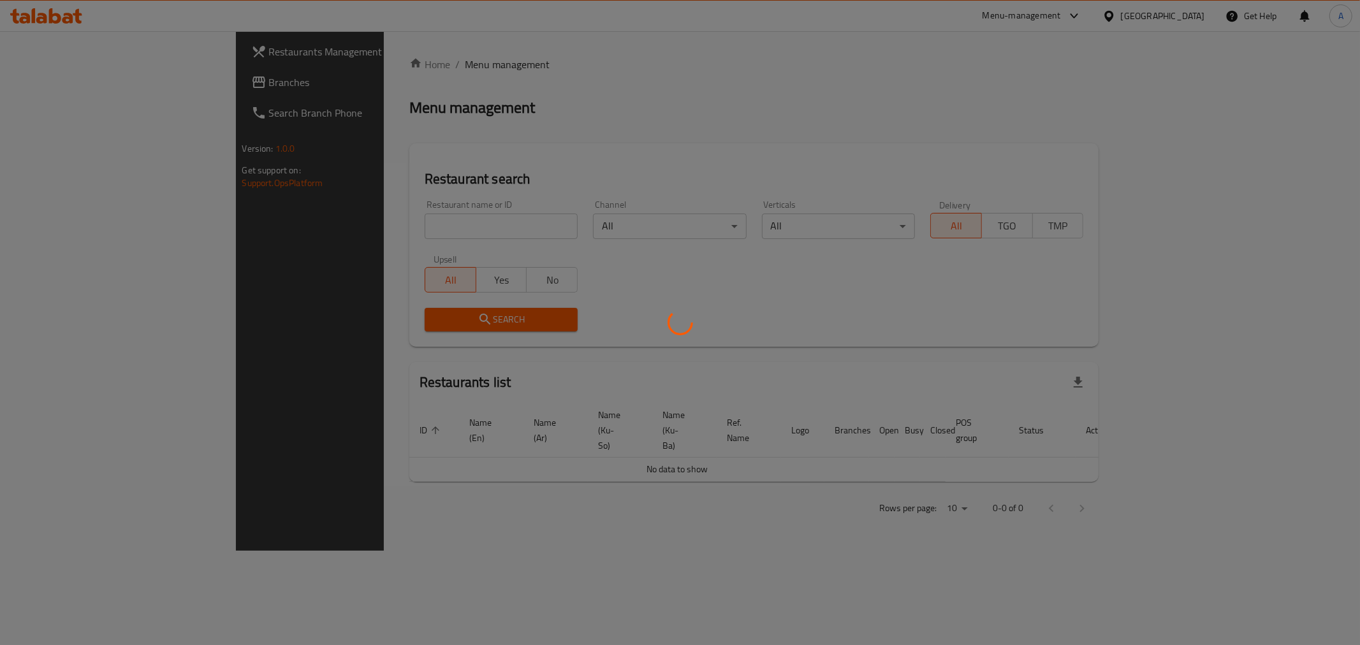
click at [300, 233] on div at bounding box center [680, 322] width 1360 height 645
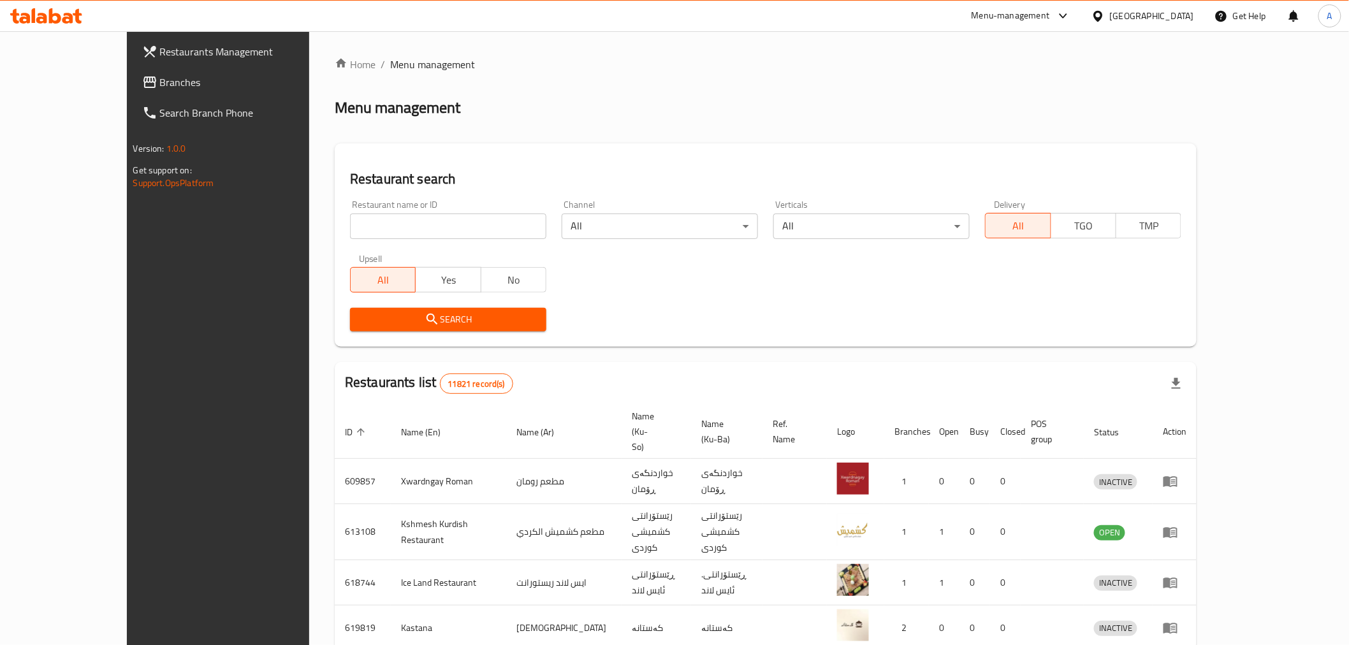
click at [350, 224] on input "search" at bounding box center [448, 226] width 196 height 25
paste input "701790"
type input "701790"
click button "Search" at bounding box center [448, 320] width 196 height 24
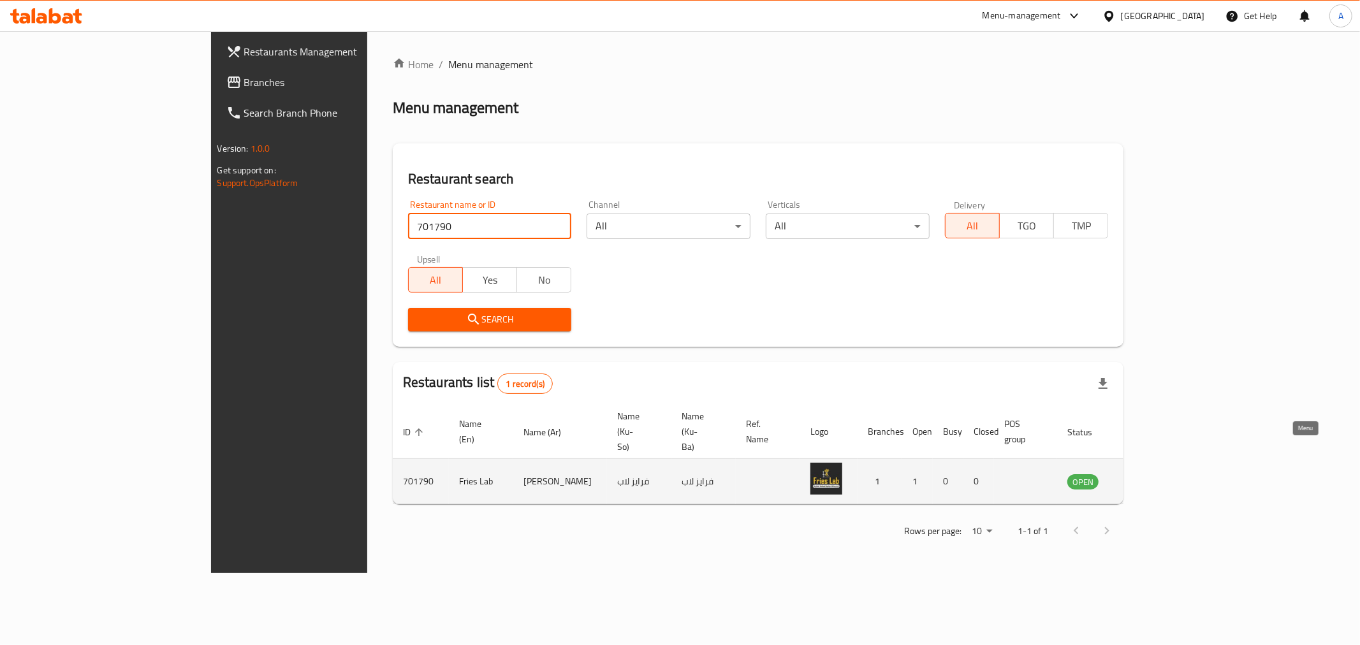
click at [1149, 477] on icon "enhanced table" at bounding box center [1142, 482] width 14 height 11
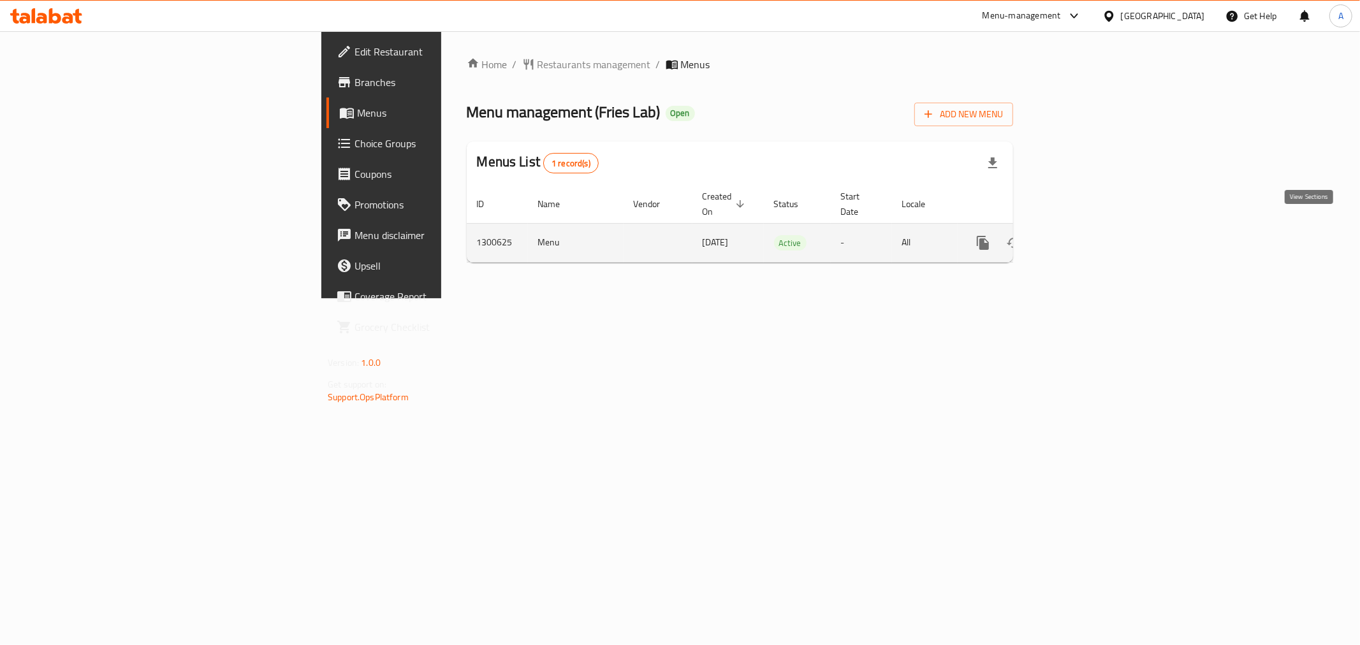
click at [1090, 228] on link "enhanced table" at bounding box center [1074, 243] width 31 height 31
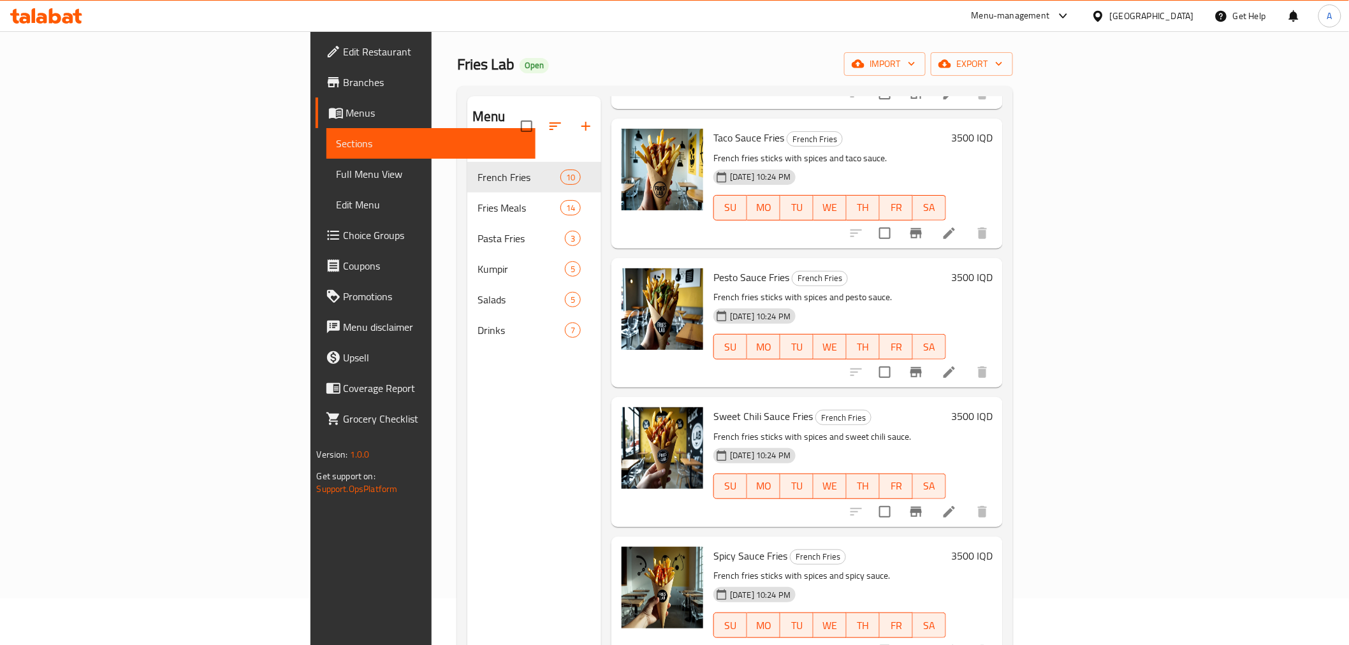
scroll to position [36, 0]
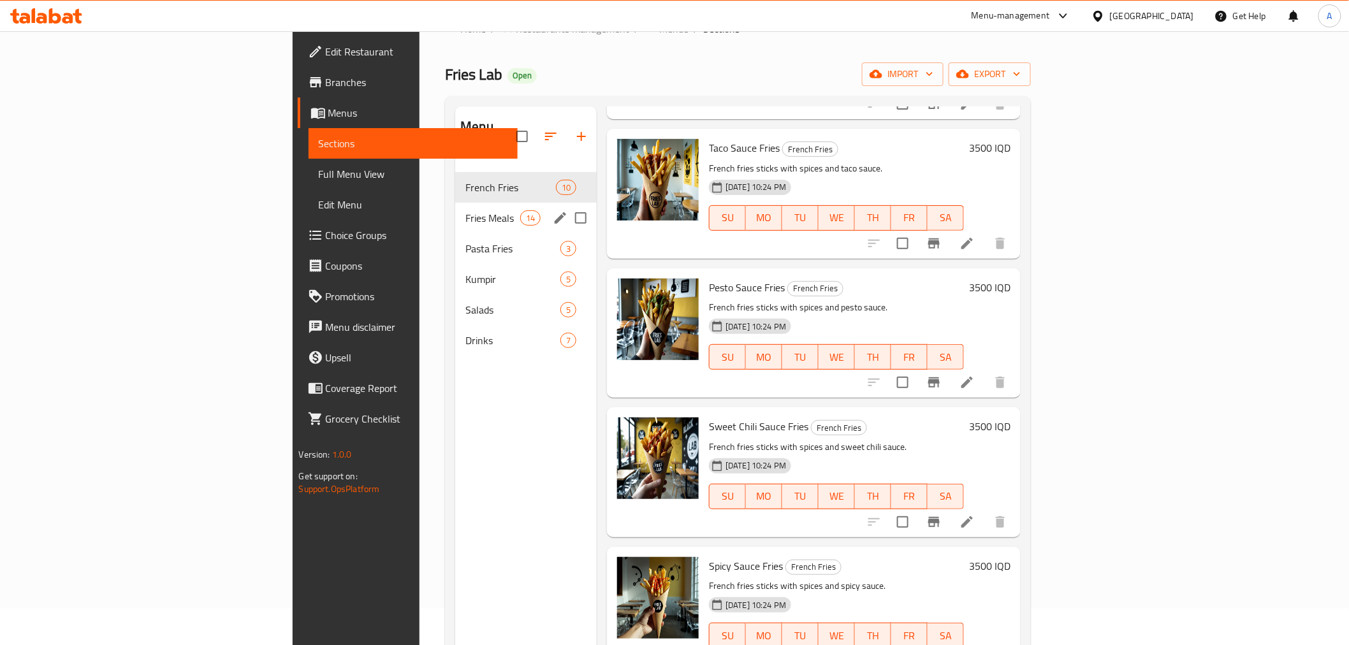
click at [455, 208] on div "Fries Meals 14" at bounding box center [526, 218] width 142 height 31
